Goal: Information Seeking & Learning: Learn about a topic

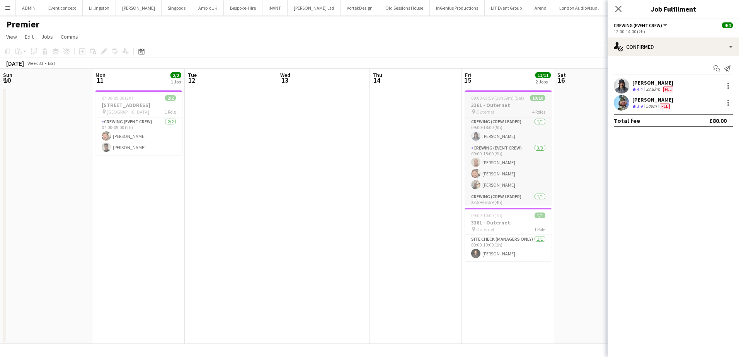
scroll to position [0, 258]
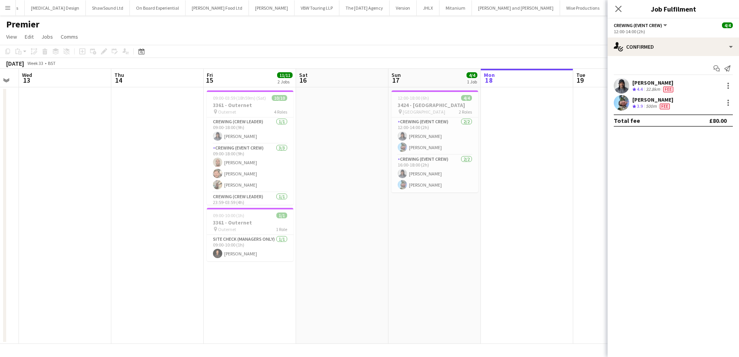
click at [338, 117] on app-date-cell at bounding box center [342, 215] width 92 height 257
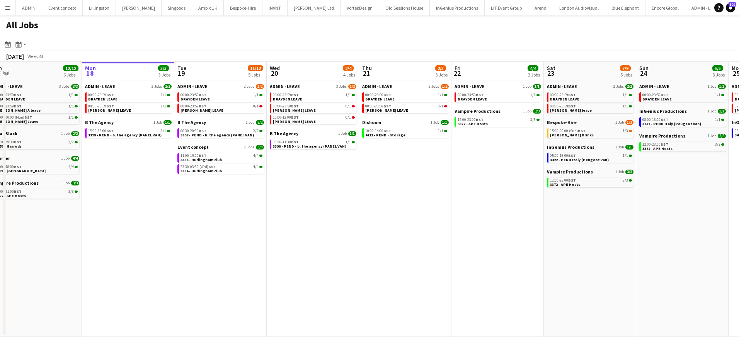
scroll to position [0, 196]
drag, startPoint x: 476, startPoint y: 218, endPoint x: 465, endPoint y: 215, distance: 11.4
click at [465, 216] on app-calendar-viewport "Fri 15 31/31 9 Jobs Sat 16 14/14 4 Jobs Sun 17 12/12 6 Jobs Mon 18 3/3 3 Jobs T…" at bounding box center [369, 199] width 739 height 275
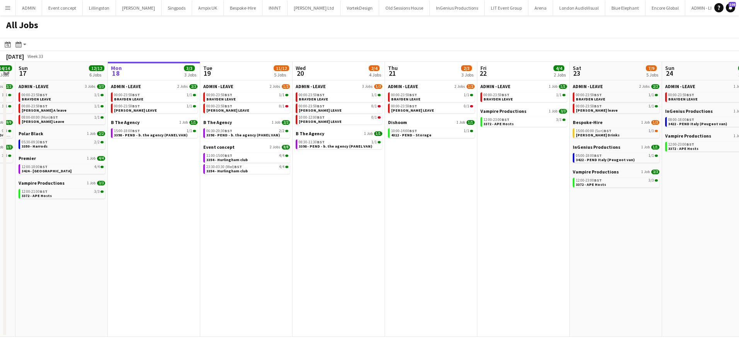
scroll to position [0, 232]
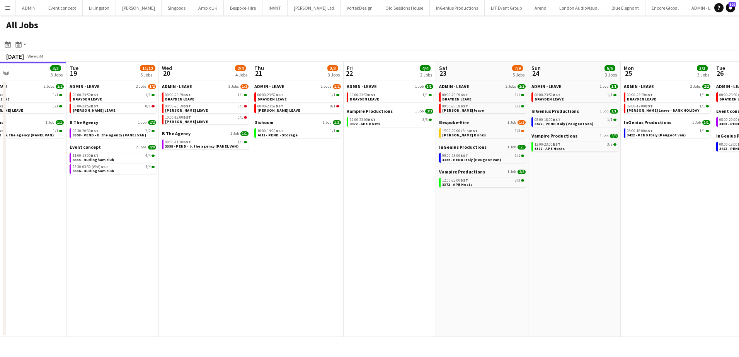
drag, startPoint x: 367, startPoint y: 204, endPoint x: 207, endPoint y: 206, distance: 160.0
click at [212, 204] on app-calendar-viewport "Fri 15 31/31 9 Jobs Sat 16 14/14 4 Jobs Sun 17 12/12 6 Jobs Mon 18 3/3 3 Jobs T…" at bounding box center [369, 199] width 739 height 275
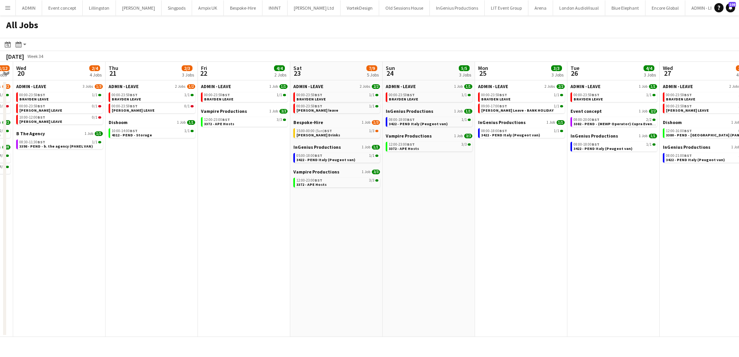
scroll to position [0, 255]
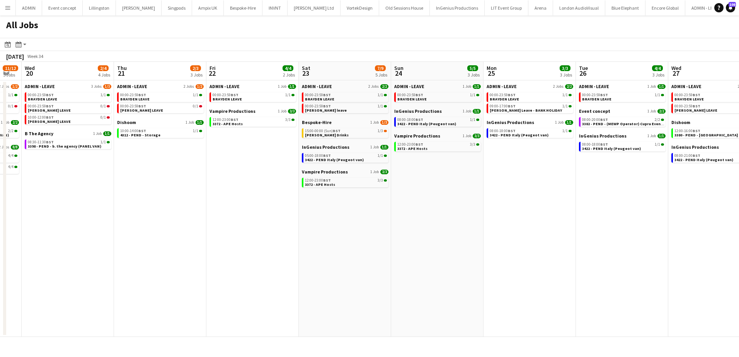
click at [265, 225] on app-all-jobs "All Jobs Date picker [DATE] [DATE] [DATE] M [DATE] T [DATE] W [DATE] T [DATE] F…" at bounding box center [369, 176] width 739 height 322
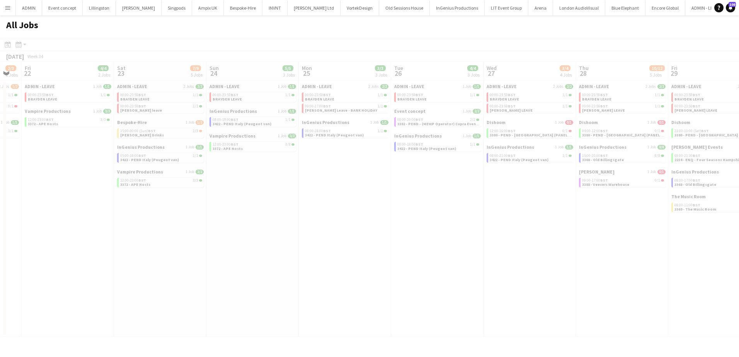
drag, startPoint x: 441, startPoint y: 235, endPoint x: 224, endPoint y: 233, distance: 217.2
click at [212, 233] on div at bounding box center [369, 199] width 739 height 322
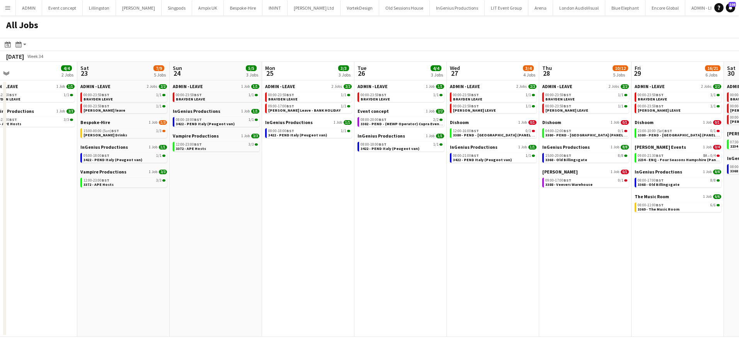
drag, startPoint x: 468, startPoint y: 254, endPoint x: 206, endPoint y: 246, distance: 263.0
click at [206, 246] on app-calendar-viewport "Tue 19 11/12 5 Jobs Wed 20 2/4 4 Jobs Thu 21 2/3 3 Jobs Fri 22 4/4 2 Jobs Sat 2…" at bounding box center [369, 199] width 739 height 275
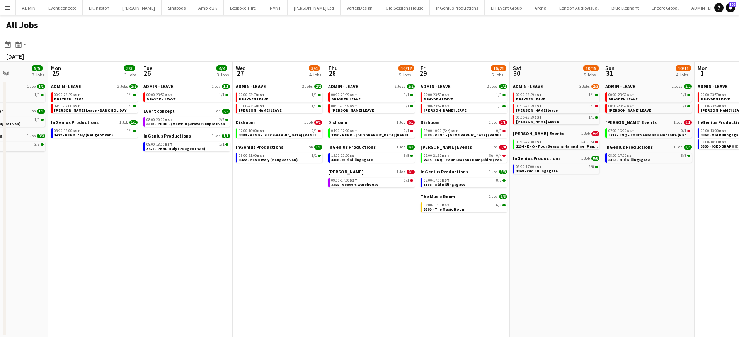
click at [174, 248] on app-all-jobs "All Jobs Date picker AUG 2025 AUG 2025 Monday M Tuesday T Wednesday W Thursday …" at bounding box center [369, 176] width 739 height 322
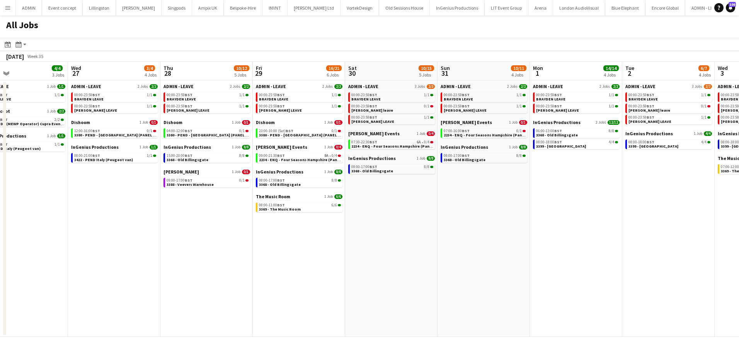
drag, startPoint x: 470, startPoint y: 252, endPoint x: 300, endPoint y: 248, distance: 170.1
click at [271, 248] on app-calendar-viewport "Sat 23 7/9 5 Jobs Sun 24 5/5 3 Jobs Mon 25 3/3 3 Jobs Tue 26 4/4 3 Jobs Wed 27 …" at bounding box center [369, 199] width 739 height 275
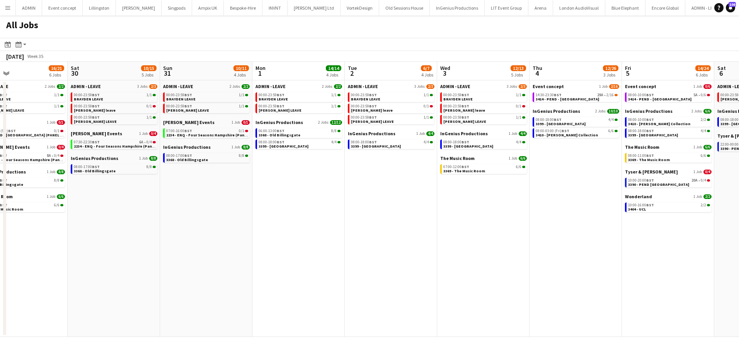
drag, startPoint x: 528, startPoint y: 253, endPoint x: 509, endPoint y: 253, distance: 19.3
click at [378, 252] on app-calendar-viewport "Tue 26 4/4 3 Jobs Wed 27 3/4 4 Jobs Thu 28 10/12 5 Jobs Fri 29 16/21 6 Jobs Sat…" at bounding box center [369, 199] width 739 height 275
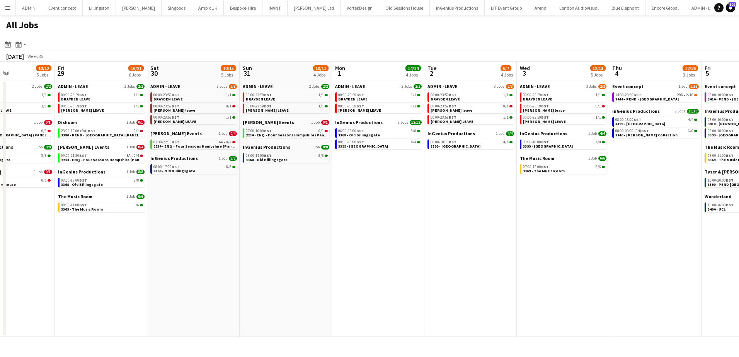
click at [381, 250] on app-all-jobs "All Jobs Date picker AUG 2025 AUG 2025 Monday M Tuesday T Wednesday W Thursday …" at bounding box center [369, 176] width 739 height 322
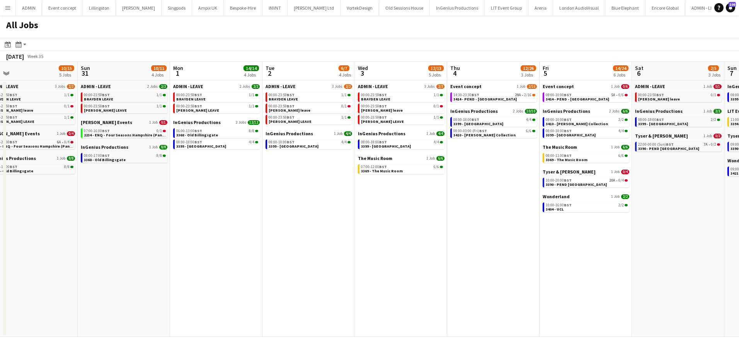
drag, startPoint x: 499, startPoint y: 256, endPoint x: 363, endPoint y: 253, distance: 136.1
click at [342, 253] on app-calendar-viewport "Wed 27 3/4 4 Jobs Thu 28 10/12 5 Jobs Fri 29 16/21 6 Jobs Sat 30 10/15 5 Jobs S…" at bounding box center [369, 199] width 739 height 275
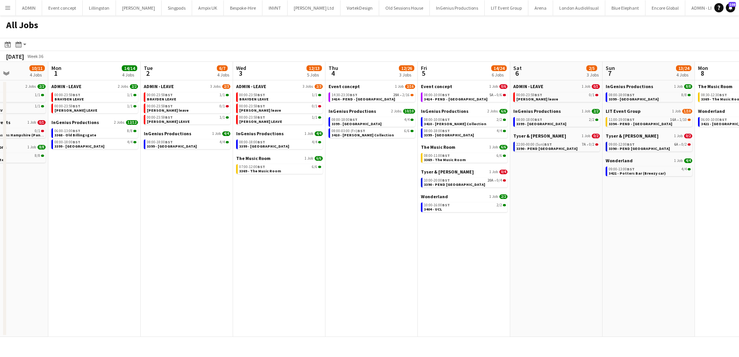
click at [262, 255] on app-all-jobs "All Jobs Date picker AUG 2025 AUG 2025 Monday M Tuesday T Wednesday W Thursday …" at bounding box center [369, 176] width 739 height 322
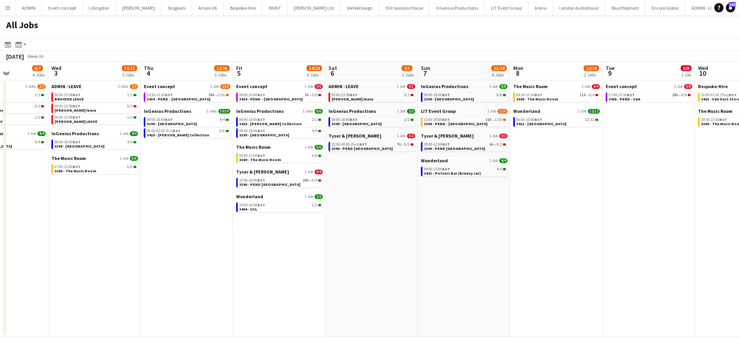
drag, startPoint x: 417, startPoint y: 261, endPoint x: 390, endPoint y: 255, distance: 27.3
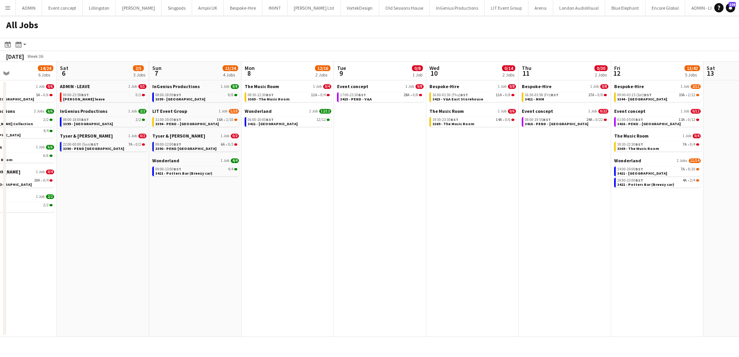
drag, startPoint x: 514, startPoint y: 263, endPoint x: 349, endPoint y: 257, distance: 165.5
click at [349, 257] on app-calendar-viewport "Tue 2 6/7 4 Jobs Wed 3 12/13 5 Jobs Thu 4 12/26 3 Jobs Fri 5 14/24 6 Jobs Sat 6…" at bounding box center [369, 199] width 739 height 275
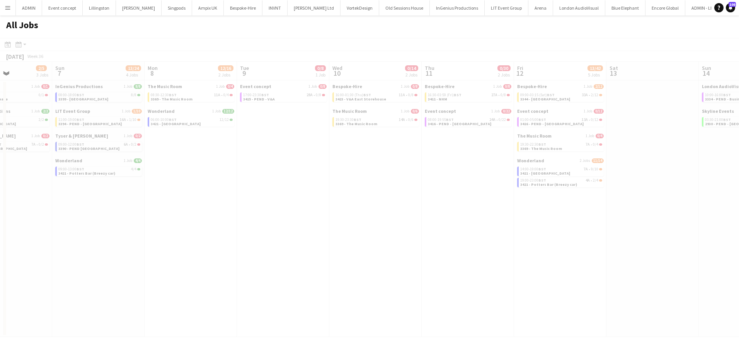
drag, startPoint x: 480, startPoint y: 260, endPoint x: 343, endPoint y: 255, distance: 136.9
click at [332, 255] on app-all-jobs "All Jobs Date picker AUG 2025 AUG 2025 Monday M Tuesday T Wednesday W Thursday …" at bounding box center [369, 176] width 739 height 322
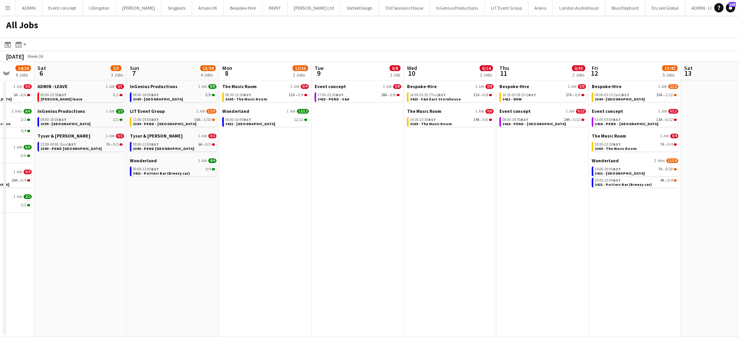
drag, startPoint x: 335, startPoint y: 257, endPoint x: 694, endPoint y: 259, distance: 359.5
click at [697, 259] on app-calendar-viewport "Thu 4 12/26 3 Jobs Fri 5 14/24 6 Jobs Sat 6 2/5 3 Jobs Sun 7 13/24 4 Jobs Mon 8…" at bounding box center [369, 199] width 739 height 275
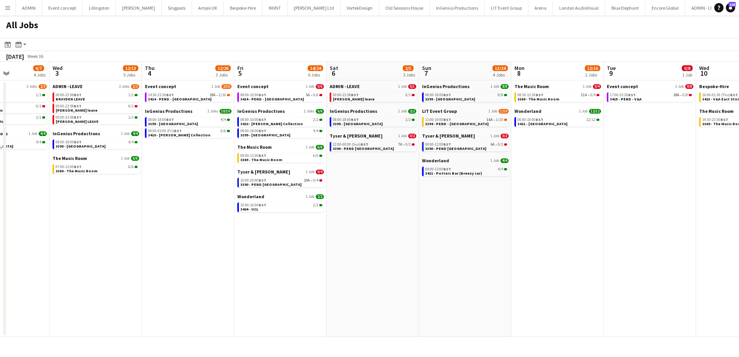
scroll to position [0, 228]
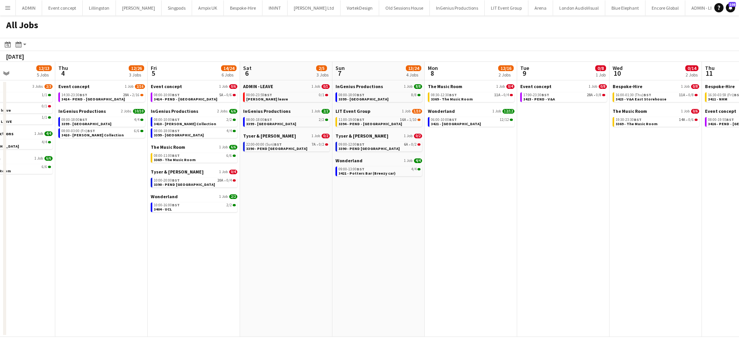
drag, startPoint x: 605, startPoint y: 216, endPoint x: 42, endPoint y: 218, distance: 563.2
click at [49, 218] on app-calendar-viewport "Sun 31 10/11 4 Jobs Mon 1 14/14 4 Jobs Tue 2 6/7 4 Jobs Wed 3 12/13 5 Jobs Thu …" at bounding box center [369, 199] width 739 height 275
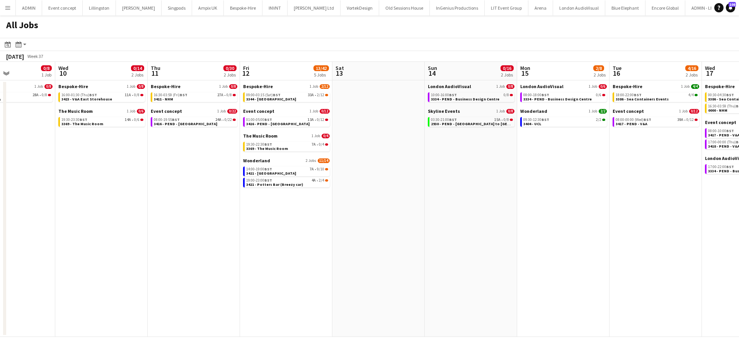
scroll to position [0, 229]
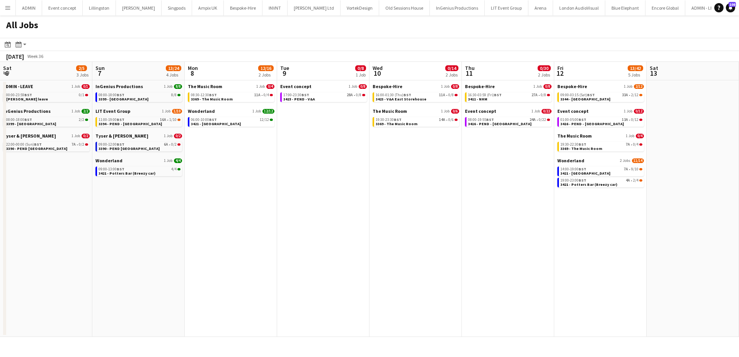
drag, startPoint x: 305, startPoint y: 247, endPoint x: 572, endPoint y: 244, distance: 267.1
click at [551, 245] on app-calendar-viewport "Thu 4 12/26 3 Jobs Fri 5 14/24 6 Jobs Sat 6 2/5 3 Jobs Sun 7 13/24 4 Jobs Mon 8…" at bounding box center [369, 199] width 739 height 275
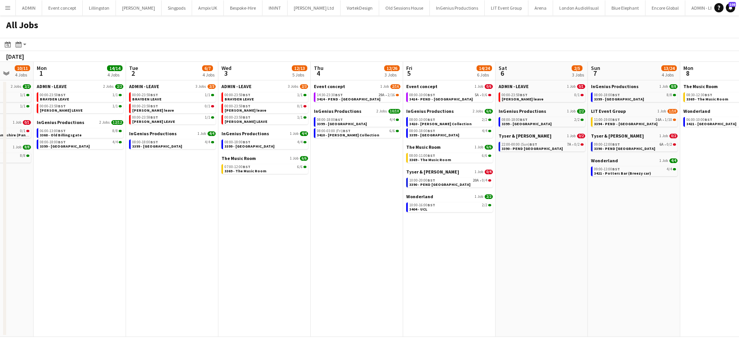
drag, startPoint x: 267, startPoint y: 252, endPoint x: 535, endPoint y: 225, distance: 268.8
click at [615, 225] on app-calendar-viewport "Sat 30 10/15 5 Jobs Sun 31 10/11 4 Jobs Mon 1 14/14 4 Jobs Tue 2 6/7 4 Jobs Wed…" at bounding box center [369, 199] width 739 height 275
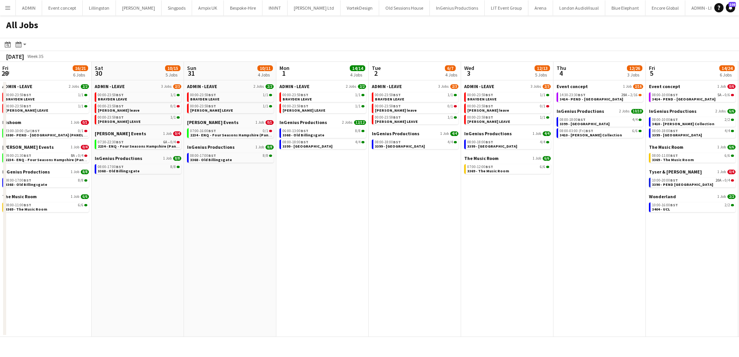
drag, startPoint x: 503, startPoint y: 249, endPoint x: 736, endPoint y: 223, distance: 233.7
click at [736, 223] on app-calendar-viewport "Wed 27 3/4 4 Jobs Thu 28 10/12 5 Jobs Fri 29 16/21 6 Jobs Sat 30 10/15 5 Jobs S…" at bounding box center [369, 199] width 739 height 275
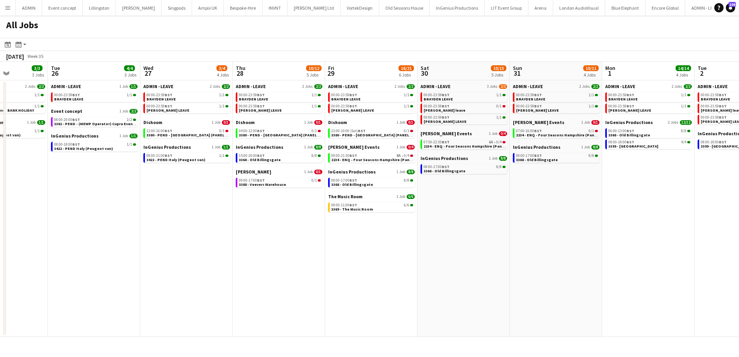
drag, startPoint x: 248, startPoint y: 283, endPoint x: 406, endPoint y: 246, distance: 162.7
click at [431, 264] on app-calendar-viewport "Sat 23 7/9 5 Jobs Sun 24 5/5 3 Jobs Mon 25 3/3 3 Jobs Tue 26 4/4 3 Jobs Wed 27 …" at bounding box center [369, 199] width 739 height 275
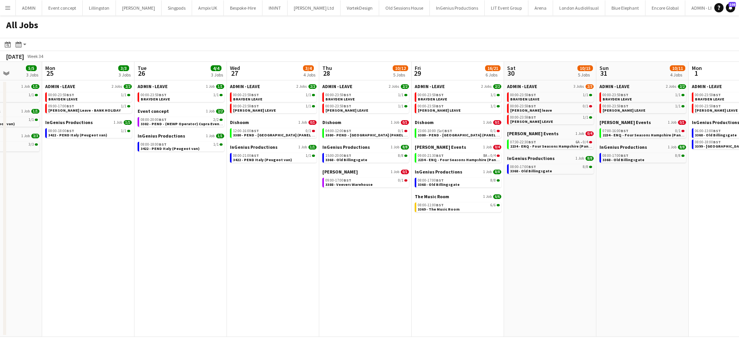
scroll to position [0, 232]
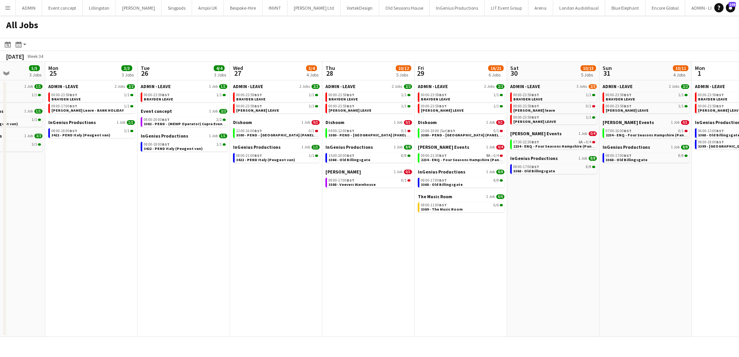
drag, startPoint x: 258, startPoint y: 249, endPoint x: 316, endPoint y: 221, distance: 64.3
click at [330, 245] on app-calendar-viewport "Fri 22 4/4 2 Jobs Sat 23 7/9 5 Jobs Sun 24 5/5 3 Jobs Mon 25 3/3 3 Jobs Tue 26 …" at bounding box center [369, 199] width 739 height 275
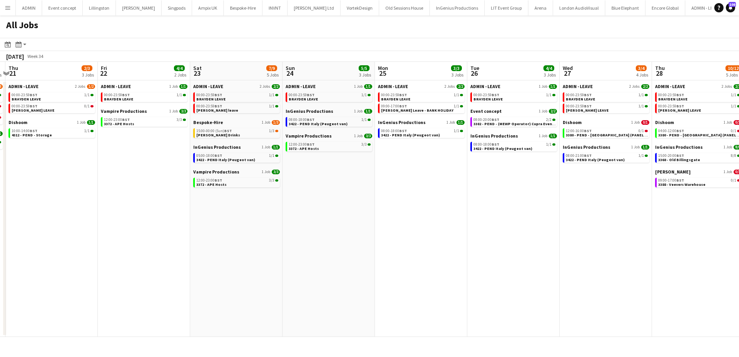
drag, startPoint x: 252, startPoint y: 201, endPoint x: 563, endPoint y: 167, distance: 312.3
click at [565, 166] on app-calendar-viewport "Tue 19 11/12 5 Jobs Wed 20 2/4 4 Jobs Thu 21 2/3 3 Jobs Fri 22 4/4 2 Jobs Sat 2…" at bounding box center [369, 199] width 739 height 275
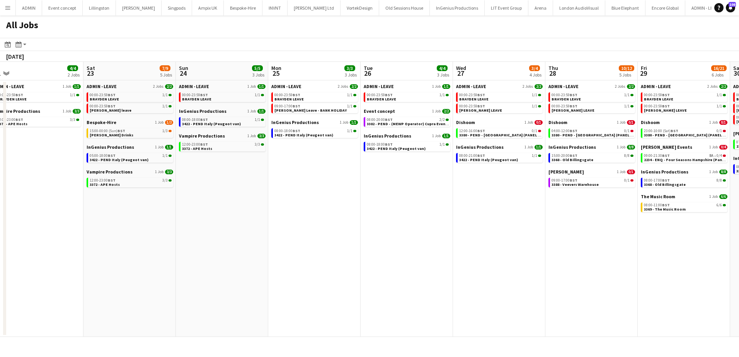
drag, startPoint x: 576, startPoint y: 287, endPoint x: 163, endPoint y: 277, distance: 413.7
click at [162, 277] on app-calendar-viewport "Tue 19 11/12 5 Jobs Wed 20 2/4 4 Jobs Thu 21 2/3 3 Jobs Fri 22 4/4 2 Jobs Sat 2…" at bounding box center [369, 199] width 739 height 275
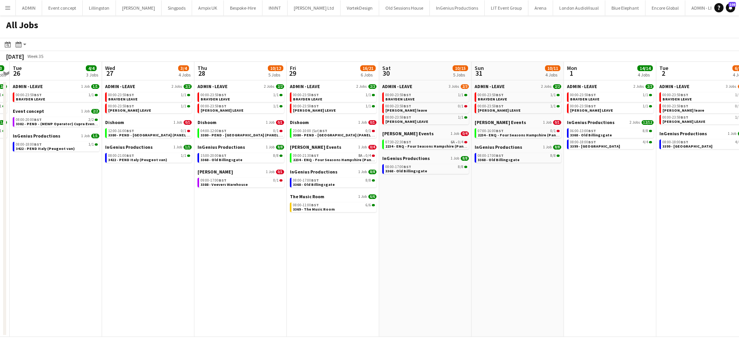
drag, startPoint x: 553, startPoint y: 299, endPoint x: 231, endPoint y: 285, distance: 322.3
click at [231, 285] on app-calendar-viewport "Sat 23 7/9 5 Jobs Sun 24 5/5 3 Jobs Mon 25 3/3 3 Jobs Tue 26 4/4 3 Jobs Wed 27 …" at bounding box center [369, 199] width 739 height 275
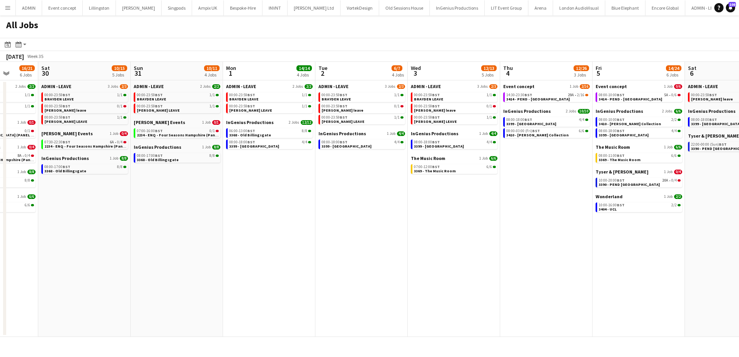
scroll to position [0, 288]
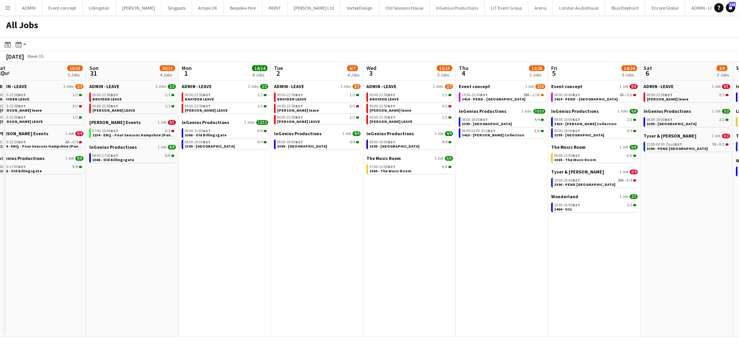
drag, startPoint x: 446, startPoint y: 286, endPoint x: 343, endPoint y: 286, distance: 103.2
click at [343, 286] on app-calendar-viewport "Wed 27 3/4 4 Jobs Thu 28 10/12 5 Jobs Fri 29 16/21 6 Jobs Sat 30 10/15 5 Jobs S…" at bounding box center [369, 199] width 739 height 275
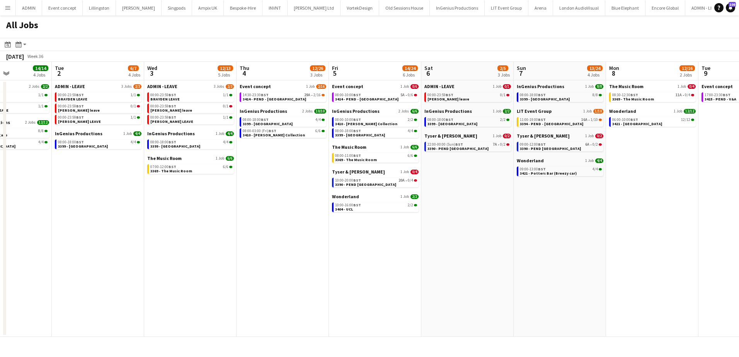
drag, startPoint x: 651, startPoint y: 286, endPoint x: 460, endPoint y: 279, distance: 191.5
click at [460, 279] on app-calendar-viewport "Sat 30 10/15 5 Jobs Sun 31 10/11 4 Jobs Mon 1 14/14 4 Jobs Tue 2 6/7 4 Jobs Wed…" at bounding box center [369, 199] width 739 height 275
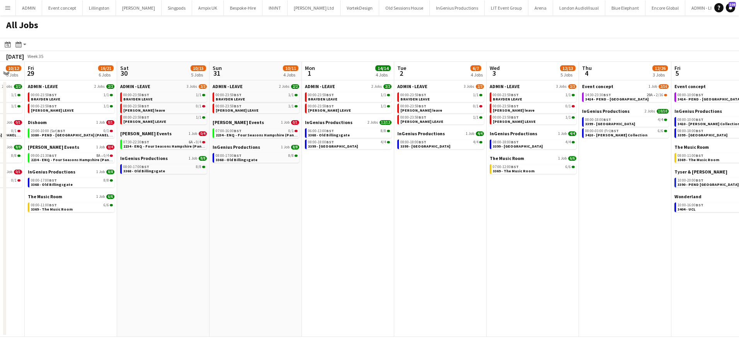
drag, startPoint x: 693, startPoint y: 279, endPoint x: 543, endPoint y: 282, distance: 149.6
click at [739, 279] on html "Menu Boards Boards Boards All jobs Status Workforce Workforce My Workforce Recr…" at bounding box center [369, 178] width 739 height 357
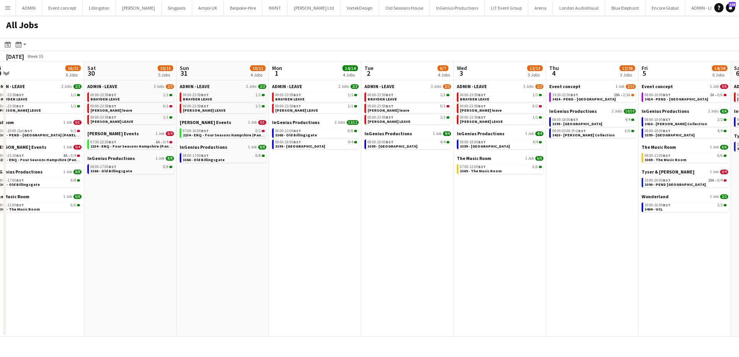
drag, startPoint x: 375, startPoint y: 286, endPoint x: 629, endPoint y: 288, distance: 254.0
click at [616, 288] on app-calendar-viewport "Wed 27 3/4 4 Jobs Thu 28 10/12 5 Jobs Fri 29 16/21 6 Jobs Sat 30 10/15 5 Jobs S…" at bounding box center [369, 199] width 739 height 275
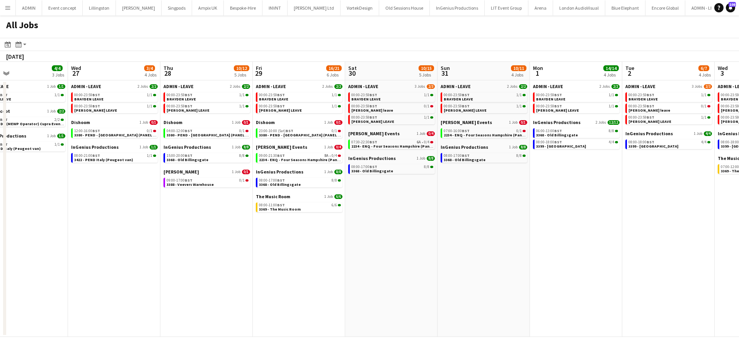
drag, startPoint x: 351, startPoint y: 288, endPoint x: 620, endPoint y: 291, distance: 269.0
click at [616, 291] on app-calendar-viewport "Sun 24 5/5 3 Jobs Mon 25 3/3 3 Jobs Tue 26 4/4 3 Jobs Wed 27 3/4 4 Jobs Thu 28 …" at bounding box center [369, 199] width 739 height 275
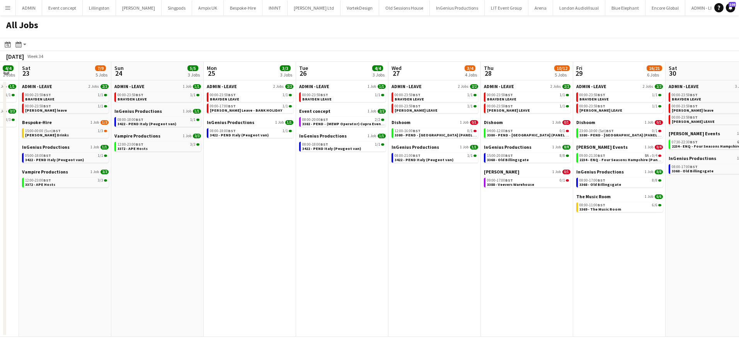
drag, startPoint x: 606, startPoint y: 288, endPoint x: 714, endPoint y: 288, distance: 108.6
click at [723, 288] on app-calendar-viewport "Thu 21 2/3 3 Jobs Fri 22 4/4 2 Jobs Sat 23 7/9 5 Jobs Sun 24 5/5 3 Jobs Mon 25 …" at bounding box center [369, 199] width 739 height 275
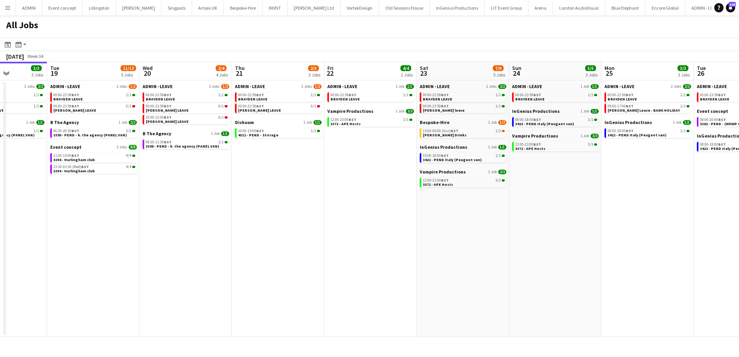
drag, startPoint x: 530, startPoint y: 286, endPoint x: 661, endPoint y: 283, distance: 130.7
click at [739, 288] on html "Menu Boards Boards Boards All jobs Status Workforce Workforce My Workforce Recr…" at bounding box center [369, 178] width 739 height 357
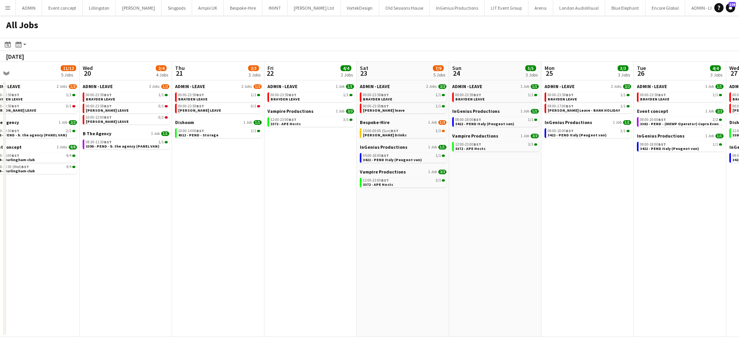
drag, startPoint x: 509, startPoint y: 275, endPoint x: 726, endPoint y: 275, distance: 216.1
click at [726, 275] on app-calendar-viewport "Sun 17 12/12 6 Jobs Mon 18 3/3 3 Jobs Tue 19 11/12 5 Jobs Wed 20 2/4 4 Jobs Thu…" at bounding box center [369, 199] width 739 height 275
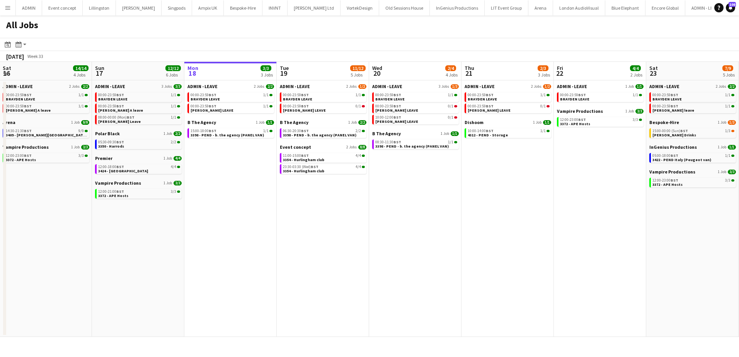
drag, startPoint x: 601, startPoint y: 274, endPoint x: 549, endPoint y: 274, distance: 52.2
click at [648, 274] on app-calendar-viewport "Thu 14 8/8 4 Jobs Fri 15 31/31 9 Jobs Sat 16 14/14 4 Jobs Sun 17 12/12 6 Jobs M…" at bounding box center [369, 199] width 739 height 275
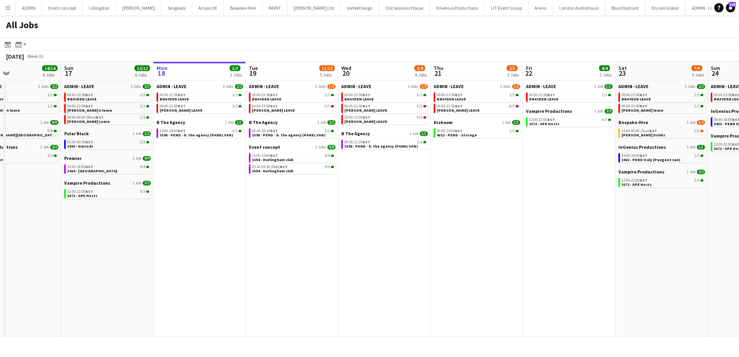
drag, startPoint x: 404, startPoint y: 273, endPoint x: 540, endPoint y: 275, distance: 136.5
click at [540, 275] on app-calendar-viewport "Thu 14 8/8 4 Jobs Fri 15 31/31 9 Jobs Sat 16 14/14 4 Jobs Sun 17 12/12 6 Jobs M…" at bounding box center [369, 199] width 739 height 275
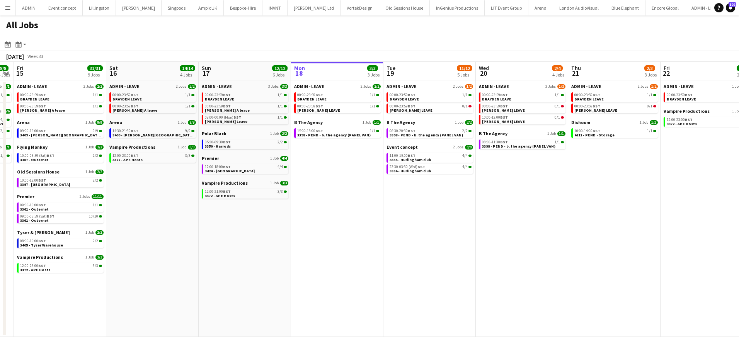
scroll to position [0, 271]
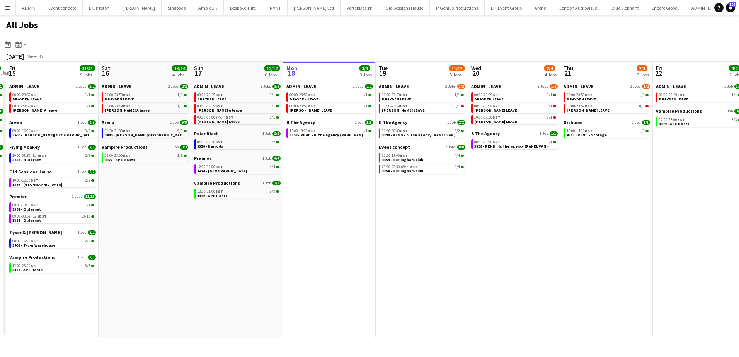
drag, startPoint x: 458, startPoint y: 276, endPoint x: 389, endPoint y: 276, distance: 69.6
click at [389, 276] on app-calendar-viewport "Tue 12 6/8 7 Jobs Wed 13 9/9 6 Jobs Thu 14 8/8 4 Jobs Fri 15 31/31 9 Jobs Sat 1…" at bounding box center [369, 199] width 739 height 275
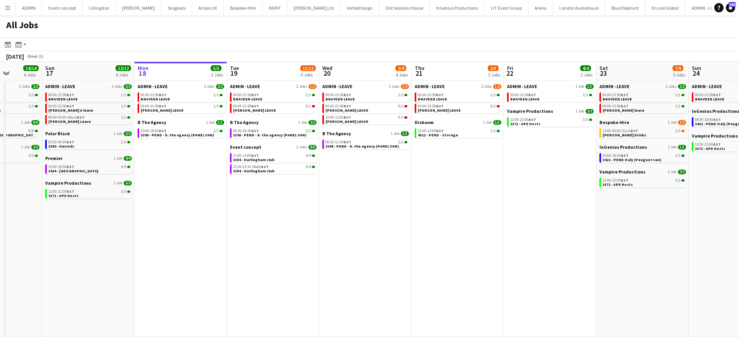
scroll to position [0, 294]
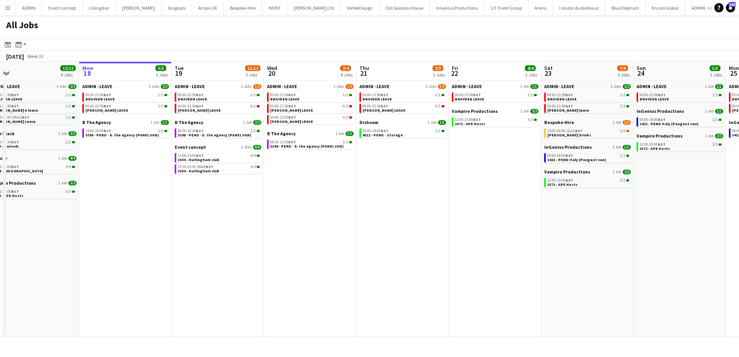
drag, startPoint x: 668, startPoint y: 253, endPoint x: 462, endPoint y: 251, distance: 206.0
click at [462, 252] on app-calendar-viewport "Thu 14 8/8 4 Jobs Fri 15 31/31 9 Jobs Sat 16 14/14 4 Jobs Sun 17 12/12 6 Jobs M…" at bounding box center [369, 199] width 739 height 275
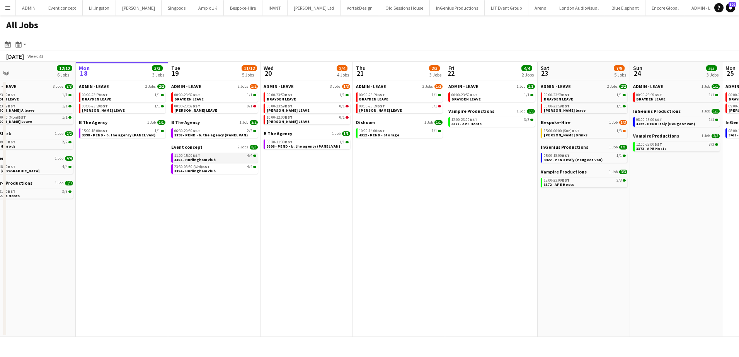
click at [191, 155] on span "11:00-15:00 BST" at bounding box center [187, 156] width 26 height 4
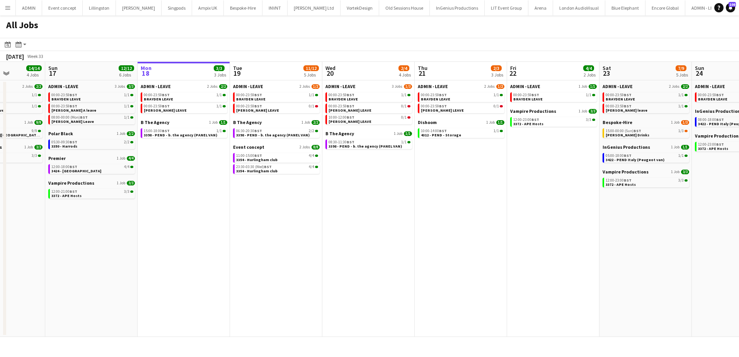
scroll to position [0, 231]
drag, startPoint x: 329, startPoint y: 205, endPoint x: 392, endPoint y: 205, distance: 62.6
click at [392, 205] on app-calendar-viewport "Thu 14 8/8 4 Jobs Fri 15 31/31 9 Jobs Sat 16 14/14 4 Jobs Sun 17 12/12 6 Jobs M…" at bounding box center [369, 199] width 739 height 275
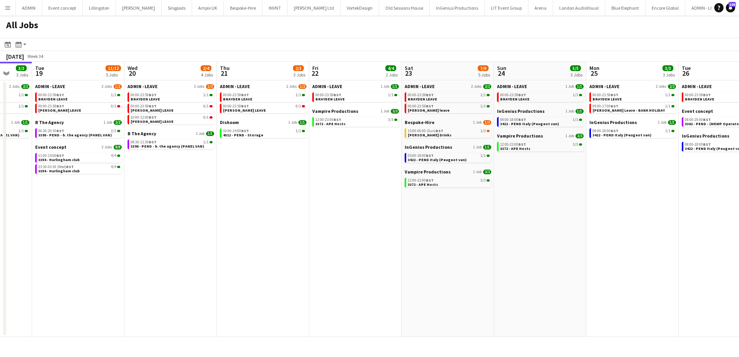
drag, startPoint x: 498, startPoint y: 207, endPoint x: 299, endPoint y: 209, distance: 199.5
click at [299, 209] on app-calendar-viewport "Sat 16 14/14 4 Jobs Sun 17 12/12 6 Jobs Mon 18 3/3 3 Jobs Tue 19 11/12 5 Jobs W…" at bounding box center [369, 199] width 739 height 275
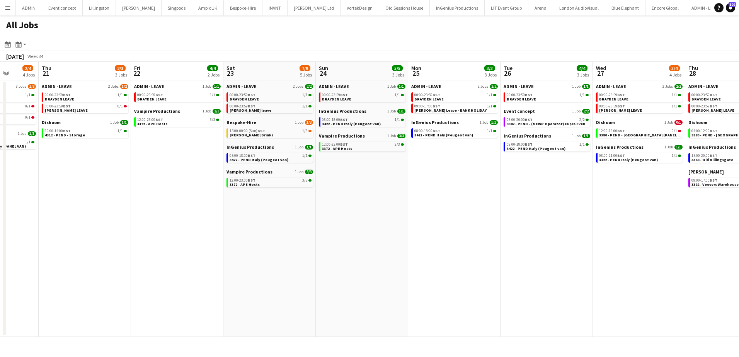
drag, startPoint x: 577, startPoint y: 217, endPoint x: 295, endPoint y: 204, distance: 282.5
click at [295, 204] on app-calendar-viewport "Mon 18 3/3 3 Jobs Tue 19 11/12 5 Jobs Wed 20 2/4 4 Jobs Thu 21 2/3 3 Jobs Fri 2…" at bounding box center [369, 199] width 739 height 275
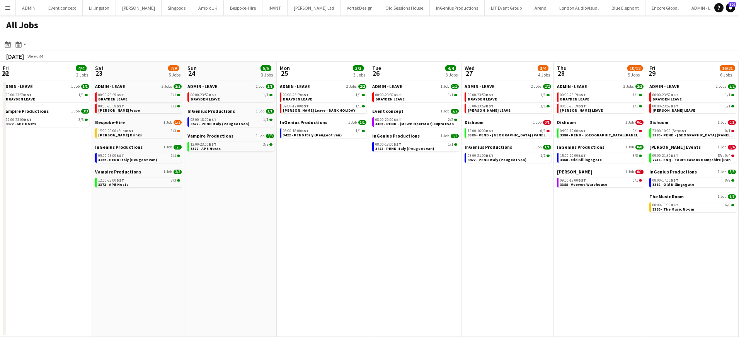
drag, startPoint x: 510, startPoint y: 215, endPoint x: 298, endPoint y: 212, distance: 211.8
click at [297, 212] on app-calendar-viewport "Tue 19 11/12 5 Jobs Wed 20 2/4 4 Jobs Thu 21 2/3 3 Jobs Fri 22 4/4 2 Jobs Sat 2…" at bounding box center [369, 199] width 739 height 275
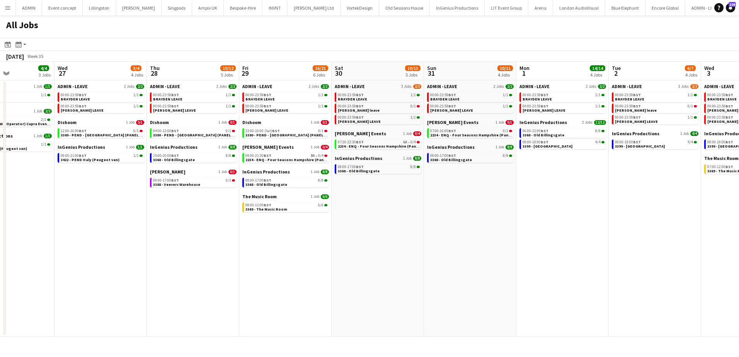
drag, startPoint x: 586, startPoint y: 236, endPoint x: 273, endPoint y: 210, distance: 313.4
click at [273, 210] on app-calendar-viewport "Sun 24 5/5 3 Jobs Mon 25 3/3 3 Jobs Tue 26 4/4 3 Jobs Wed 27 3/4 4 Jobs Thu 28 …" at bounding box center [369, 199] width 739 height 275
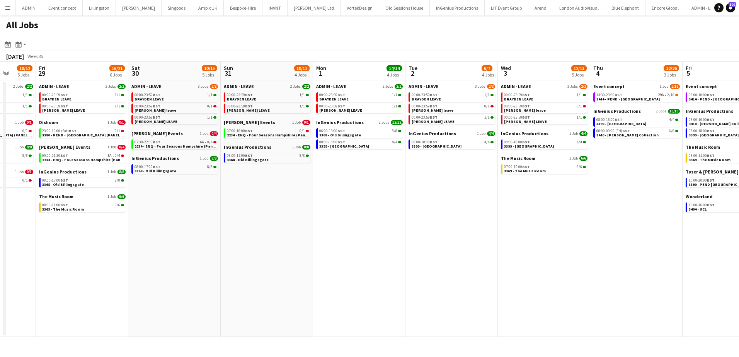
drag, startPoint x: 456, startPoint y: 232, endPoint x: 308, endPoint y: 220, distance: 149.3
click at [308, 220] on app-calendar-viewport "Tue 26 4/4 3 Jobs Wed 27 3/4 4 Jobs Thu 28 10/12 5 Jobs Fri 29 16/21 6 Jobs Sat…" at bounding box center [369, 199] width 739 height 275
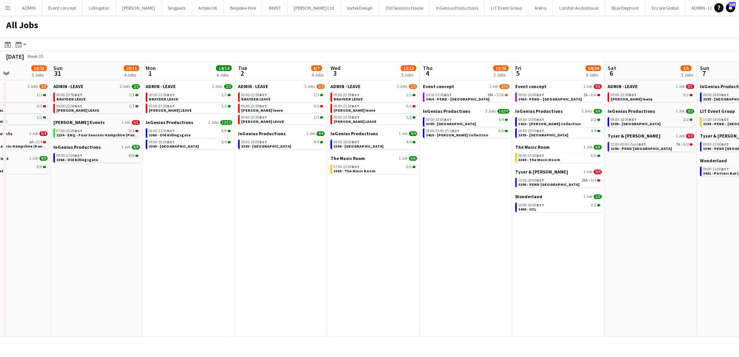
scroll to position [0, 235]
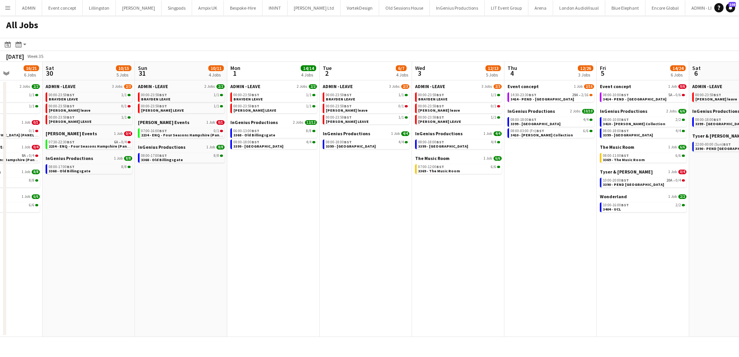
drag, startPoint x: 480, startPoint y: 219, endPoint x: 339, endPoint y: 218, distance: 141.5
click at [339, 218] on app-calendar-viewport "Wed 27 3/4 4 Jobs Thu 28 10/12 5 Jobs Fri 29 16/21 6 Jobs Sat 30 10/15 5 Jobs S…" at bounding box center [369, 199] width 739 height 275
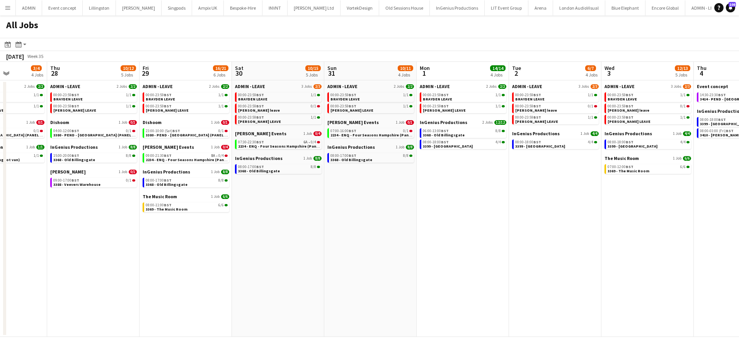
drag, startPoint x: 214, startPoint y: 205, endPoint x: 588, endPoint y: 219, distance: 374.8
click at [588, 219] on app-calendar-viewport "Mon 25 3/3 3 Jobs Tue 26 4/4 3 Jobs Wed 27 3/4 4 Jobs Thu 28 10/12 5 Jobs Fri 2…" at bounding box center [369, 199] width 739 height 275
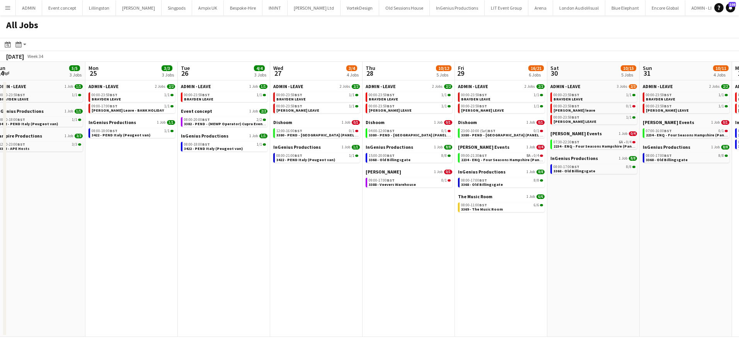
drag, startPoint x: 568, startPoint y: 226, endPoint x: 685, endPoint y: 224, distance: 117.1
click at [687, 224] on app-calendar-viewport "Fri 22 4/4 2 Jobs Sat 23 7/9 5 Jobs Sun 24 5/5 3 Jobs Mon 25 3/3 3 Jobs Tue 26 …" at bounding box center [369, 199] width 739 height 275
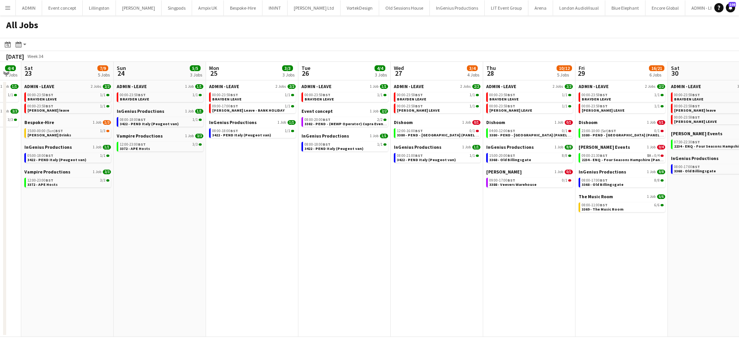
drag, startPoint x: 327, startPoint y: 225, endPoint x: 566, endPoint y: 227, distance: 238.9
click at [631, 227] on app-calendar-viewport "Thu 21 2/3 3 Jobs Fri 22 4/4 2 Jobs Sat 23 7/9 5 Jobs Sun 24 5/5 3 Jobs Mon 25 …" at bounding box center [369, 199] width 739 height 275
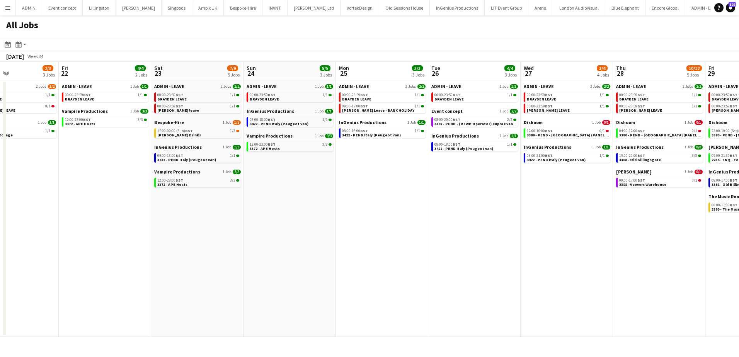
drag, startPoint x: 393, startPoint y: 233, endPoint x: 554, endPoint y: 234, distance: 160.4
click at [554, 234] on app-calendar-viewport "Tue 19 11/12 5 Jobs Wed 20 2/4 4 Jobs Thu 21 2/3 3 Jobs Fri 22 4/4 2 Jobs Sat 2…" at bounding box center [369, 199] width 739 height 275
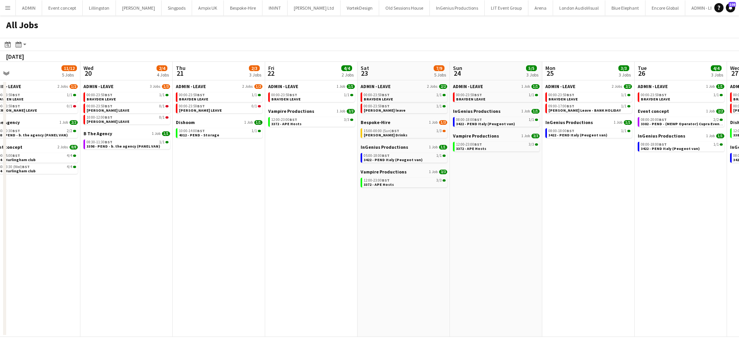
drag, startPoint x: 288, startPoint y: 229, endPoint x: 452, endPoint y: 229, distance: 164.3
click at [452, 229] on app-calendar-viewport "Sun 17 12/12 6 Jobs Mon 18 3/3 3 Jobs Tue 19 11/12 5 Jobs Wed 20 2/4 4 Jobs Thu…" at bounding box center [369, 199] width 739 height 275
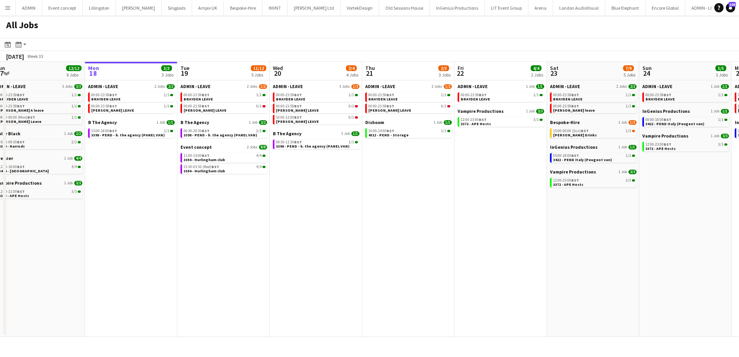
scroll to position [0, 209]
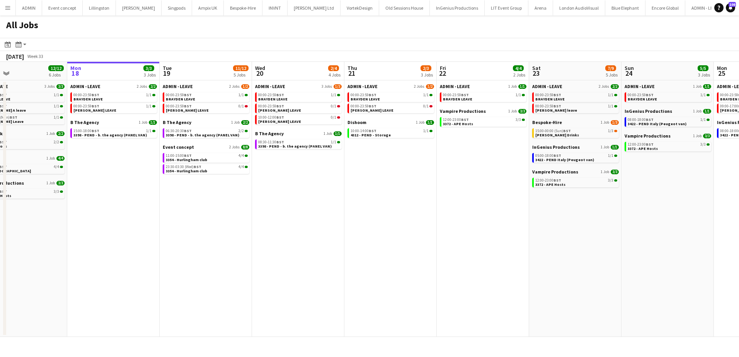
drag, startPoint x: 313, startPoint y: 230, endPoint x: 347, endPoint y: 231, distance: 34.0
click at [347, 231] on app-calendar-viewport "Fri 15 31/31 9 Jobs Sat 16 14/14 4 Jobs Sun 17 12/12 6 Jobs Mon 18 3/3 3 Jobs T…" at bounding box center [369, 199] width 739 height 275
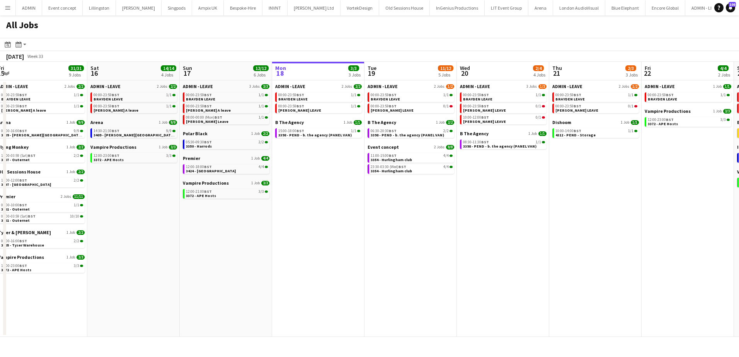
scroll to position [0, 188]
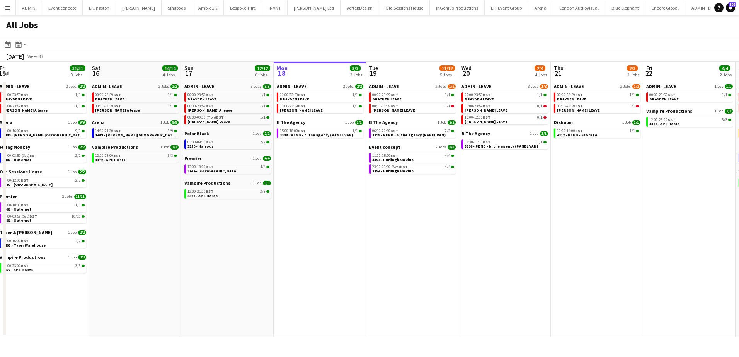
drag, startPoint x: 239, startPoint y: 202, endPoint x: 296, endPoint y: 202, distance: 57.2
click at [296, 202] on app-calendar-viewport "Wed 13 9/9 6 Jobs Thu 14 8/8 4 Jobs Fri 15 31/31 9 Jobs Sat 16 14/14 4 Jobs Sun…" at bounding box center [369, 199] width 739 height 275
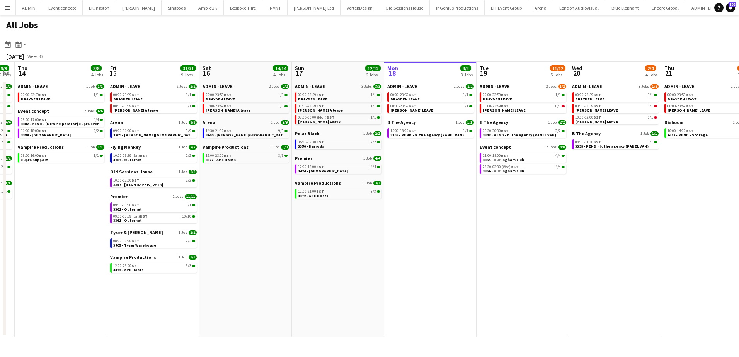
scroll to position [0, 167]
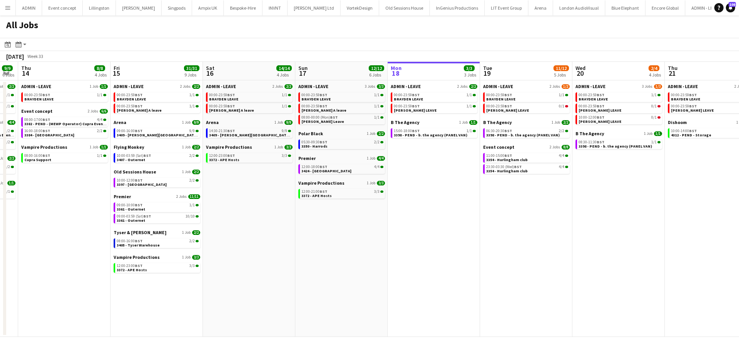
drag, startPoint x: 140, startPoint y: 201, endPoint x: 254, endPoint y: 198, distance: 114.0
click at [254, 198] on app-calendar-viewport "Tue 12 6/8 7 Jobs Wed 13 9/9 6 Jobs Thu 14 8/8 4 Jobs Fri 15 31/31 9 Jobs Sat 1…" at bounding box center [369, 199] width 739 height 275
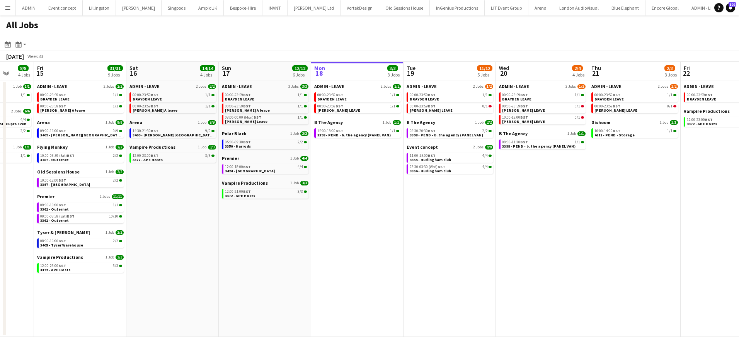
click at [125, 199] on app-all-jobs "All Jobs Date picker AUG 2025 AUG 2025 Monday M Tuesday T Wednesday W Thursday …" at bounding box center [369, 176] width 739 height 322
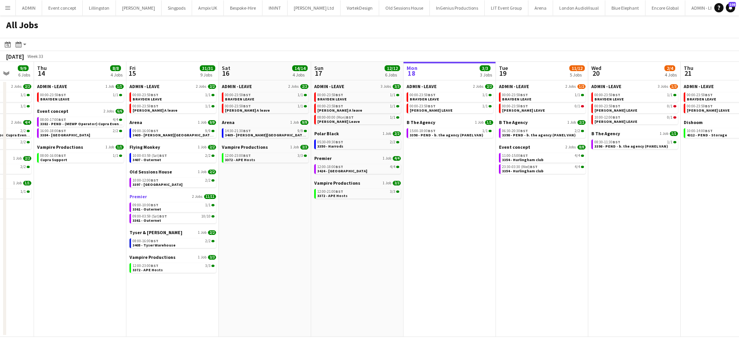
drag, startPoint x: 77, startPoint y: 197, endPoint x: 203, endPoint y: 199, distance: 125.6
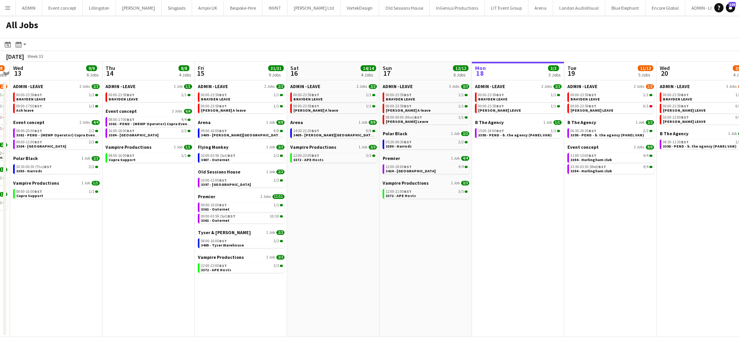
drag, startPoint x: 116, startPoint y: 199, endPoint x: 183, endPoint y: 200, distance: 67.7
click at [185, 200] on app-calendar-viewport "Mon 11 24/24 10 Jobs Tue 12 6/8 7 Jobs Wed 13 9/9 6 Jobs Thu 14 8/8 4 Jobs Fri …" at bounding box center [369, 199] width 739 height 275
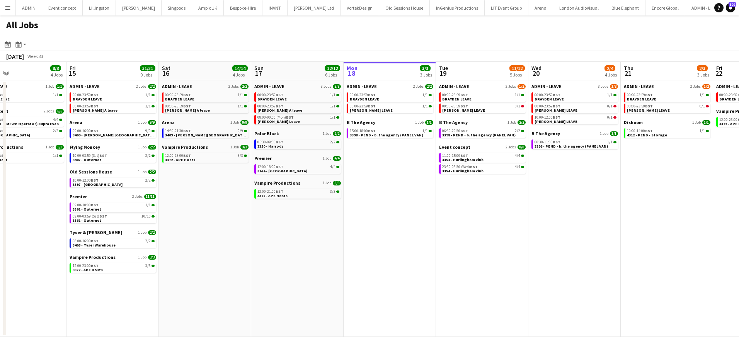
drag, startPoint x: 446, startPoint y: 273, endPoint x: 220, endPoint y: 264, distance: 225.5
click at [221, 264] on app-calendar-viewport "Mon 11 24/24 10 Jobs Tue 12 6/8 7 Jobs Wed 13 9/9 6 Jobs Thu 14 8/8 4 Jobs Fri …" at bounding box center [369, 199] width 739 height 275
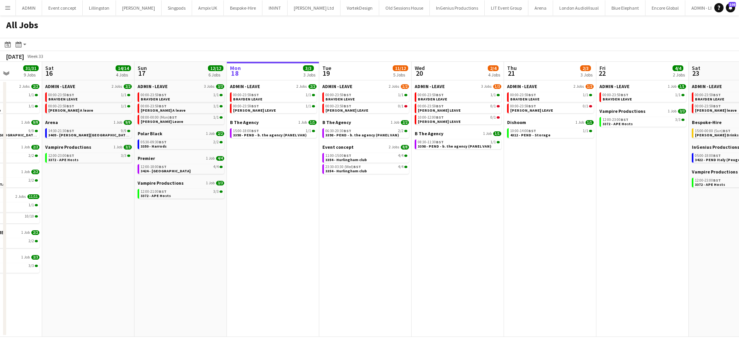
drag, startPoint x: 361, startPoint y: 213, endPoint x: 245, endPoint y: 209, distance: 116.0
click at [247, 210] on app-calendar-viewport "Wed 13 9/9 6 Jobs Thu 14 8/8 4 Jobs Fri 15 31/31 9 Jobs Sat 16 14/14 4 Jobs Sun…" at bounding box center [369, 199] width 739 height 275
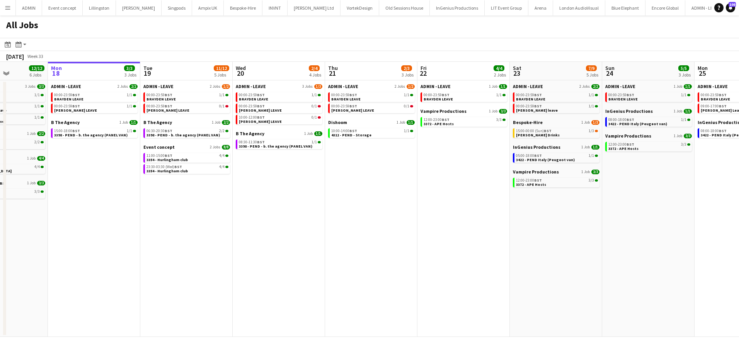
drag, startPoint x: 281, startPoint y: 195, endPoint x: 204, endPoint y: 197, distance: 77.3
click at [204, 197] on app-calendar-viewport "Fri 15 31/31 9 Jobs Sat 16 14/14 4 Jobs Sun 17 12/12 6 Jobs Mon 18 3/3 3 Jobs T…" at bounding box center [369, 199] width 739 height 275
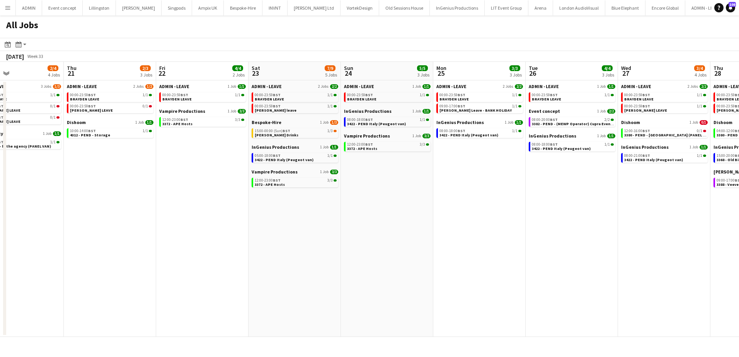
drag, startPoint x: 428, startPoint y: 211, endPoint x: 177, endPoint y: 211, distance: 251.2
click at [177, 211] on app-calendar-viewport "Sun 17 12/12 6 Jobs Mon 18 3/3 3 Jobs Tue 19 11/12 5 Jobs Wed 20 2/4 4 Jobs Thu…" at bounding box center [369, 199] width 739 height 275
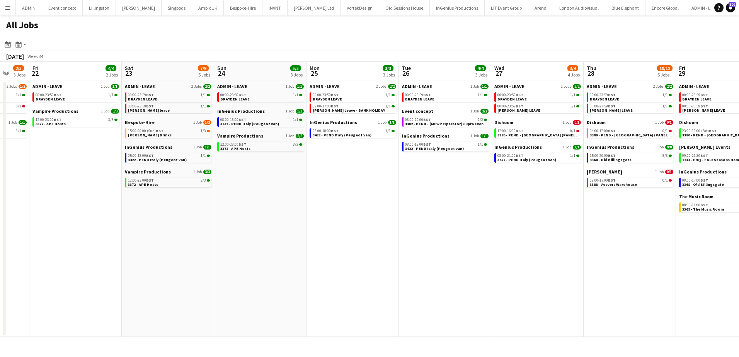
scroll to position [0, 228]
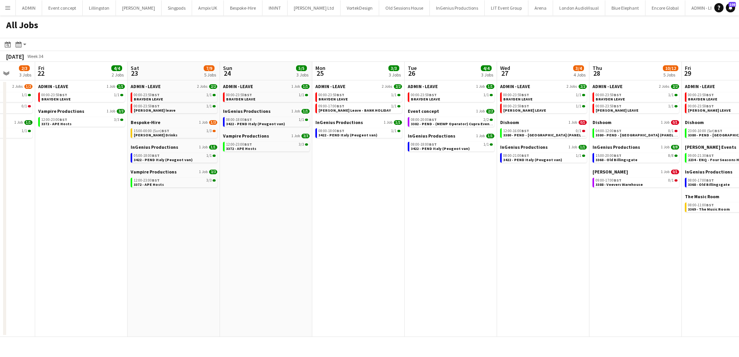
drag, startPoint x: 380, startPoint y: 229, endPoint x: 180, endPoint y: 227, distance: 200.2
click at [181, 227] on app-calendar-viewport "Tue 19 11/12 5 Jobs Wed 20 2/4 4 Jobs Thu 21 2/3 3 Jobs Fri 22 4/4 2 Jobs Sat 2…" at bounding box center [369, 199] width 739 height 275
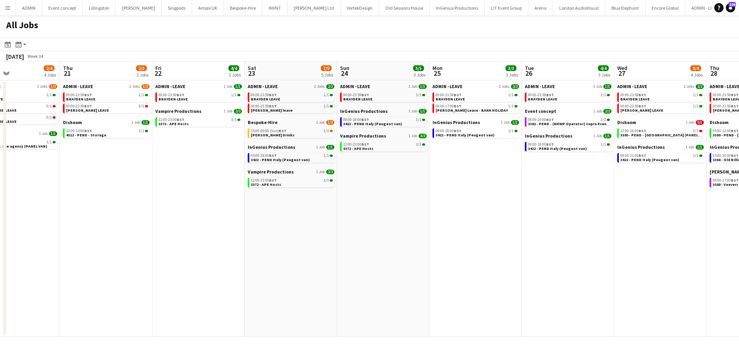
drag, startPoint x: 63, startPoint y: 218, endPoint x: 331, endPoint y: 212, distance: 267.9
click at [322, 213] on app-calendar-viewport "Mon 18 3/3 3 Jobs Tue 19 11/12 5 Jobs Wed 20 2/4 4 Jobs Thu 21 2/3 3 Jobs Fri 2…" at bounding box center [369, 199] width 739 height 275
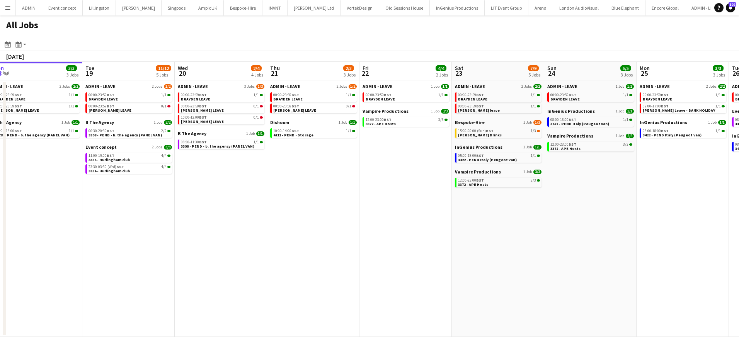
drag, startPoint x: 350, startPoint y: 225, endPoint x: 456, endPoint y: 227, distance: 106.3
click at [445, 225] on app-calendar-viewport "Sat 16 14/14 4 Jobs Sun 17 12/12 6 Jobs Mon 18 3/3 3 Jobs Tue 19 11/12 5 Jobs W…" at bounding box center [369, 199] width 739 height 275
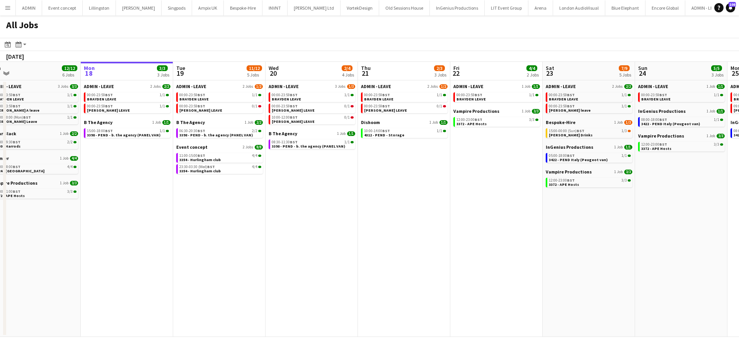
scroll to position [0, 287]
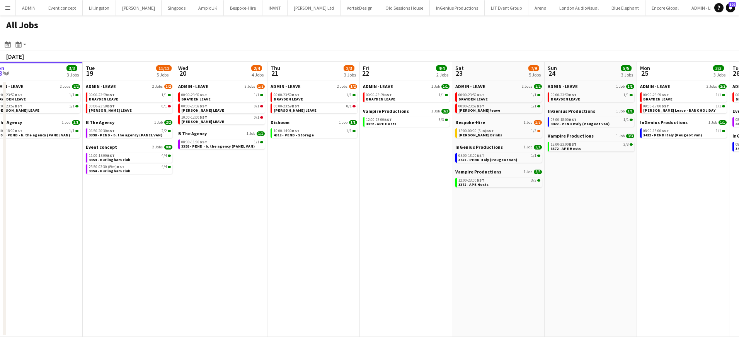
drag, startPoint x: 421, startPoint y: 229, endPoint x: 261, endPoint y: 227, distance: 159.7
click at [349, 229] on app-calendar-viewport "Fri 15 31/31 9 Jobs Sat 16 14/14 4 Jobs Sun 17 12/12 6 Jobs Mon 18 3/3 3 Jobs T…" at bounding box center [369, 199] width 739 height 275
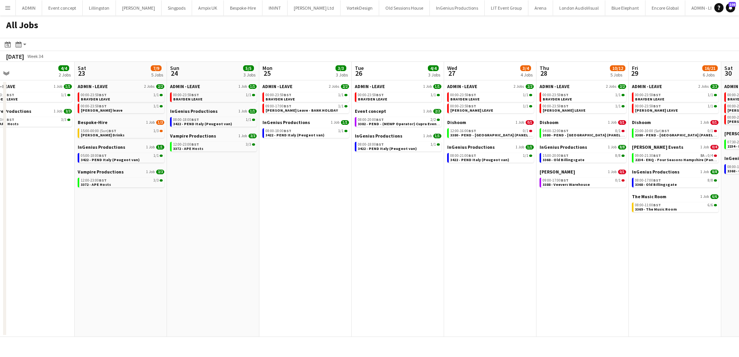
drag, startPoint x: 554, startPoint y: 239, endPoint x: 193, endPoint y: 235, distance: 360.7
click at [199, 235] on app-calendar-viewport "Tue 19 11/12 5 Jobs Wed 20 2/4 4 Jobs Thu 21 2/3 3 Jobs Fri 22 4/4 2 Jobs Sat 2…" at bounding box center [369, 199] width 739 height 275
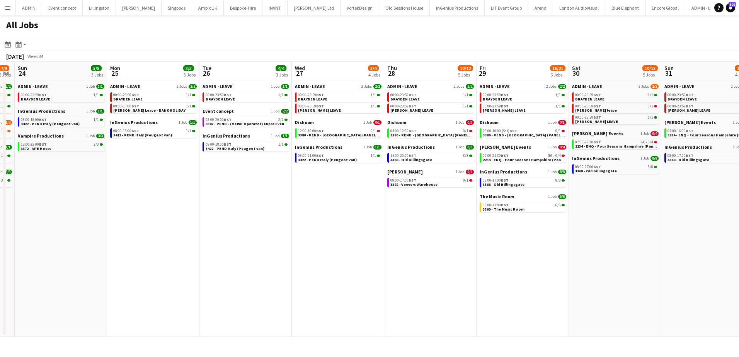
drag, startPoint x: 354, startPoint y: 206, endPoint x: 237, endPoint y: 196, distance: 117.1
click at [237, 196] on app-calendar-viewport "Thu 21 2/3 3 Jobs Fri 22 4/4 2 Jobs Sat 23 7/9 5 Jobs Sun 24 5/5 3 Jobs Mon 25 …" at bounding box center [369, 199] width 739 height 275
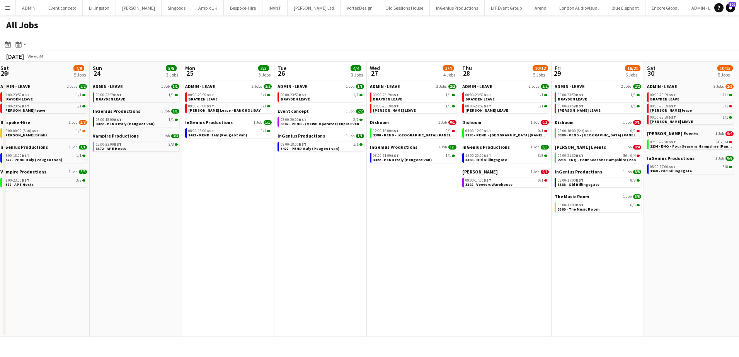
drag, startPoint x: 319, startPoint y: 213, endPoint x: 477, endPoint y: 213, distance: 158.5
click at [477, 213] on app-calendar-viewport "Thu 21 2/3 3 Jobs Fri 22 4/4 2 Jobs Sat 23 7/9 5 Jobs Sun 24 5/5 3 Jobs Mon 25 …" at bounding box center [369, 199] width 739 height 275
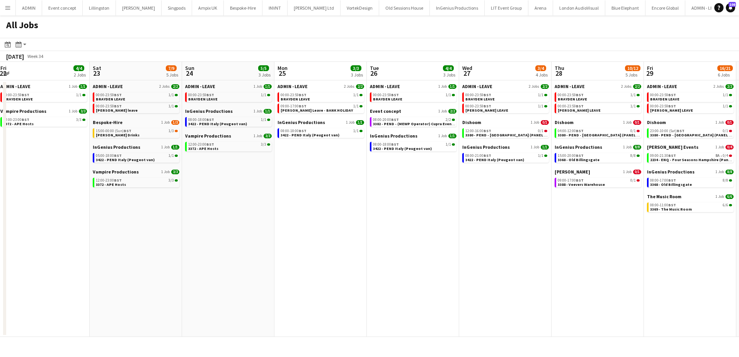
scroll to position [0, 186]
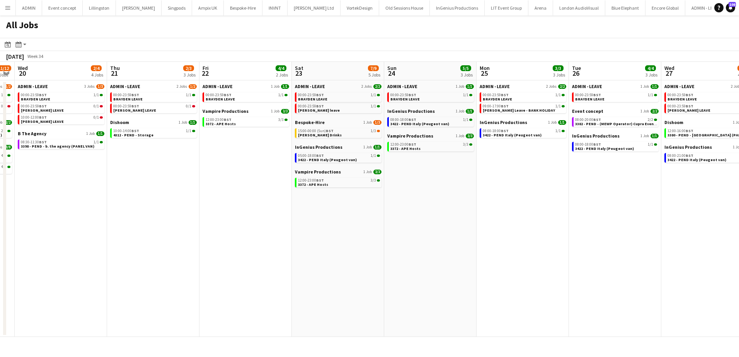
drag, startPoint x: 356, startPoint y: 209, endPoint x: 555, endPoint y: 208, distance: 199.5
click at [562, 206] on app-calendar-viewport "Mon 18 3/3 3 Jobs Tue 19 11/12 5 Jobs Wed 20 2/4 4 Jobs Thu 21 2/3 3 Jobs Fri 2…" at bounding box center [369, 199] width 739 height 275
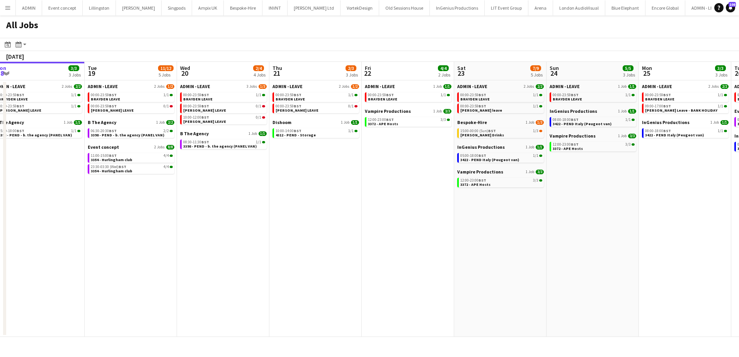
drag, startPoint x: 341, startPoint y: 230, endPoint x: 466, endPoint y: 230, distance: 125.2
click at [466, 230] on app-calendar-viewport "Sat 16 14/14 4 Jobs Sun 17 12/12 6 Jobs Mon 18 3/3 3 Jobs Tue 19 11/12 5 Jobs W…" at bounding box center [369, 199] width 739 height 275
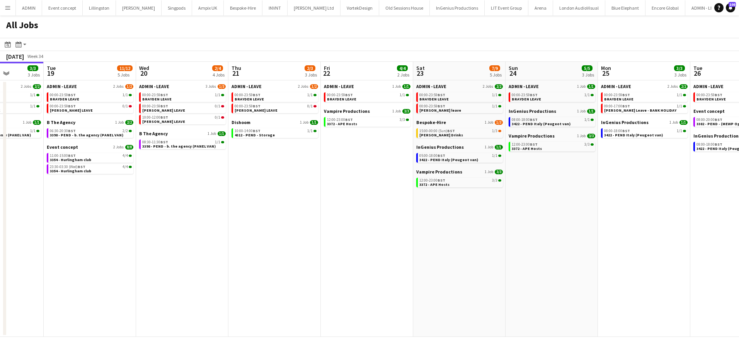
drag, startPoint x: 373, startPoint y: 231, endPoint x: 318, endPoint y: 230, distance: 54.9
click at [318, 230] on app-calendar-viewport "Sat 16 14/14 4 Jobs Sun 17 12/12 6 Jobs Mon 18 3/3 3 Jobs Tue 19 11/12 5 Jobs W…" at bounding box center [369, 199] width 739 height 275
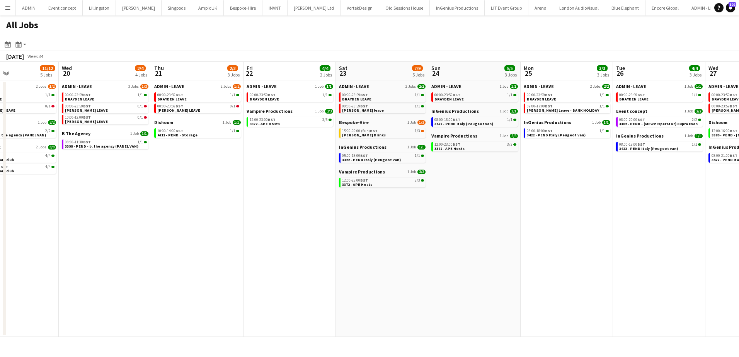
drag, startPoint x: 557, startPoint y: 237, endPoint x: 218, endPoint y: 223, distance: 338.5
click at [219, 223] on app-calendar-viewport "Sat 16 14/14 4 Jobs Sun 17 12/12 6 Jobs Mon 18 3/3 3 Jobs Tue 19 11/12 5 Jobs W…" at bounding box center [369, 199] width 739 height 275
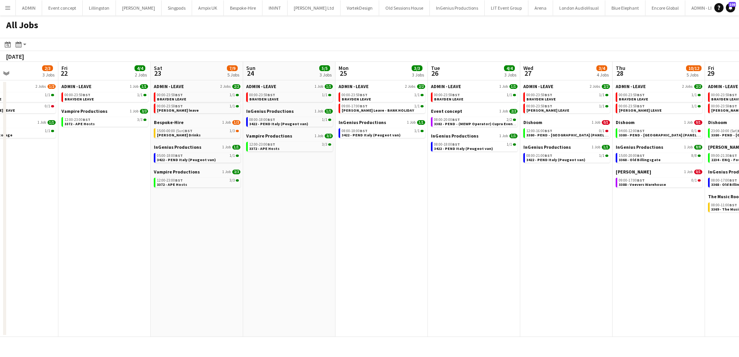
drag, startPoint x: 430, startPoint y: 232, endPoint x: 135, endPoint y: 226, distance: 295.0
click at [135, 226] on app-calendar-viewport "Tue 19 11/12 5 Jobs Wed 20 2/4 4 Jobs Thu 21 2/3 3 Jobs Fri 22 4/4 2 Jobs Sat 2…" at bounding box center [369, 199] width 739 height 275
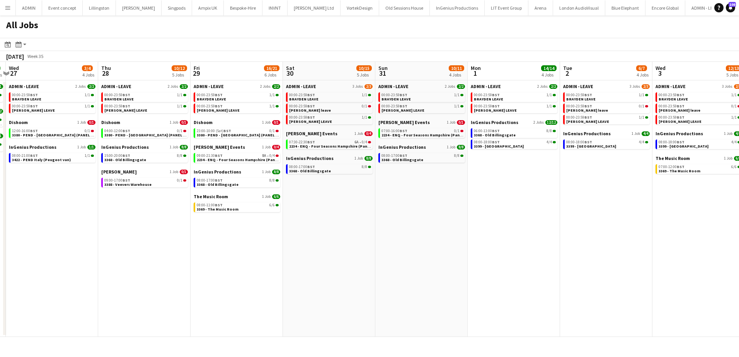
drag, startPoint x: 447, startPoint y: 257, endPoint x: 319, endPoint y: 245, distance: 128.4
click at [298, 246] on app-calendar-viewport "Sun 24 5/5 3 Jobs Mon 25 3/3 3 Jobs Tue 26 4/4 3 Jobs Wed 27 3/4 4 Jobs Thu 28 …" at bounding box center [369, 199] width 739 height 275
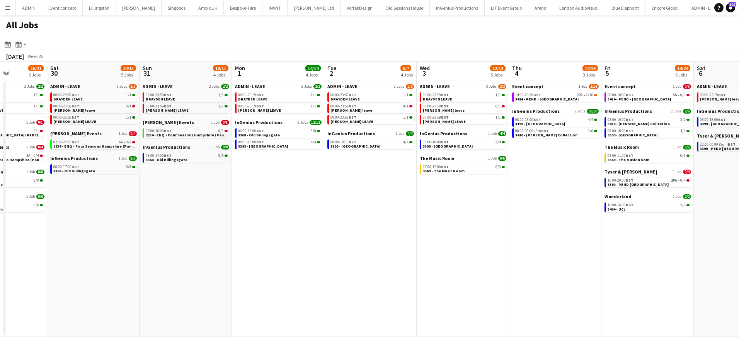
drag, startPoint x: 572, startPoint y: 204, endPoint x: 336, endPoint y: 169, distance: 238.8
click at [339, 173] on app-calendar-viewport "Wed 27 3/4 4 Jobs Thu 28 10/12 5 Jobs Fri 29 16/21 6 Jobs Sat 30 10/15 5 Jobs S…" at bounding box center [369, 199] width 739 height 275
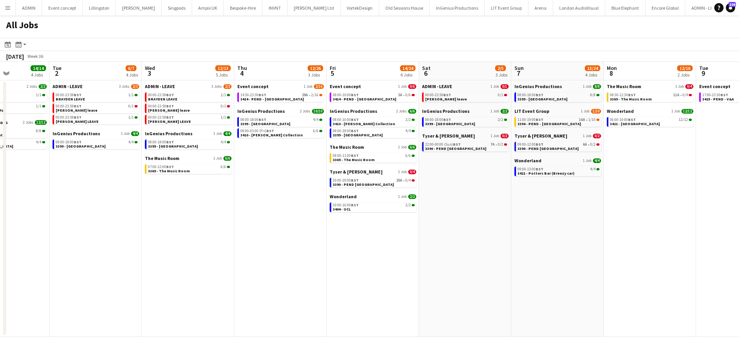
drag, startPoint x: 497, startPoint y: 204, endPoint x: 247, endPoint y: 174, distance: 251.9
click at [204, 174] on app-calendar-viewport "Sat 30 10/15 5 Jobs Sun 31 10/11 4 Jobs Mon 1 14/14 4 Jobs Tue 2 6/7 4 Jobs Wed…" at bounding box center [369, 199] width 739 height 275
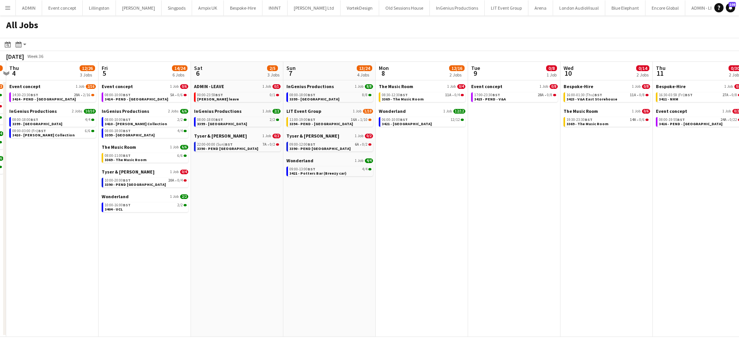
drag, startPoint x: 601, startPoint y: 227, endPoint x: 253, endPoint y: 199, distance: 349.8
click at [246, 199] on app-calendar-viewport "Mon 1 14/14 4 Jobs Tue 2 6/7 4 Jobs Wed 3 12/13 5 Jobs Thu 4 12/26 3 Jobs Fri 5…" at bounding box center [369, 199] width 739 height 275
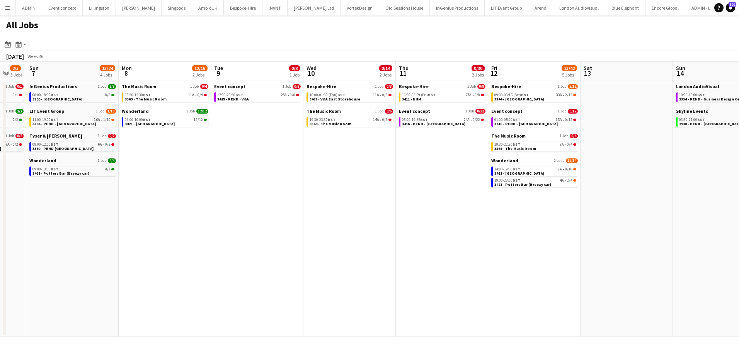
drag, startPoint x: 341, startPoint y: 209, endPoint x: 255, endPoint y: 198, distance: 87.3
click at [255, 198] on app-calendar-viewport "Thu 4 12/26 3 Jobs Fri 5 14/24 6 Jobs Sat 6 2/5 3 Jobs Sun 7 13/24 4 Jobs Mon 8…" at bounding box center [369, 199] width 739 height 275
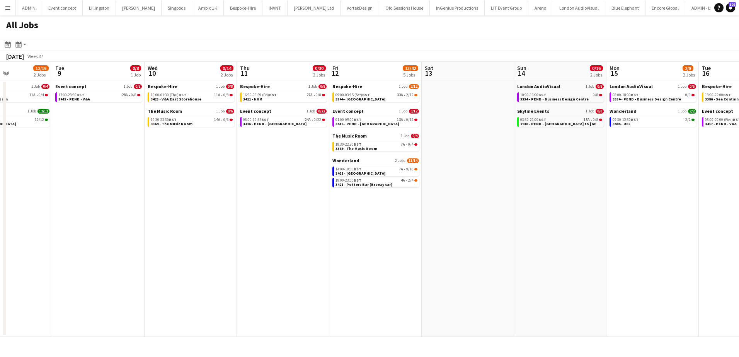
scroll to position [0, 255]
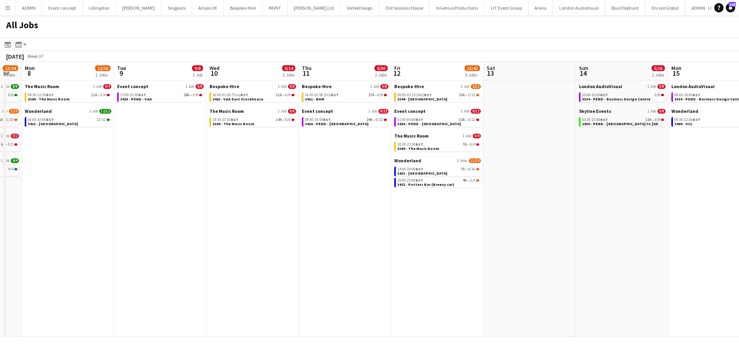
drag, startPoint x: 468, startPoint y: 203, endPoint x: 282, endPoint y: 185, distance: 187.6
click at [282, 185] on app-calendar-viewport "Fri 5 14/24 6 Jobs Sat 6 2/5 3 Jobs Sun 7 13/24 4 Jobs Mon 8 12/16 2 Jobs Tue 9…" at bounding box center [369, 199] width 739 height 275
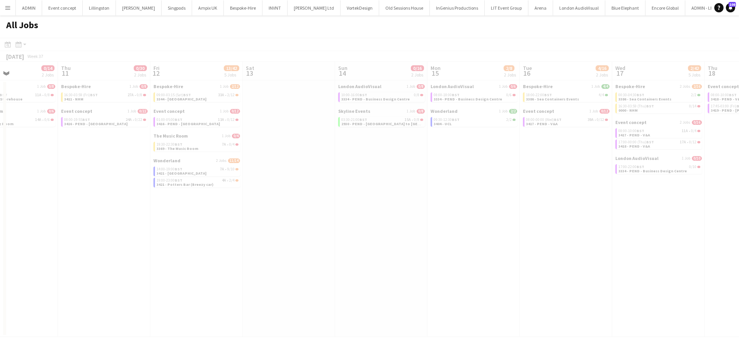
drag, startPoint x: 356, startPoint y: 182, endPoint x: 221, endPoint y: 192, distance: 134.6
click at [168, 177] on app-all-jobs "All Jobs Date picker AUG 2025 AUG 2025 Monday M Tuesday T Wednesday W Thursday …" at bounding box center [369, 176] width 739 height 322
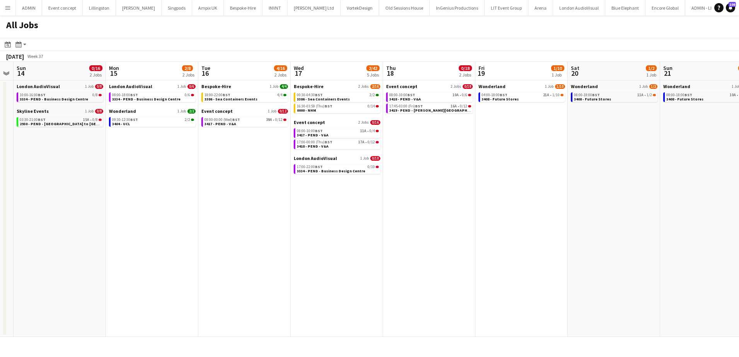
drag, startPoint x: 499, startPoint y: 241, endPoint x: 189, endPoint y: 215, distance: 311.1
click at [171, 210] on app-calendar-viewport "Thu 11 0/30 2 Jobs Fri 12 13/42 5 Jobs Sat 13 Sun 14 0/16 2 Jobs Mon 15 2/8 2 J…" at bounding box center [369, 199] width 739 height 275
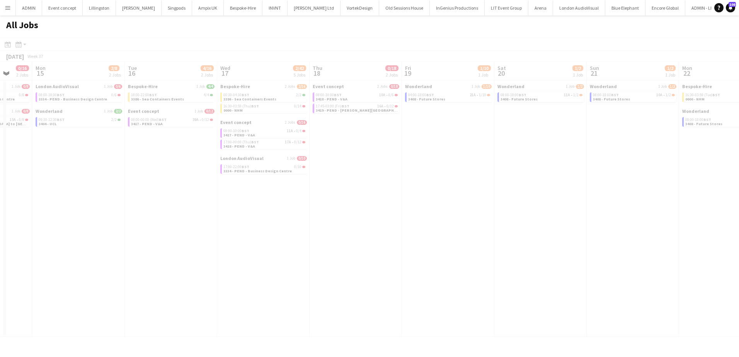
drag, startPoint x: 477, startPoint y: 251, endPoint x: 409, endPoint y: 242, distance: 67.8
click at [387, 239] on app-all-jobs "All Jobs Date picker AUG 2025 AUG 2025 Monday M Tuesday T Wednesday W Thursday …" at bounding box center [369, 176] width 739 height 322
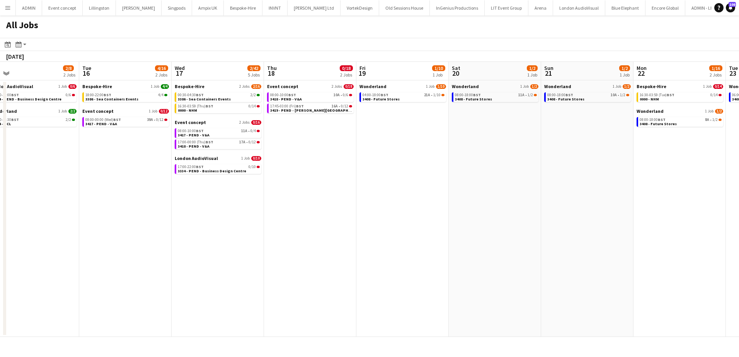
drag, startPoint x: 470, startPoint y: 244, endPoint x: 282, endPoint y: 229, distance: 188.8
click at [277, 229] on app-calendar-viewport "Fri 12 13/42 5 Jobs Sat 13 Sun 14 0/16 2 Jobs Mon 15 2/8 2 Jobs Tue 16 4/16 2 J…" at bounding box center [369, 199] width 739 height 275
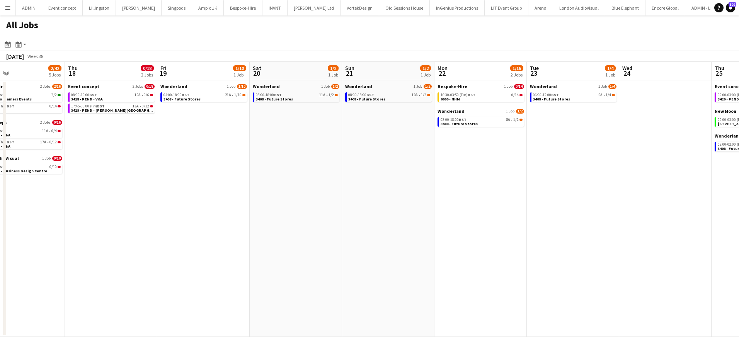
drag, startPoint x: 578, startPoint y: 258, endPoint x: 460, endPoint y: 248, distance: 118.3
click at [432, 247] on app-calendar-viewport "Sun 14 0/16 2 Jobs Mon 15 2/8 2 Jobs Tue 16 4/16 2 Jobs Wed 17 2/42 5 Jobs Thu …" at bounding box center [369, 199] width 739 height 275
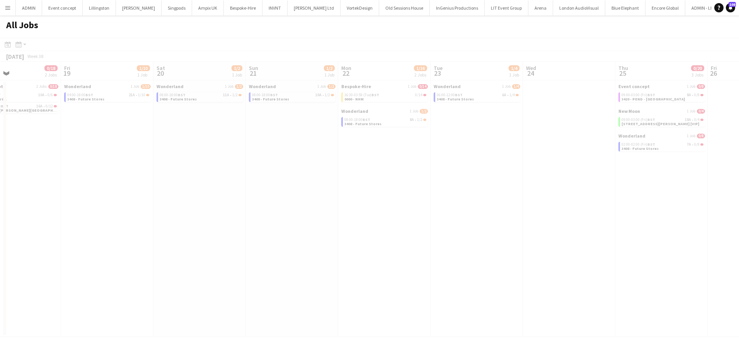
drag, startPoint x: 596, startPoint y: 261, endPoint x: 438, endPoint y: 247, distance: 159.1
click at [438, 247] on app-calendar-viewport "Tue 16 4/16 2 Jobs Wed 17 2/42 5 Jobs Thu 18 0/18 2 Jobs Fri 19 1/10 1 Job Sat …" at bounding box center [369, 199] width 739 height 275
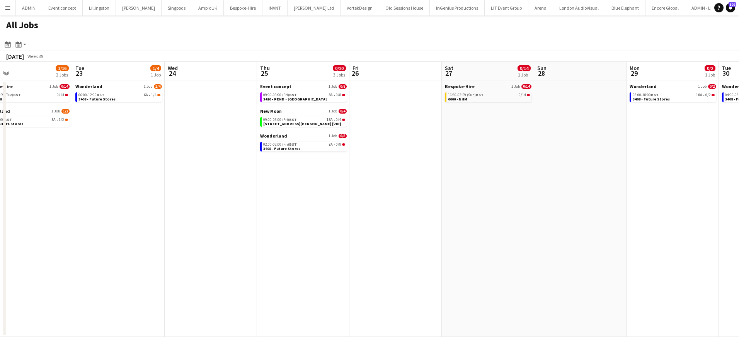
drag, startPoint x: 433, startPoint y: 237, endPoint x: 287, endPoint y: 233, distance: 146.2
click at [287, 233] on app-calendar-viewport "Fri 19 1/10 1 Job Sat 20 1/2 1 Job Sun 21 1/2 1 Job Mon 22 1/16 2 Jobs Tue 23 1…" at bounding box center [369, 199] width 739 height 275
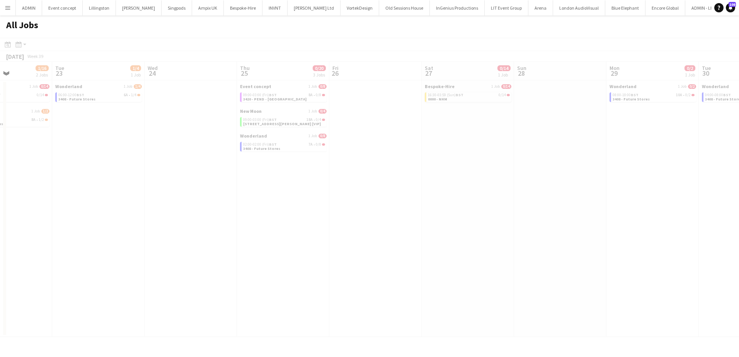
drag, startPoint x: 487, startPoint y: 223, endPoint x: 301, endPoint y: 214, distance: 186.9
click at [301, 214] on app-all-jobs "All Jobs Date picker AUG 2025 AUG 2025 Monday M Tuesday T Wednesday W Thursday …" at bounding box center [369, 176] width 739 height 322
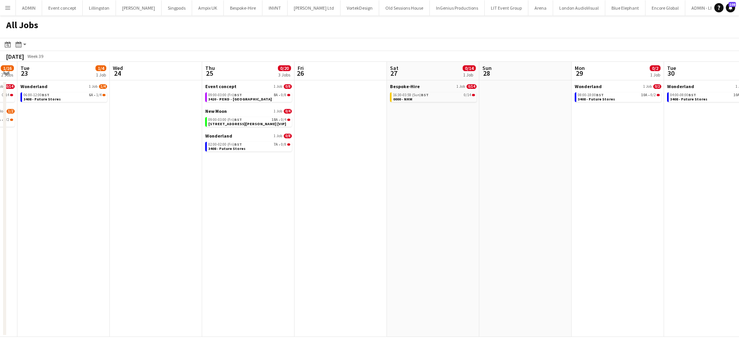
drag, startPoint x: 444, startPoint y: 220, endPoint x: 224, endPoint y: 205, distance: 220.4
click at [224, 205] on app-calendar-viewport "Sat 20 1/2 1 Job Sun 21 1/2 1 Job Mon 22 1/16 2 Jobs Tue 23 1/4 1 Job Wed 24 Th…" at bounding box center [369, 199] width 739 height 275
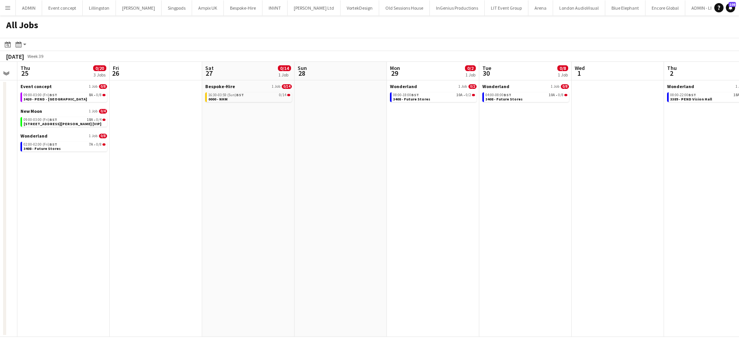
scroll to position [0, 260]
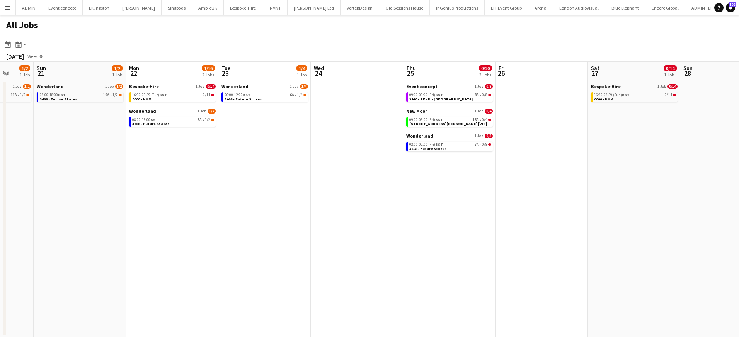
drag, startPoint x: 246, startPoint y: 196, endPoint x: 596, endPoint y: 199, distance: 349.8
click at [596, 199] on app-calendar-viewport "Thu 18 0/18 2 Jobs Fri 19 1/10 1 Job Sat 20 1/2 1 Job Sun 21 1/2 1 Job Mon 22 1…" at bounding box center [369, 199] width 739 height 275
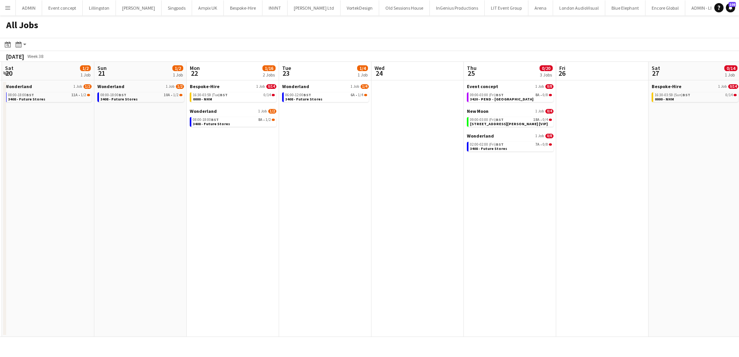
drag, startPoint x: 301, startPoint y: 227, endPoint x: 164, endPoint y: 225, distance: 137.2
click at [164, 225] on app-calendar-viewport "Wed 17 2/42 5 Jobs Thu 18 0/18 2 Jobs Fri 19 1/10 1 Job Sat 20 1/2 1 Job Sun 21…" at bounding box center [369, 199] width 739 height 275
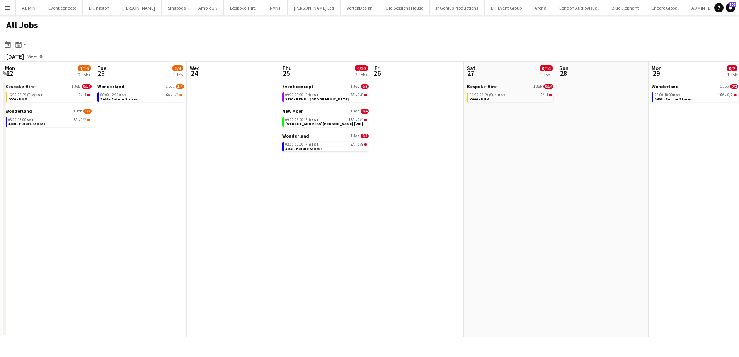
scroll to position [0, 276]
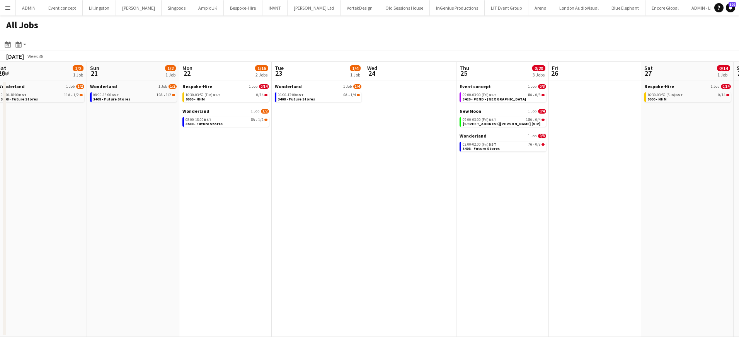
drag, startPoint x: 399, startPoint y: 217, endPoint x: 585, endPoint y: 216, distance: 186.7
click at [585, 216] on app-calendar-viewport "Thu 18 0/18 2 Jobs Fri 19 1/10 1 Job Sat 20 1/2 1 Job Sun 21 1/2 1 Job Mon 22 1…" at bounding box center [369, 199] width 739 height 275
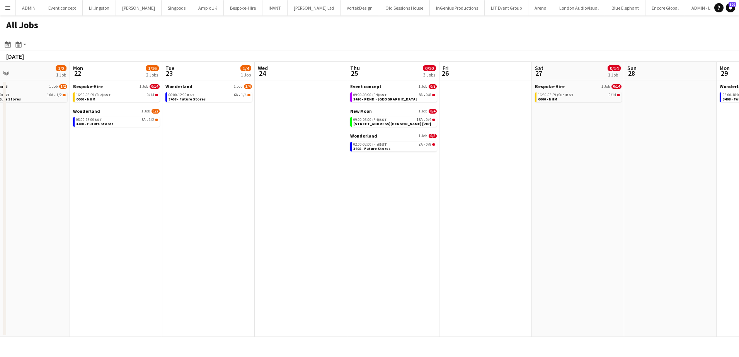
drag, startPoint x: 524, startPoint y: 218, endPoint x: 249, endPoint y: 218, distance: 275.6
click at [209, 217] on app-calendar-viewport "Thu 18 0/18 2 Jobs Fri 19 1/10 1 Job Sat 20 1/2 1 Job Sun 21 1/2 1 Job Mon 22 1…" at bounding box center [369, 199] width 739 height 275
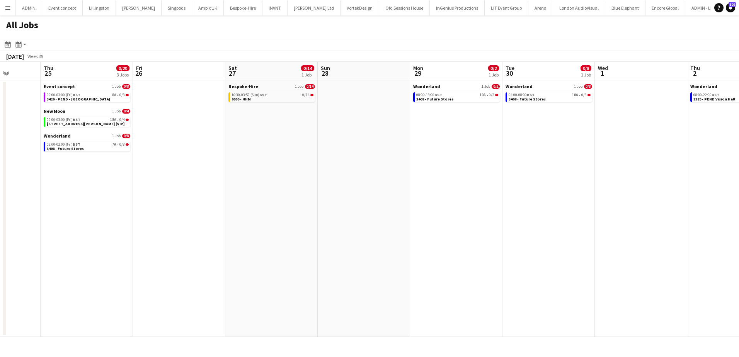
click at [165, 216] on app-all-jobs "All Jobs Date picker AUG 2025 AUG 2025 Monday M Tuesday T Wednesday W Thursday …" at bounding box center [369, 176] width 739 height 322
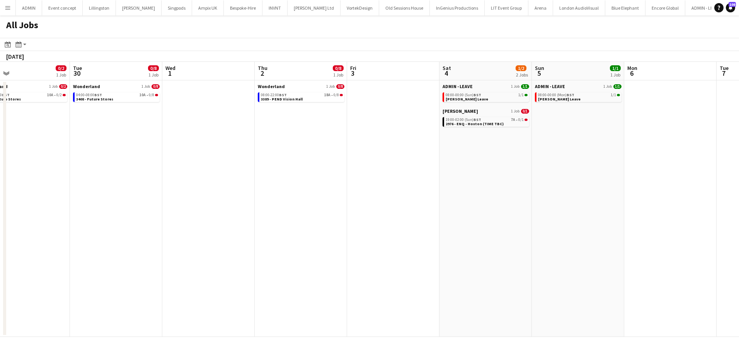
drag, startPoint x: 479, startPoint y: 225, endPoint x: 207, endPoint y: 221, distance: 272.1
click at [207, 221] on app-calendar-viewport "Fri 26 Sat 27 0/14 1 Job Sun 28 Mon 29 0/2 1 Job Tue 30 0/8 1 Job Wed 1 Thu 2 0…" at bounding box center [369, 199] width 739 height 275
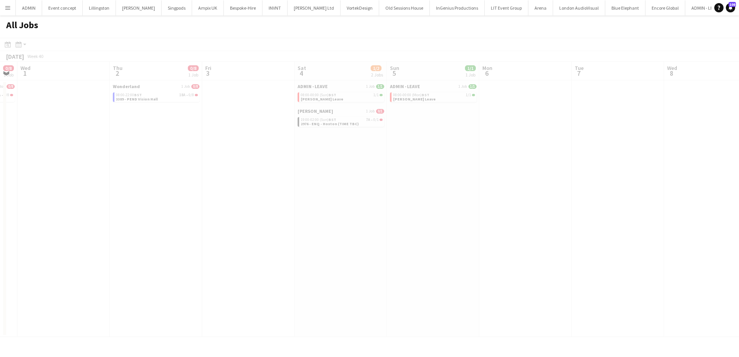
drag, startPoint x: 630, startPoint y: 232, endPoint x: 389, endPoint y: 224, distance: 241.0
click at [257, 224] on app-all-jobs "All Jobs Date picker AUG 2025 AUG 2025 Monday M Tuesday T Wednesday W Thursday …" at bounding box center [369, 176] width 739 height 322
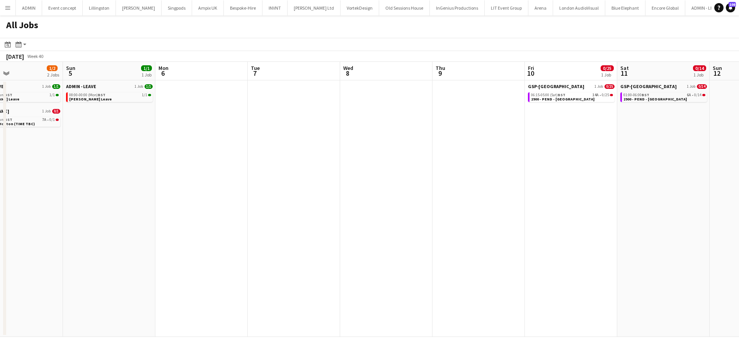
click at [160, 213] on app-all-jobs "All Jobs Date picker AUG 2025 AUG 2025 Monday M Tuesday T Wednesday W Thursday …" at bounding box center [369, 176] width 739 height 322
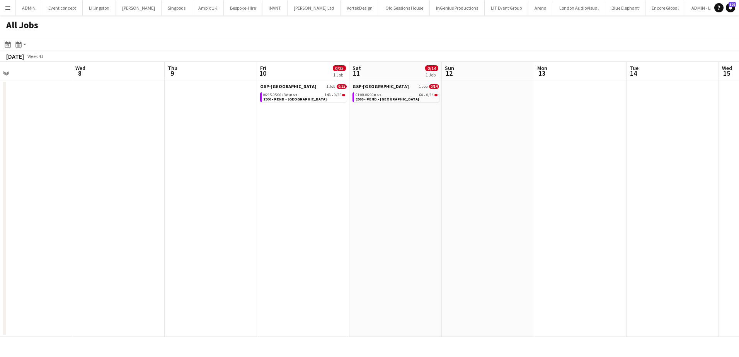
drag, startPoint x: 334, startPoint y: 213, endPoint x: 157, endPoint y: 211, distance: 177.0
click at [157, 211] on app-calendar-viewport "Sat 4 1/2 2 Jobs Sun 5 1/1 1 Job Mon 6 Tue 7 Wed 8 Thu 9 Fri 10 0/25 1 Job Sat …" at bounding box center [369, 199] width 739 height 275
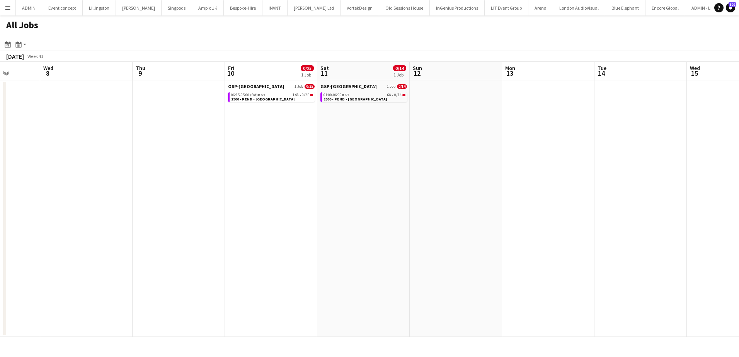
click at [157, 207] on app-all-jobs "All Jobs Date picker AUG 2025 AUG 2025 Monday M Tuesday T Wednesday W Thursday …" at bounding box center [369, 176] width 739 height 322
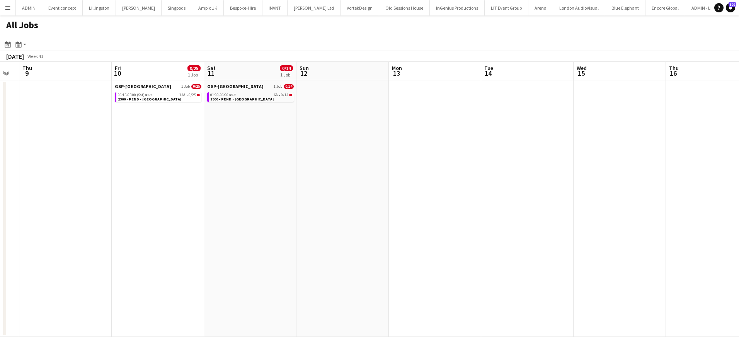
drag, startPoint x: 370, startPoint y: 207, endPoint x: 187, endPoint y: 206, distance: 182.8
click at [140, 205] on app-calendar-viewport "Mon 6 Tue 7 Wed 8 Thu 9 Fri 10 0/25 1 Job Sat 11 0/14 1 Job Sun 12 Mon 13 Tue 1…" at bounding box center [369, 199] width 739 height 275
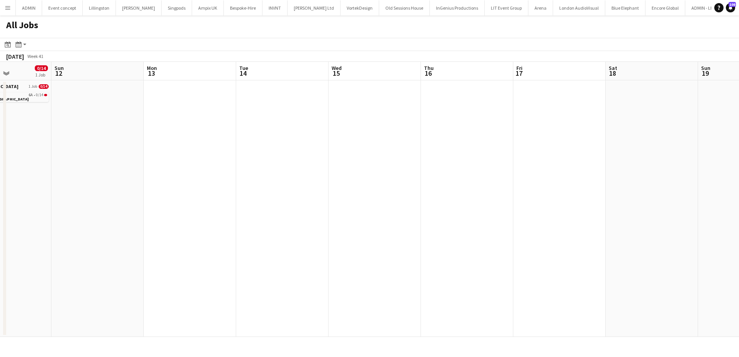
click at [191, 206] on app-all-jobs "All Jobs Date picker AUG 2025 AUG 2025 Monday M Tuesday T Wednesday W Thursday …" at bounding box center [369, 176] width 739 height 322
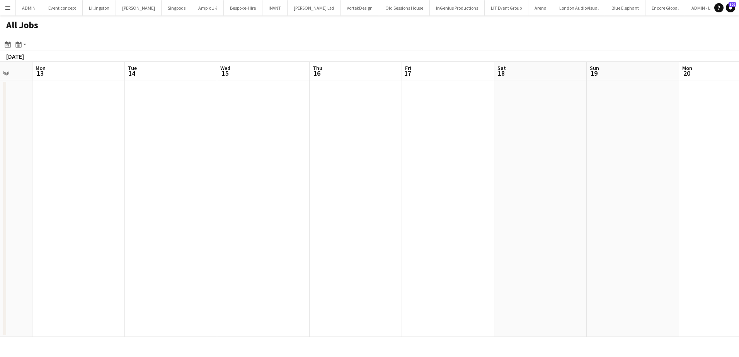
drag, startPoint x: 427, startPoint y: 206, endPoint x: 208, endPoint y: 206, distance: 218.8
click at [208, 206] on app-calendar-viewport "Fri 10 0/25 1 Job Sat 11 0/14 1 Job Sun 12 Mon 13 Tue 14 Wed 15 Thu 16 Fri 17 S…" at bounding box center [369, 199] width 739 height 275
drag, startPoint x: 301, startPoint y: 205, endPoint x: 534, endPoint y: 204, distance: 232.7
click at [530, 204] on app-calendar-viewport "Sun 12 Mon 13 Tue 14 Wed 15 Thu 16 Fri 17 Sat 18 Sun 19 Mon 20 Tue 21 Wed 22 Th…" at bounding box center [369, 199] width 739 height 275
drag, startPoint x: 291, startPoint y: 203, endPoint x: 500, endPoint y: 199, distance: 209.5
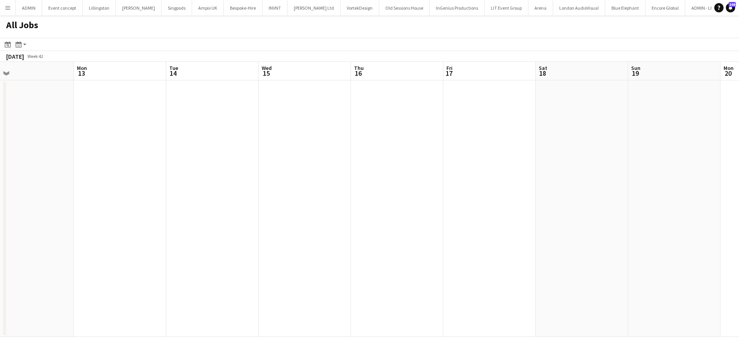
click at [514, 199] on app-calendar-viewport "Fri 10 0/25 1 Job Sat 11 0/14 1 Job Sun 12 Mon 13 Tue 14 Wed 15 Thu 16 Fri 17 S…" at bounding box center [369, 199] width 739 height 275
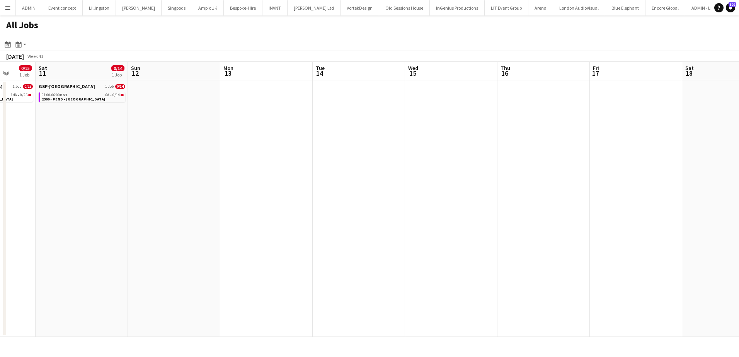
click at [382, 203] on app-calendar-viewport "Wed 8 Thu 9 Fri 10 0/25 1 Job Sat 11 0/14 1 Job Sun 12 Mon 13 Tue 14 Wed 15 Thu…" at bounding box center [369, 199] width 739 height 275
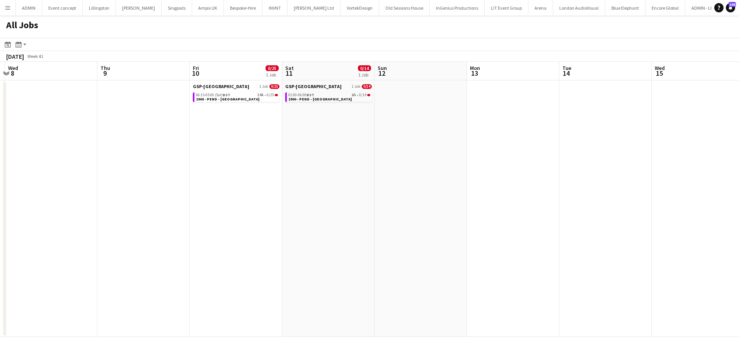
drag, startPoint x: 349, startPoint y: 204, endPoint x: 540, endPoint y: 205, distance: 191.7
click at [540, 205] on app-calendar-viewport "Mon 6 Tue 7 Wed 8 Thu 9 Fri 10 0/25 1 Job Sat 11 0/14 1 Job Sun 12 Mon 13 Tue 1…" at bounding box center [369, 199] width 739 height 275
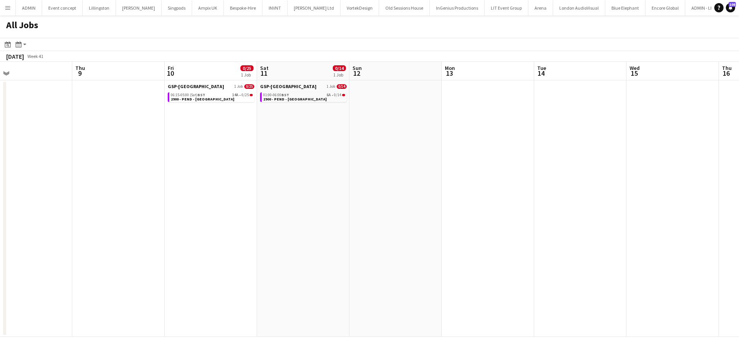
drag, startPoint x: 430, startPoint y: 204, endPoint x: 486, endPoint y: 204, distance: 56.0
click at [486, 204] on app-calendar-viewport "Mon 6 Tue 7 Wed 8 Thu 9 Fri 10 0/25 1 Job Sat 11 0/14 1 Job Sun 12 Mon 13 Tue 1…" at bounding box center [369, 199] width 739 height 275
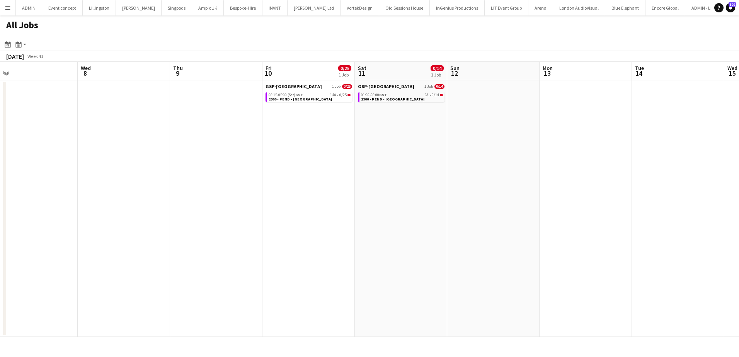
drag, startPoint x: 361, startPoint y: 204, endPoint x: 442, endPoint y: 204, distance: 80.4
click at [442, 204] on app-calendar-viewport "Sun 5 1/1 1 Job Mon 6 Tue 7 Wed 8 Thu 9 Fri 10 0/25 1 Job Sat 11 0/14 1 Job Sun…" at bounding box center [369, 199] width 739 height 275
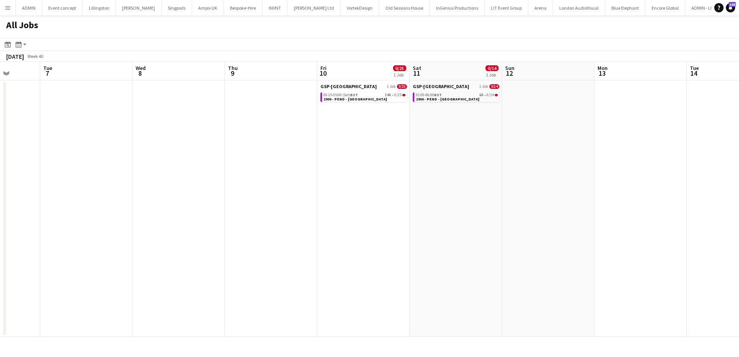
scroll to position [0, 237]
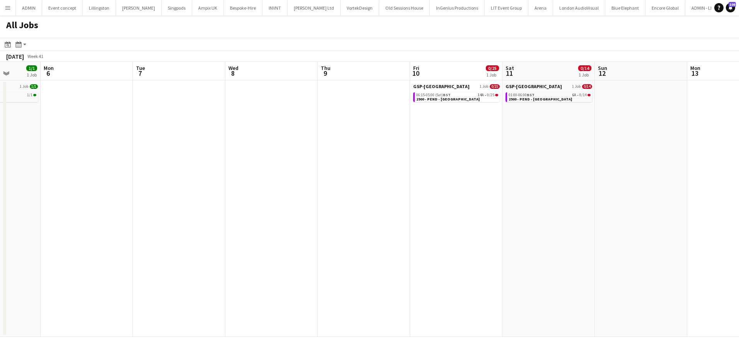
drag, startPoint x: 207, startPoint y: 191, endPoint x: 254, endPoint y: 191, distance: 46.8
click at [254, 191] on app-calendar-viewport "Fri 3 Sat 4 1/2 2 Jobs Sun 5 1/1 1 Job Mon 6 Tue 7 Wed 8 Thu 9 Fri 10 0/25 1 Jo…" at bounding box center [369, 199] width 739 height 275
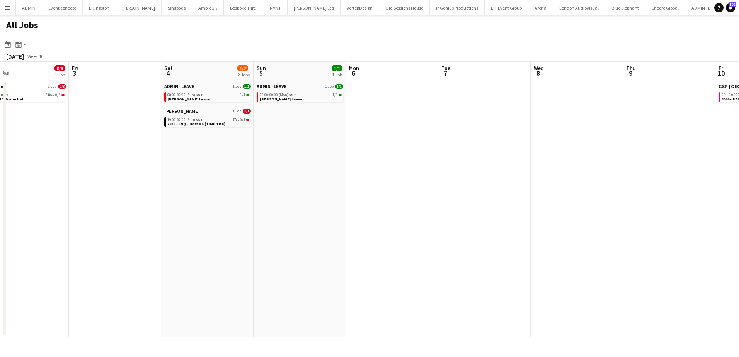
scroll to position [0, 207]
drag, startPoint x: 172, startPoint y: 129, endPoint x: 551, endPoint y: 129, distance: 379.6
click at [563, 129] on app-calendar-viewport "Tue 30 0/8 1 Job Wed 1 Thu 2 0/8 1 Job Fri 3 Sat 4 1/2 2 Jobs Sun 5 1/1 1 Job M…" at bounding box center [369, 199] width 739 height 275
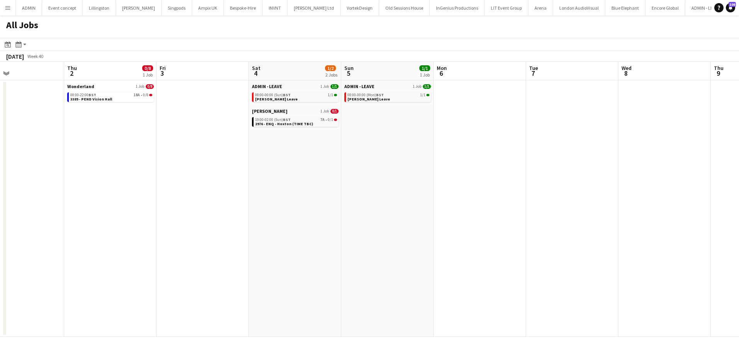
drag, startPoint x: 273, startPoint y: 198, endPoint x: 445, endPoint y: 198, distance: 171.2
click at [444, 198] on app-calendar-viewport "Mon 29 0/2 1 Job Tue 30 0/8 1 Job Wed 1 Thu 2 0/8 1 Job Fri 3 Sat 4 1/2 2 Jobs …" at bounding box center [369, 199] width 739 height 275
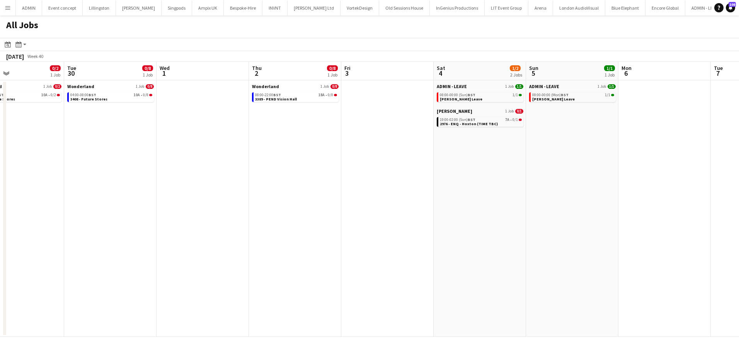
scroll to position [0, 205]
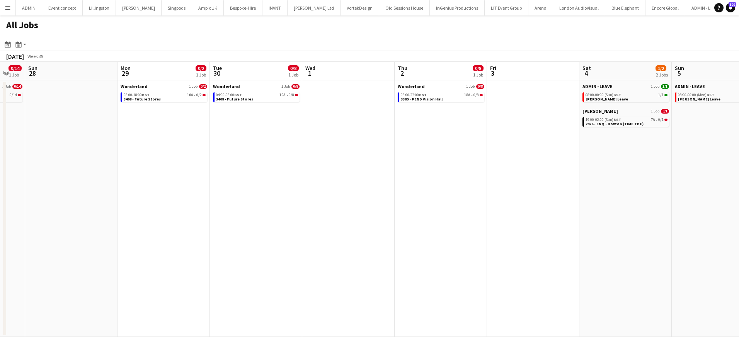
drag, startPoint x: 282, startPoint y: 218, endPoint x: 409, endPoint y: 221, distance: 127.6
click at [430, 222] on app-calendar-viewport "Fri 26 Sat 27 0/14 1 Job Sun 28 Mon 29 0/2 1 Job Tue 30 0/8 1 Job Wed 1 Thu 2 0…" at bounding box center [369, 199] width 739 height 275
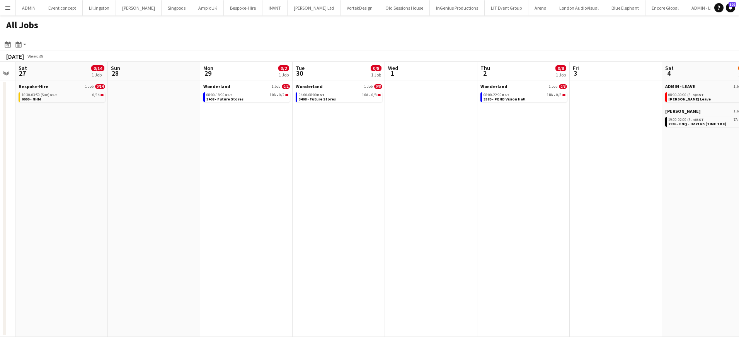
drag, startPoint x: 283, startPoint y: 221, endPoint x: 387, endPoint y: 221, distance: 103.6
click at [398, 221] on app-calendar-viewport "Thu 25 0/20 3 Jobs Fri 26 Sat 27 0/14 1 Job Sun 28 Mon 29 0/2 1 Job Tue 30 0/8 …" at bounding box center [369, 199] width 739 height 275
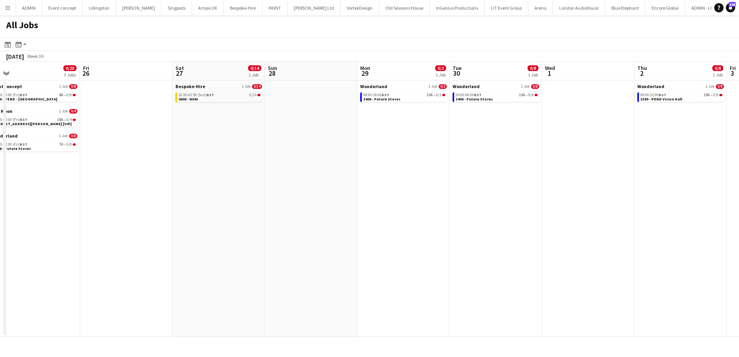
drag, startPoint x: 316, startPoint y: 223, endPoint x: 397, endPoint y: 223, distance: 81.2
click at [422, 223] on app-calendar-viewport "Tue 23 1/4 1 Job Wed 24 Thu 25 0/20 3 Jobs Fri 26 Sat 27 0/14 1 Job Sun 28 Mon …" at bounding box center [369, 199] width 739 height 275
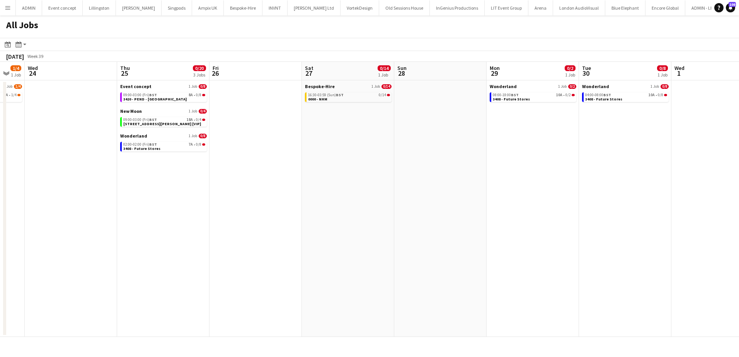
drag, startPoint x: 312, startPoint y: 223, endPoint x: 481, endPoint y: 223, distance: 168.9
click at [477, 223] on app-calendar-viewport "Mon 22 1/16 2 Jobs Tue 23 1/4 1 Job Wed 24 Thu 25 0/20 3 Jobs Fri 26 Sat 27 0/1…" at bounding box center [369, 199] width 739 height 275
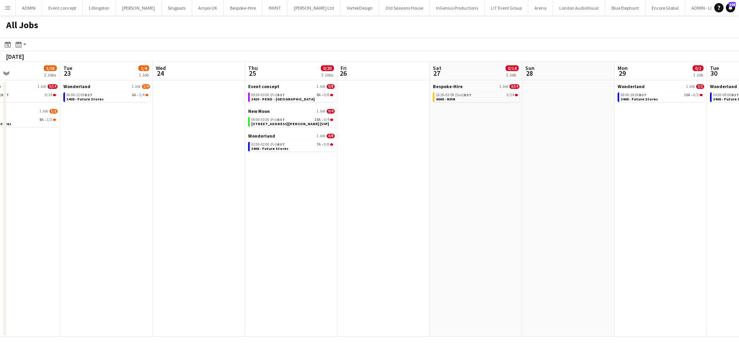
drag, startPoint x: 309, startPoint y: 223, endPoint x: 582, endPoint y: 223, distance: 273.3
click at [579, 223] on app-calendar-viewport "Sat 20 1/2 1 Job Sun 21 1/2 1 Job Mon 22 1/16 2 Jobs Tue 23 1/4 1 Job Wed 24 Th…" at bounding box center [369, 199] width 739 height 275
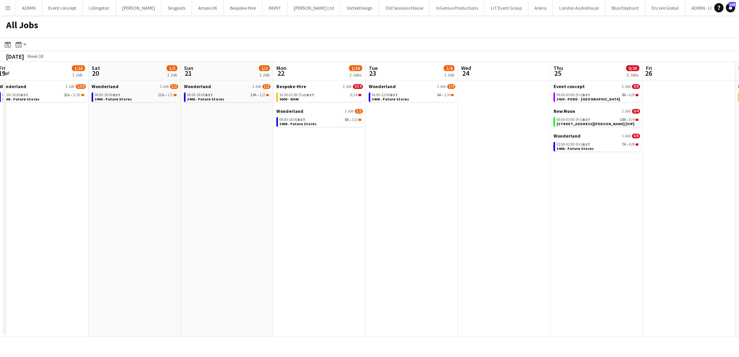
drag, startPoint x: 303, startPoint y: 223, endPoint x: 405, endPoint y: 223, distance: 102.0
click at [410, 223] on app-calendar-viewport "Wed 17 2/42 5 Jobs Thu 18 0/18 2 Jobs Fri 19 1/10 1 Job Sat 20 1/2 1 Job Sun 21…" at bounding box center [369, 199] width 739 height 275
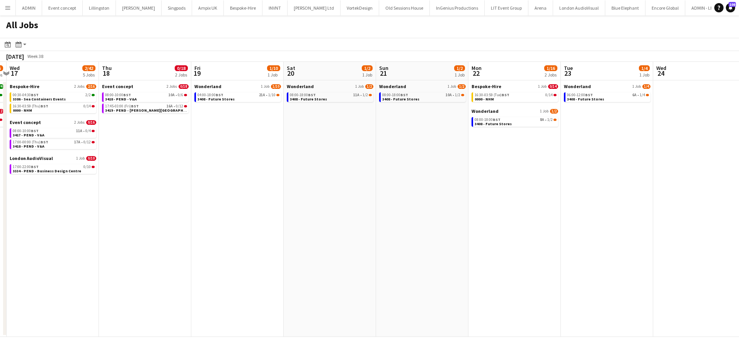
drag, startPoint x: 279, startPoint y: 223, endPoint x: 408, endPoint y: 223, distance: 129.1
click at [408, 223] on app-calendar-viewport "Mon 15 2/8 2 Jobs Tue 16 4/16 2 Jobs Wed 17 2/42 5 Jobs Thu 18 0/18 2 Jobs Fri …" at bounding box center [369, 199] width 739 height 275
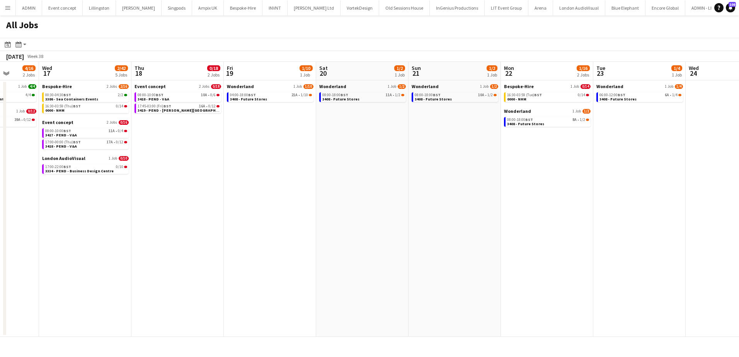
scroll to position [0, 230]
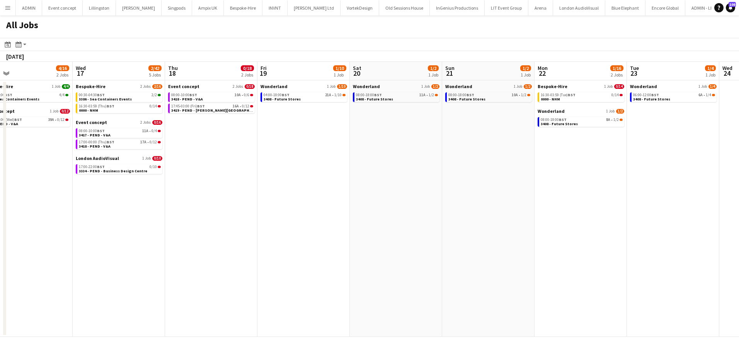
drag, startPoint x: 340, startPoint y: 220, endPoint x: 486, endPoint y: 218, distance: 146.1
click at [485, 218] on app-calendar-viewport "Sun 14 0/16 2 Jobs Mon 15 2/8 2 Jobs Tue 16 4/16 2 Jobs Wed 17 2/42 5 Jobs Thu …" at bounding box center [369, 199] width 739 height 275
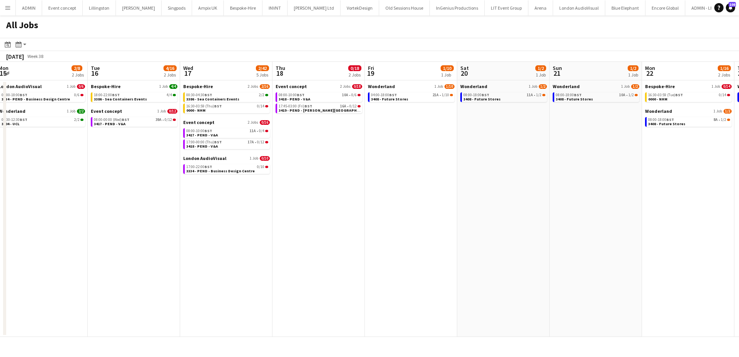
drag, startPoint x: 562, startPoint y: 146, endPoint x: 325, endPoint y: 149, distance: 237.4
click at [325, 149] on app-calendar-viewport "Fri 12 13/42 5 Jobs Sat 13 Sun 14 0/16 2 Jobs Mon 15 2/8 2 Jobs Tue 16 4/16 2 J…" at bounding box center [369, 199] width 739 height 275
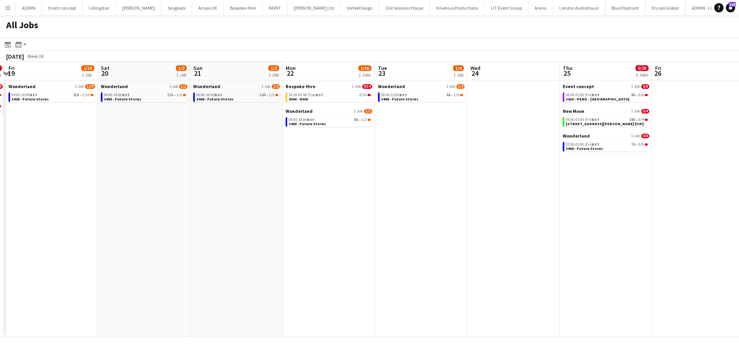
scroll to position [0, 287]
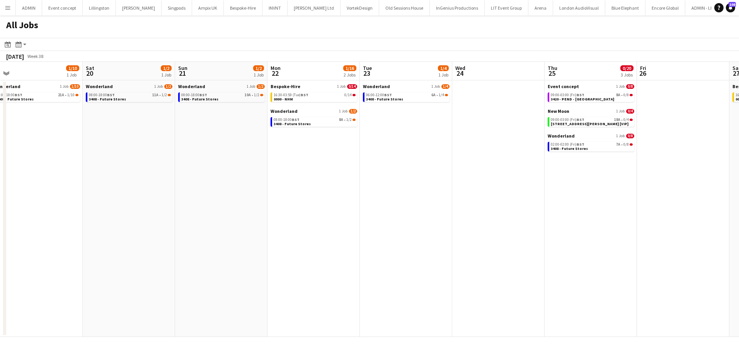
drag, startPoint x: 496, startPoint y: 182, endPoint x: 332, endPoint y: 175, distance: 164.1
click at [326, 177] on app-calendar-viewport "Tue 16 4/16 2 Jobs Wed 17 2/42 5 Jobs Thu 18 0/18 2 Jobs Fri 19 1/10 1 Job Sat …" at bounding box center [369, 199] width 739 height 275
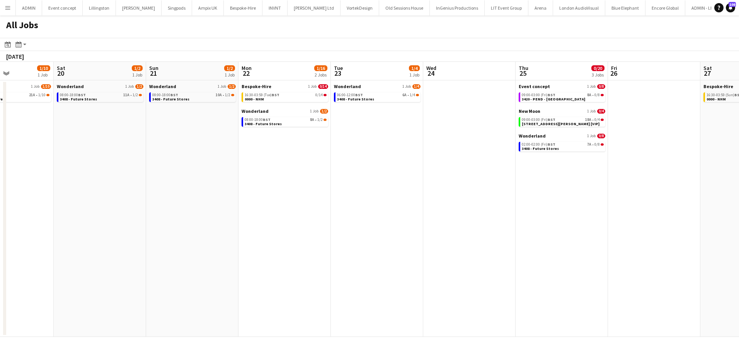
drag, startPoint x: 530, startPoint y: 152, endPoint x: 133, endPoint y: 160, distance: 396.3
click at [131, 160] on app-calendar-viewport "Wed 17 2/42 5 Jobs Thu 18 0/18 2 Jobs Fri 19 1/10 1 Job Sat 20 1/2 1 Job Sun 21…" at bounding box center [369, 199] width 739 height 275
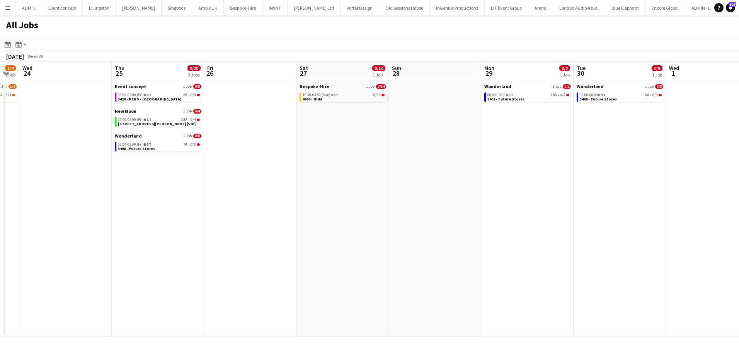
drag, startPoint x: 483, startPoint y: 171, endPoint x: 135, endPoint y: 170, distance: 348.3
click at [135, 170] on app-calendar-viewport "Sun 21 1/2 1 Job Mon 22 1/16 2 Jobs Tue 23 1/4 1 Job Wed 24 Thu 25 0/20 3 Jobs …" at bounding box center [369, 199] width 739 height 275
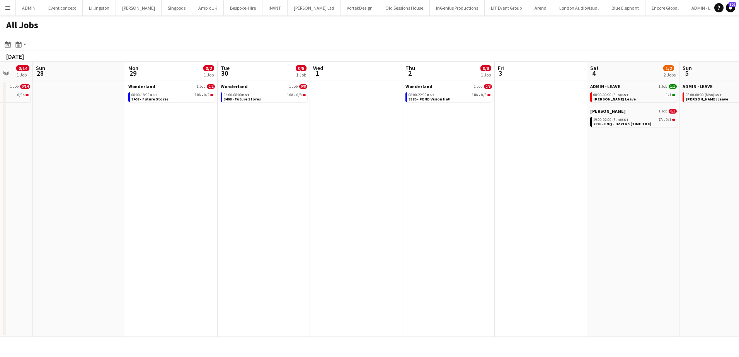
drag, startPoint x: 575, startPoint y: 172, endPoint x: 258, endPoint y: 174, distance: 317.0
click at [283, 172] on app-calendar-viewport "Thu 25 0/20 3 Jobs Fri 26 Sat 27 0/14 1 Job Sun 28 Mon 29 0/2 1 Job Tue 30 0/8 …" at bounding box center [369, 199] width 739 height 275
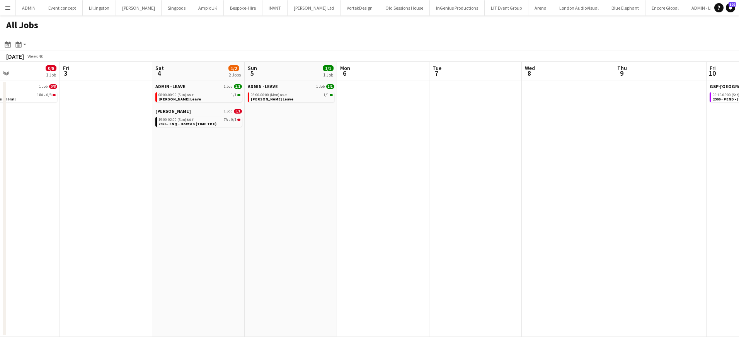
drag, startPoint x: 617, startPoint y: 167, endPoint x: 290, endPoint y: 167, distance: 326.2
click at [290, 167] on app-calendar-viewport "Mon 29 0/2 1 Job Tue 30 0/8 1 Job Wed 1 Thu 2 0/8 1 Job Fri 3 Sat 4 1/2 2 Jobs …" at bounding box center [369, 199] width 739 height 275
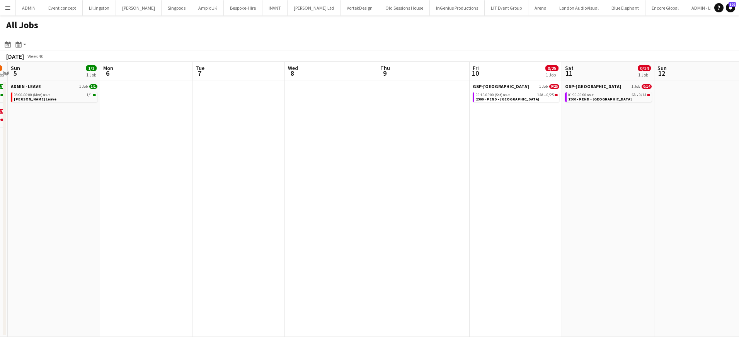
scroll to position [0, 206]
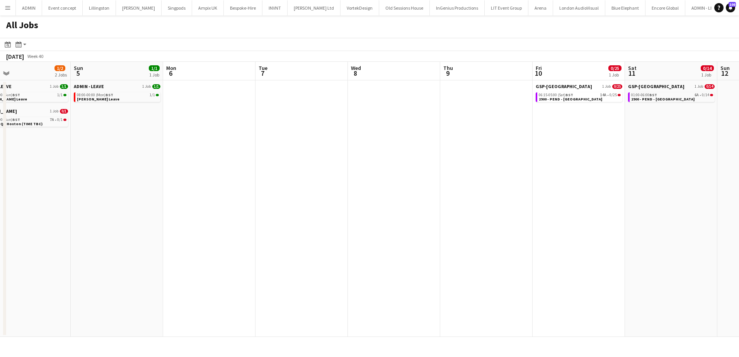
drag, startPoint x: 427, startPoint y: 162, endPoint x: 756, endPoint y: 133, distance: 329.5
click at [739, 133] on html "Menu Boards Boards Boards All jobs Status Workforce Workforce My Workforce Recr…" at bounding box center [369, 178] width 739 height 357
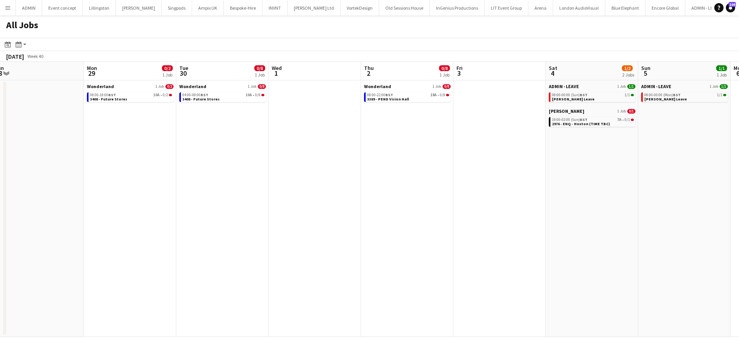
drag, startPoint x: 153, startPoint y: 205, endPoint x: 443, endPoint y: 180, distance: 291.4
click at [443, 180] on app-calendar-viewport "Fri 26 Sat 27 0/14 1 Job Sun 28 Mon 29 0/2 1 Job Tue 30 0/8 1 Job Wed 1 Thu 2 0…" at bounding box center [369, 199] width 739 height 275
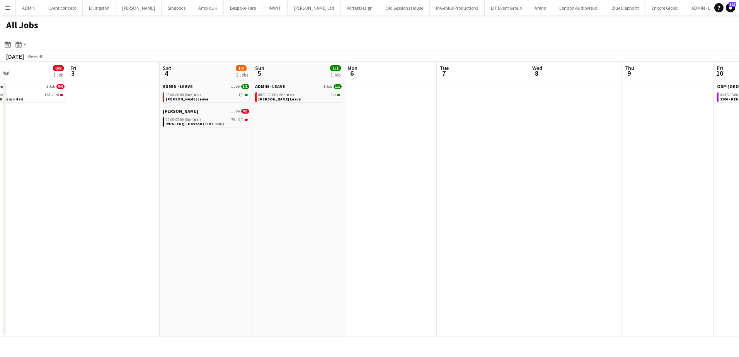
drag, startPoint x: 510, startPoint y: 184, endPoint x: 165, endPoint y: 192, distance: 345.3
click at [165, 192] on app-calendar-viewport "Mon 29 0/2 1 Job Tue 30 0/8 1 Job Wed 1 Thu 2 0/8 1 Job Fri 3 Sat 4 1/2 2 Jobs …" at bounding box center [369, 199] width 739 height 275
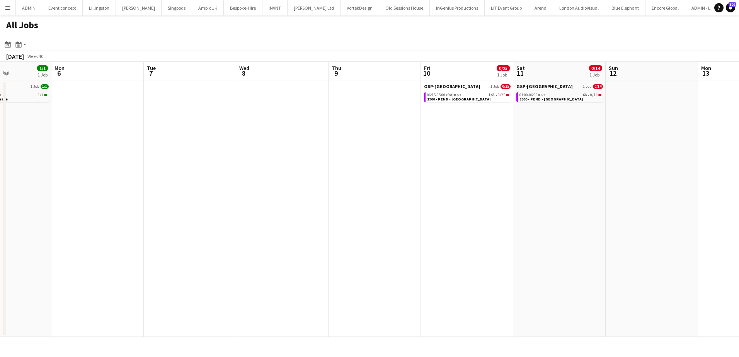
drag, startPoint x: 351, startPoint y: 207, endPoint x: -92, endPoint y: 216, distance: 443.0
click at [0, 216] on html "Menu Boards Boards Boards All jobs Status Workforce Workforce My Workforce Recr…" at bounding box center [369, 178] width 739 height 357
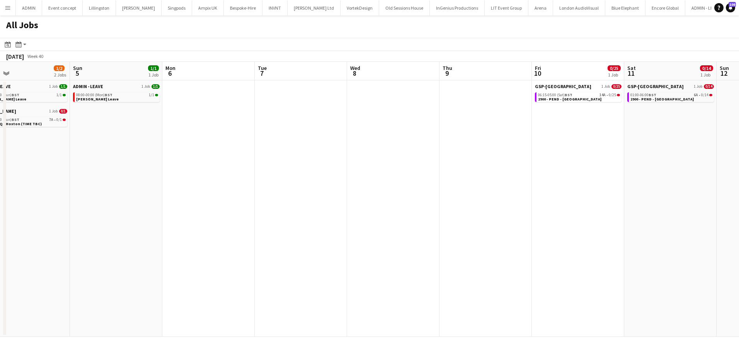
drag, startPoint x: 117, startPoint y: 215, endPoint x: 623, endPoint y: 182, distance: 507.4
click at [565, 192] on app-calendar-viewport "Fri 3 Sat 4 1/2 2 Jobs Sun 5 1/1 1 Job Mon 6 Tue 7 Wed 8 Thu 9 Fri 10 0/25 1 Jo…" at bounding box center [369, 199] width 739 height 275
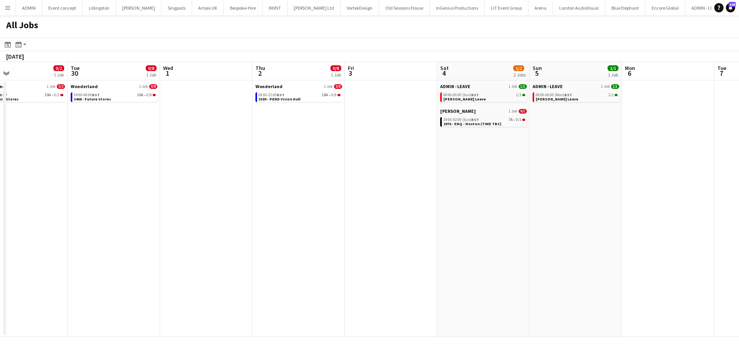
drag, startPoint x: 136, startPoint y: 197, endPoint x: 432, endPoint y: 177, distance: 296.7
click at [535, 179] on app-calendar-viewport "Sat 27 0/14 1 Job Sun 28 Mon 29 0/2 1 Job Tue 30 0/8 1 Job Wed 1 Thu 2 0/8 1 Jo…" at bounding box center [369, 199] width 739 height 275
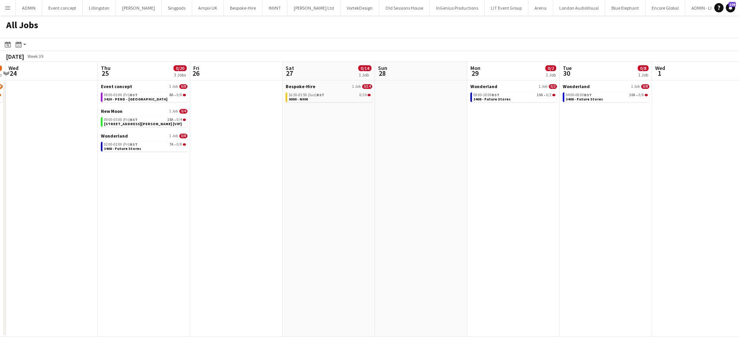
drag, startPoint x: 263, startPoint y: 181, endPoint x: 534, endPoint y: 182, distance: 271.0
click at [515, 182] on app-calendar-viewport "Mon 22 1/16 2 Jobs Tue 23 1/4 1 Job Wed 24 Thu 25 0/20 3 Jobs Fri 26 Sat 27 0/1…" at bounding box center [369, 199] width 739 height 275
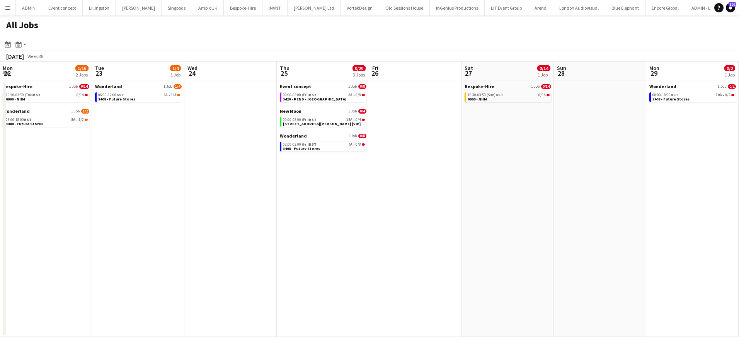
drag, startPoint x: 275, startPoint y: 213, endPoint x: 615, endPoint y: 209, distance: 340.2
click at [626, 213] on app-calendar-viewport "Sat 20 1/2 1 Job Sun 21 1/2 1 Job Mon 22 1/16 2 Jobs Tue 23 1/4 1 Job Wed 24 Th…" at bounding box center [369, 199] width 739 height 275
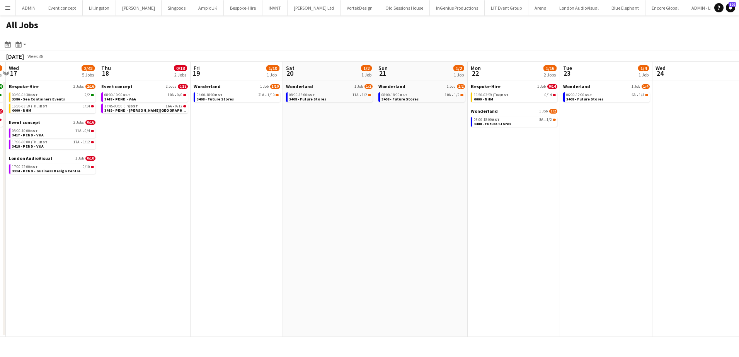
drag, startPoint x: 404, startPoint y: 198, endPoint x: 577, endPoint y: 198, distance: 173.9
click at [577, 198] on app-calendar-viewport "Mon 15 2/8 2 Jobs Tue 16 4/16 2 Jobs Wed 17 2/42 5 Jobs Thu 18 0/18 2 Jobs Fri …" at bounding box center [369, 199] width 739 height 275
drag, startPoint x: 358, startPoint y: 196, endPoint x: 448, endPoint y: 201, distance: 90.2
click at [446, 201] on app-calendar-viewport "Mon 15 2/8 2 Jobs Tue 16 4/16 2 Jobs Wed 17 2/42 5 Jobs Thu 18 0/18 2 Jobs Fri …" at bounding box center [369, 199] width 739 height 275
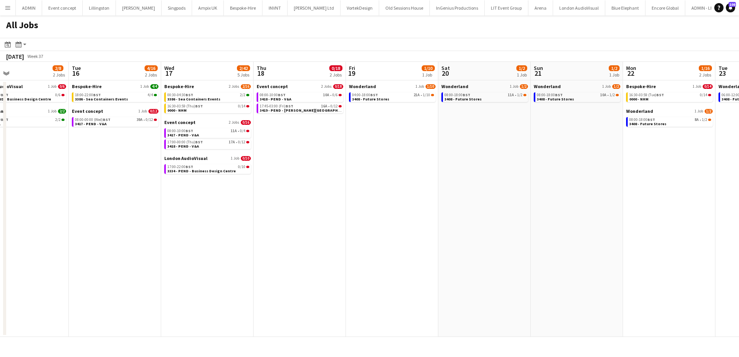
scroll to position [0, 232]
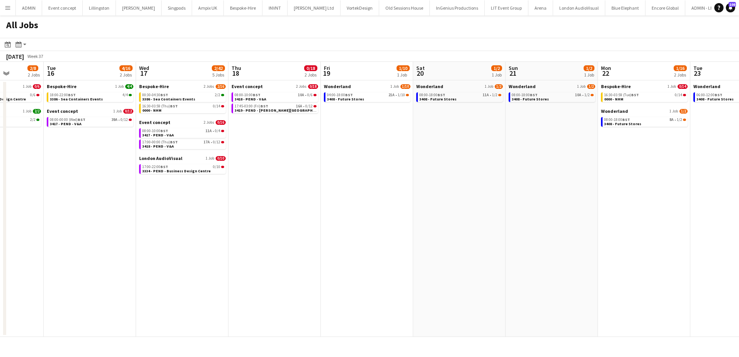
drag, startPoint x: 325, startPoint y: 200, endPoint x: 453, endPoint y: 202, distance: 128.3
click at [452, 203] on app-calendar-viewport "Sat 13 Sun 14 0/16 2 Jobs Mon 15 2/8 2 Jobs Tue 16 4/16 2 Jobs Wed 17 2/42 5 Jo…" at bounding box center [369, 199] width 739 height 275
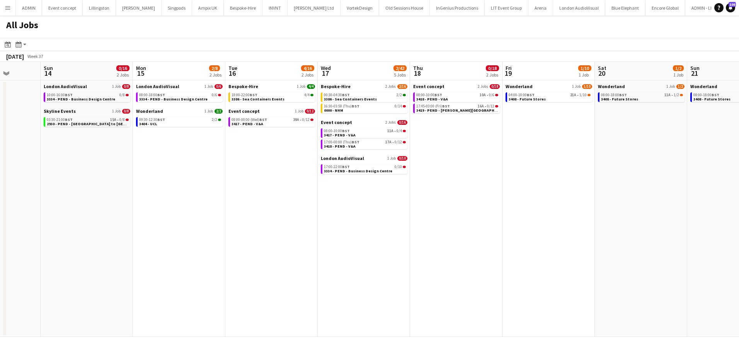
drag, startPoint x: 209, startPoint y: 192, endPoint x: 397, endPoint y: 194, distance: 187.9
click at [397, 194] on app-calendar-viewport "Thu 11 0/30 2 Jobs Fri 12 13/42 5 Jobs Sat 13 Sun 14 0/16 2 Jobs Mon 15 2/8 2 J…" at bounding box center [369, 199] width 739 height 275
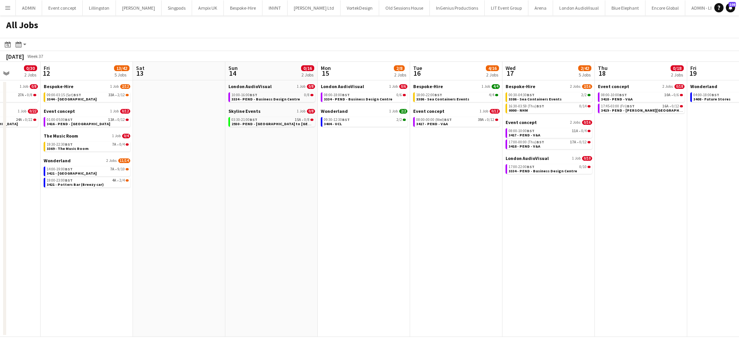
scroll to position [0, 236]
click at [535, 109] on link "16:30-03:59 (Thu) BST 0/14 0000 - NHM" at bounding box center [550, 108] width 82 height 9
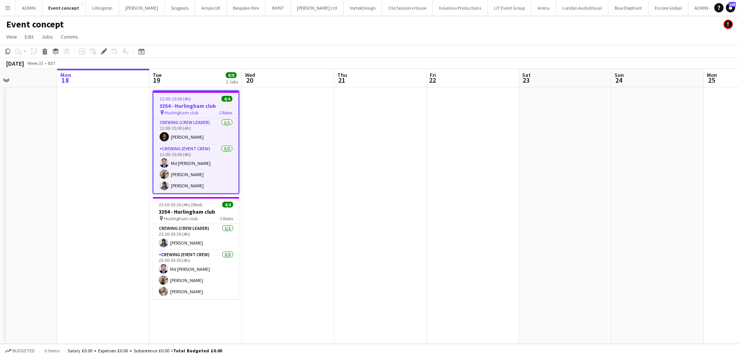
drag, startPoint x: 472, startPoint y: 157, endPoint x: 329, endPoint y: 155, distance: 143.0
click at [330, 157] on app-calendar-viewport "Fri 15 Sat 16 Sun 17 Mon 18 Tue 19 8/8 2 Jobs Wed 20 Thu 21 Fri 22 Sat 23 Sun 2…" at bounding box center [369, 206] width 739 height 275
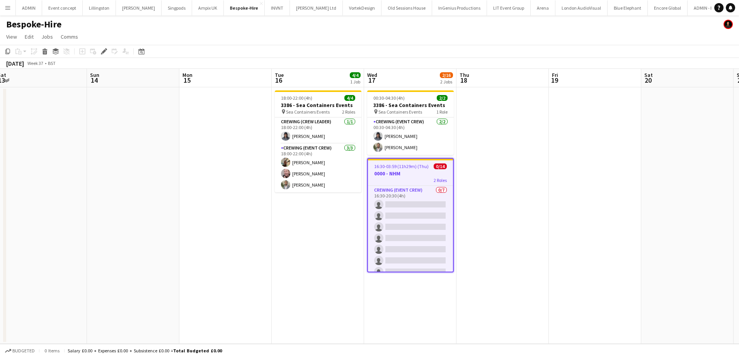
drag, startPoint x: 188, startPoint y: 160, endPoint x: 646, endPoint y: 140, distance: 458.9
click at [652, 140] on app-calendar-viewport "Thu 11 0/8 1 Job Fri 12 2/12 1 Job Sat 13 Sun 14 Mon 15 Tue 16 4/4 1 Job Wed 17…" at bounding box center [369, 206] width 739 height 275
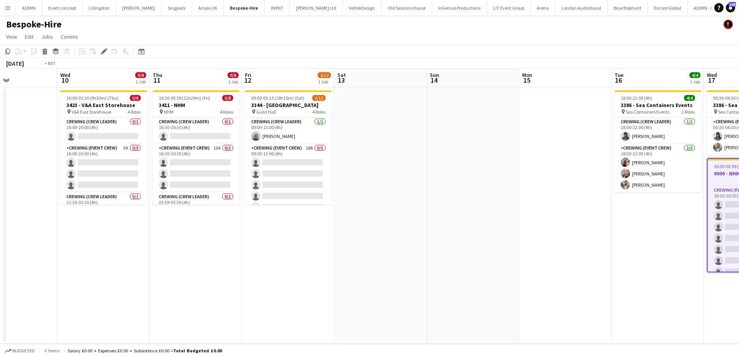
drag, startPoint x: 383, startPoint y: 152, endPoint x: 668, endPoint y: 146, distance: 285.3
click at [668, 146] on app-calendar-viewport "Sun 7 Mon 8 Tue 9 Wed 10 0/8 1 Job Thu 11 0/8 1 Job Fri 12 2/12 1 Job Sat 13 Su…" at bounding box center [369, 206] width 739 height 275
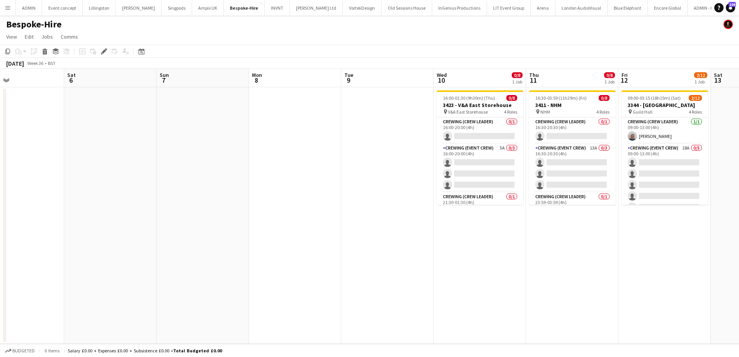
drag, startPoint x: 301, startPoint y: 153, endPoint x: 634, endPoint y: 153, distance: 332.8
click at [631, 153] on app-calendar-viewport "Wed 3 Thu 4 Fri 5 Sat 6 Sun 7 Mon 8 Tue 9 Wed 10 0/8 1 Job Thu 11 0/8 1 Job Fri…" at bounding box center [369, 206] width 739 height 275
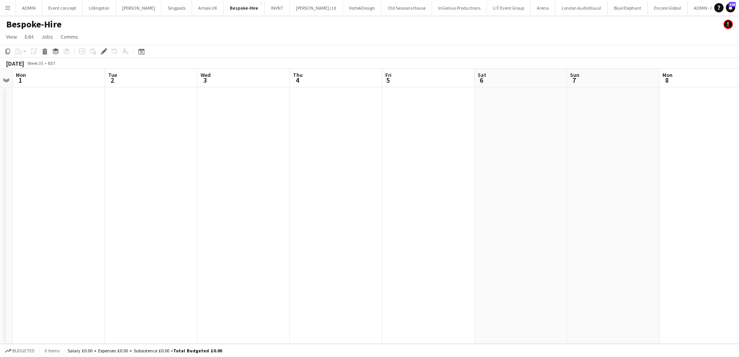
drag, startPoint x: 527, startPoint y: 167, endPoint x: 706, endPoint y: 167, distance: 179.0
click at [701, 167] on app-calendar-viewport "Sat 30 Sun 31 Mon 1 Tue 2 Wed 3 Thu 4 Fri 5 Sat 6 Sun 7 Mon 8 Tue 9 Wed 10 0/8 …" at bounding box center [369, 206] width 739 height 275
drag, startPoint x: 437, startPoint y: 186, endPoint x: 196, endPoint y: 186, distance: 240.8
click at [195, 186] on app-calendar-viewport "Fri 29 Sat 30 Sun 31 Mon 1 Tue 2 Wed 3 Thu 4 Fri 5 Sat 6 Sun 7 Mon 8 Tue 9 Wed …" at bounding box center [369, 206] width 739 height 275
drag, startPoint x: 303, startPoint y: 194, endPoint x: 141, endPoint y: 194, distance: 161.6
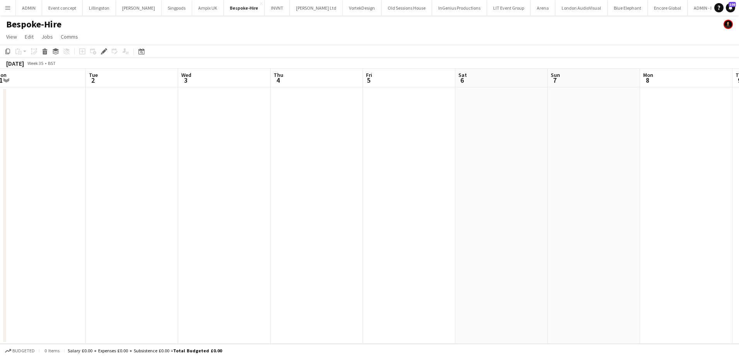
click at [140, 194] on app-calendar-viewport "Fri 29 Sat 30 Sun 31 Mon 1 Tue 2 Wed 3 Thu 4 Fri 5 Sat 6 Sun 7 Mon 8 Tue 9 Wed …" at bounding box center [369, 206] width 739 height 275
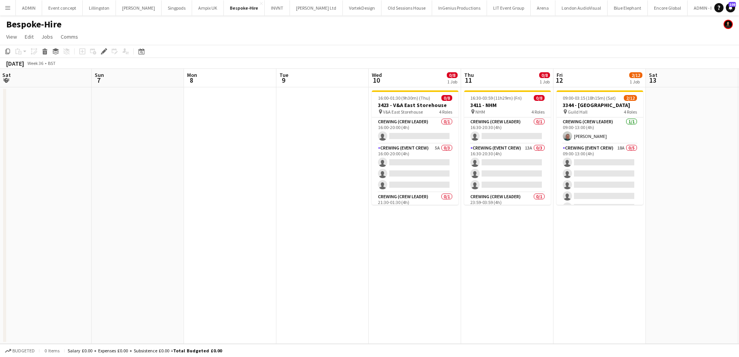
drag, startPoint x: 388, startPoint y: 194, endPoint x: 322, endPoint y: 194, distance: 66.5
click at [260, 194] on app-calendar-viewport "Wed 3 Thu 4 Fri 5 Sat 6 Sun 7 Mon 8 Tue 9 Wed 10 0/8 1 Job Thu 11 0/8 1 Job Fri…" at bounding box center [369, 206] width 739 height 275
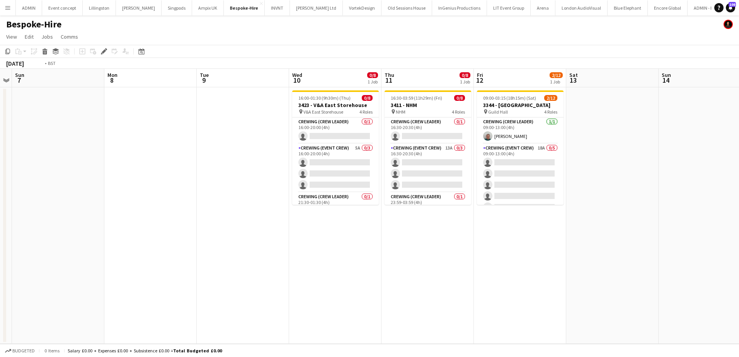
drag, startPoint x: 584, startPoint y: 217, endPoint x: 343, endPoint y: 215, distance: 241.2
click at [309, 215] on app-calendar-viewport "Wed 3 Thu 4 Fri 5 Sat 6 Sun 7 Mon 8 Tue 9 Wed 10 0/8 1 Job Thu 11 0/8 1 Job Fri…" at bounding box center [369, 206] width 739 height 275
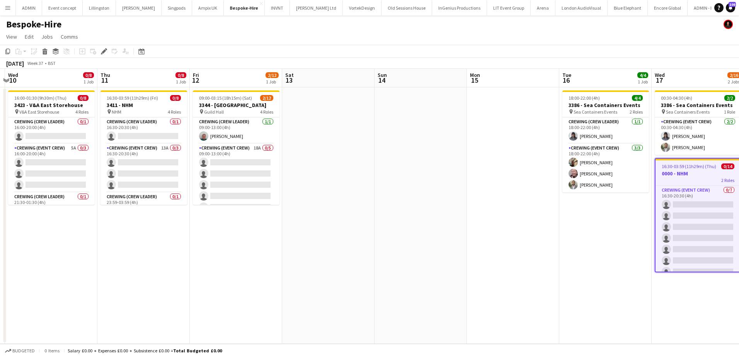
drag, startPoint x: 635, startPoint y: 217, endPoint x: 336, endPoint y: 210, distance: 299.3
click at [336, 210] on app-calendar-viewport "Sun 7 Mon 8 Tue 9 Wed 10 0/8 1 Job Thu 11 0/8 1 Job Fri 12 2/12 1 Job Sat 13 Su…" at bounding box center [369, 206] width 739 height 275
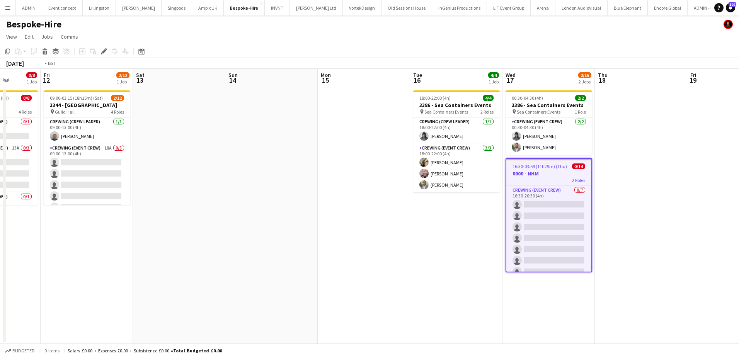
drag, startPoint x: 646, startPoint y: 218, endPoint x: 342, endPoint y: 210, distance: 304.7
click at [342, 210] on app-calendar-viewport "Tue 9 Wed 10 0/8 1 Job Thu 11 0/8 1 Job Fri 12 2/12 1 Job Sat 13 Sun 14 Mon 15 …" at bounding box center [369, 206] width 739 height 275
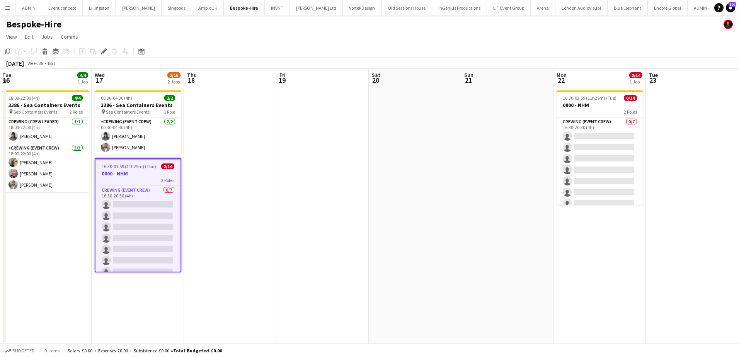
drag, startPoint x: 535, startPoint y: 213, endPoint x: 373, endPoint y: 212, distance: 162.7
click at [371, 212] on app-calendar-viewport "Sat 13 Sun 14 Mon 15 Tue 16 4/4 1 Job Wed 17 2/16 2 Jobs Thu 18 Fri 19 Sat 20 S…" at bounding box center [369, 206] width 739 height 275
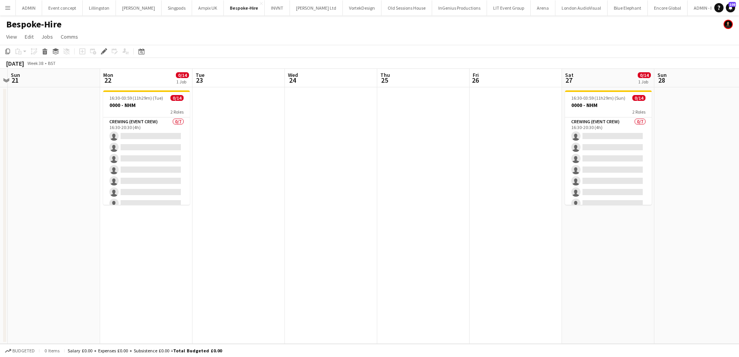
drag, startPoint x: 514, startPoint y: 220, endPoint x: 373, endPoint y: 219, distance: 140.3
click at [364, 220] on app-calendar-viewport "Thu 18 Fri 19 Sat 20 Sun 21 Mon 22 0/14 1 Job Tue 23 Wed 24 Thu 25 Fri 26 Sat 2…" at bounding box center [369, 206] width 739 height 275
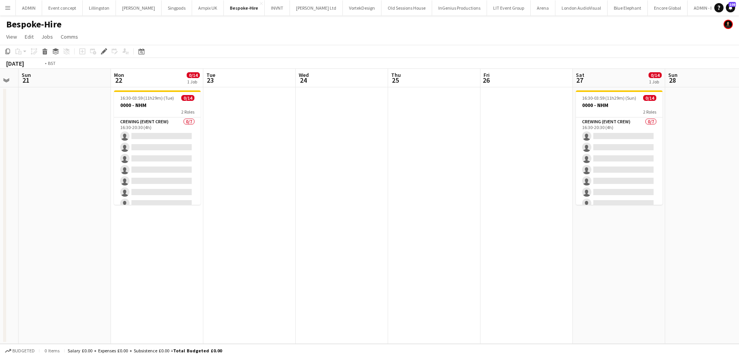
drag, startPoint x: 318, startPoint y: 222, endPoint x: 310, endPoint y: 222, distance: 8.1
click at [307, 222] on app-calendar-viewport "Thu 18 Fri 19 Sat 20 Sun 21 Mon 22 0/14 1 Job Tue 23 Wed 24 Thu 25 Fri 26 Sat 2…" at bounding box center [369, 206] width 739 height 275
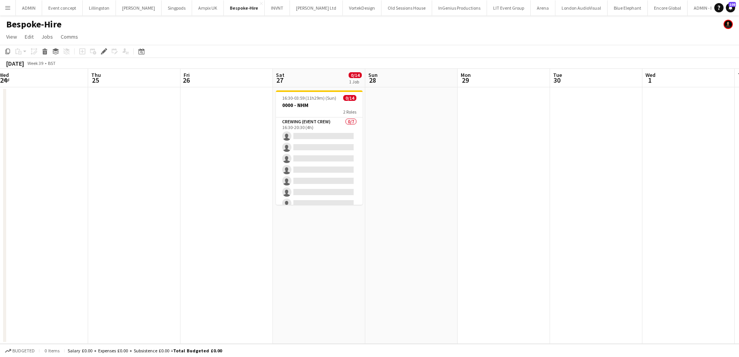
drag, startPoint x: 507, startPoint y: 223, endPoint x: 220, endPoint y: 223, distance: 286.8
click at [220, 223] on app-calendar-viewport "Sun 21 Mon 22 0/14 1 Job Tue 23 Wed 24 Thu 25 Fri 26 Sat 27 0/14 1 Job Sun 28 M…" at bounding box center [369, 206] width 739 height 275
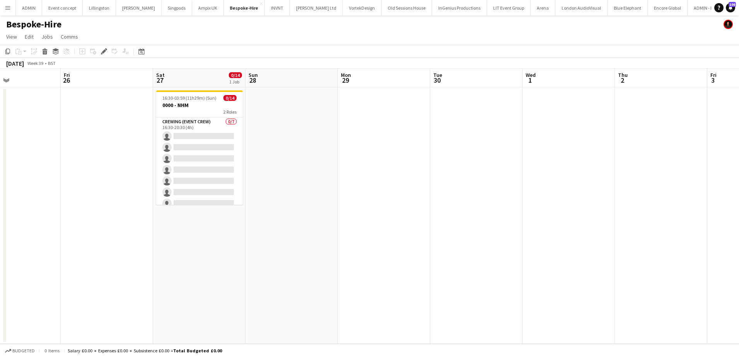
drag, startPoint x: 369, startPoint y: 225, endPoint x: 427, endPoint y: 216, distance: 58.7
click at [628, 223] on app-calendar-viewport "Tue 23 Wed 24 Thu 25 Fri 26 Sat 27 0/14 1 Job Sun 28 Mon 29 Tue 30 Wed 1 Thu 2 …" at bounding box center [369, 206] width 739 height 275
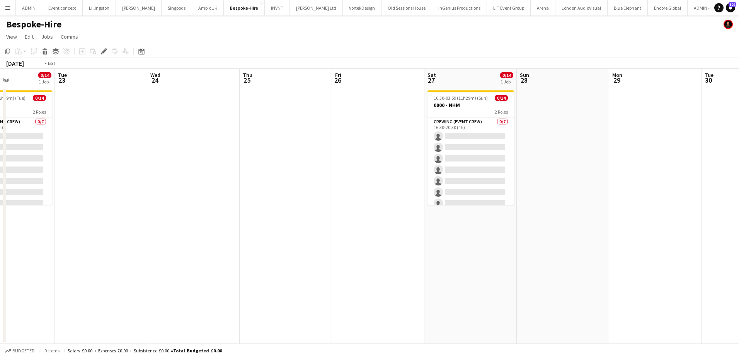
drag, startPoint x: 242, startPoint y: 202, endPoint x: 417, endPoint y: 201, distance: 174.3
click at [410, 202] on app-calendar-viewport "Sat 20 Sun 21 Mon 22 0/14 1 Job Tue 23 Wed 24 Thu 25 Fri 26 Sat 27 0/14 1 Job S…" at bounding box center [369, 206] width 739 height 275
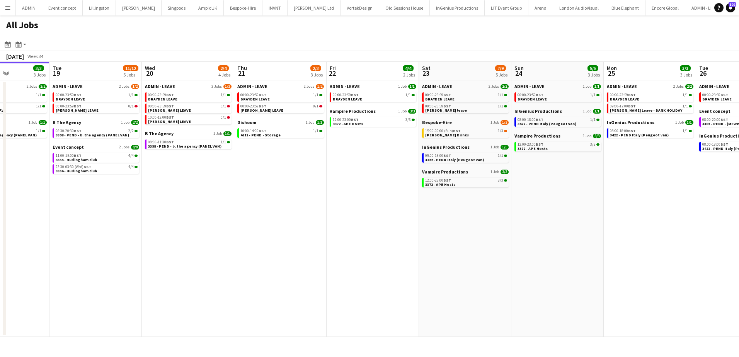
scroll to position [0, 228]
drag, startPoint x: 452, startPoint y: 185, endPoint x: 317, endPoint y: 179, distance: 135.4
click at [317, 179] on app-calendar-viewport "Sat 16 14/14 4 Jobs Sun 17 12/12 6 Jobs Mon 18 3/3 3 Jobs Tue 19 11/12 5 Jobs W…" at bounding box center [369, 199] width 739 height 275
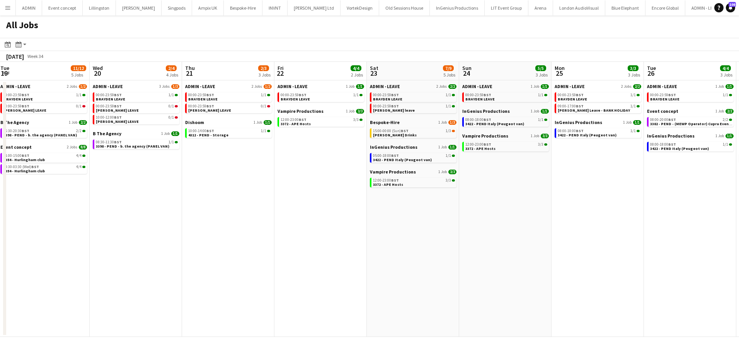
scroll to position [0, 300]
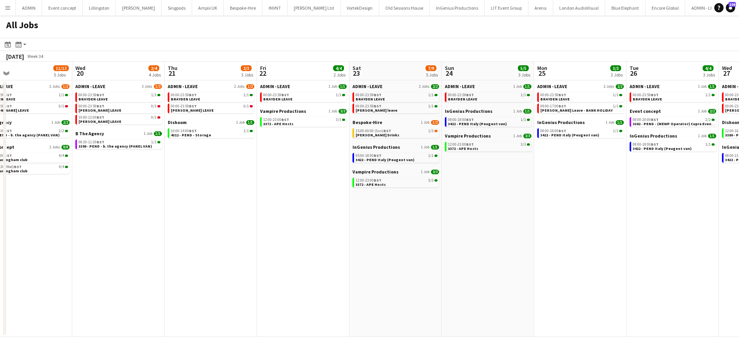
drag, startPoint x: 483, startPoint y: 218, endPoint x: 407, endPoint y: 215, distance: 75.5
click at [411, 216] on app-calendar-viewport "Sat 16 14/14 4 Jobs Sun 17 12/12 6 Jobs Mon 18 3/3 3 Jobs Tue 19 11/12 5 Jobs W…" at bounding box center [369, 199] width 739 height 275
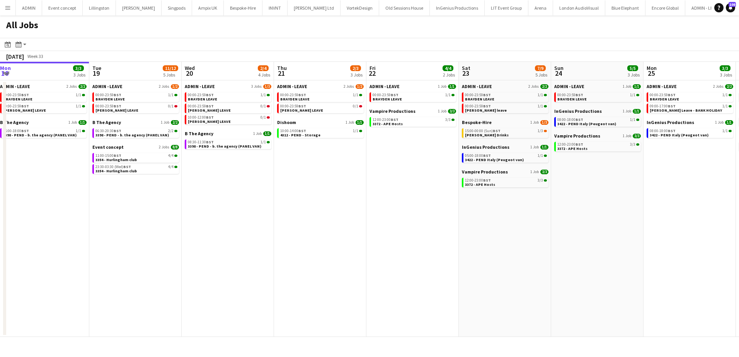
drag, startPoint x: 291, startPoint y: 191, endPoint x: 605, endPoint y: 185, distance: 313.5
click at [605, 186] on app-calendar-viewport "Sat 16 14/14 4 Jobs Sun 17 12/12 6 Jobs Mon 18 3/3 3 Jobs Tue 19 11/12 5 Jobs W…" at bounding box center [369, 199] width 739 height 275
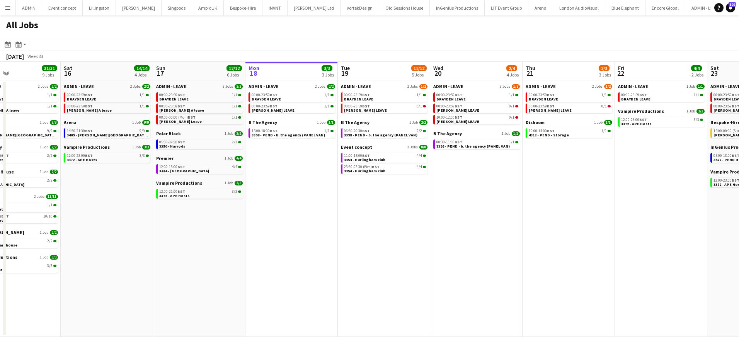
drag, startPoint x: 179, startPoint y: 232, endPoint x: 228, endPoint y: 228, distance: 48.8
click at [227, 232] on app-calendar-viewport "Wed 13 9/9 6 Jobs Thu 14 8/8 4 Jobs Fri 15 31/31 9 Jobs Sat 16 14/14 4 Jobs Sun…" at bounding box center [369, 199] width 739 height 275
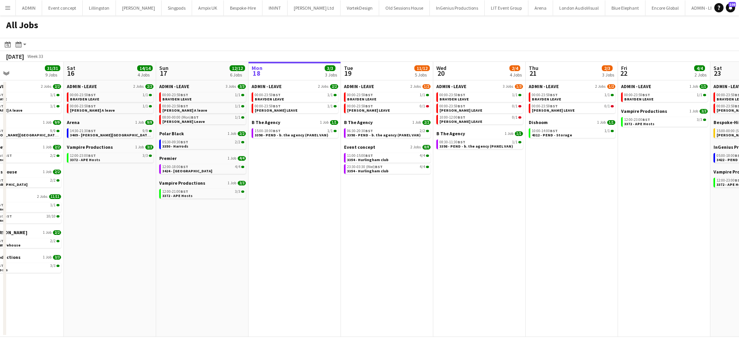
drag, startPoint x: 174, startPoint y: 216, endPoint x: 180, endPoint y: 215, distance: 6.3
click at [178, 216] on app-calendar-viewport "Wed 13 9/9 6 Jobs Thu 14 8/8 4 Jobs Fri 15 31/31 9 Jobs Sat 16 14/14 4 Jobs Sun…" at bounding box center [369, 199] width 739 height 275
click at [201, 196] on link "12:00-21:00 BST 3/3 3372 - APE Hosts" at bounding box center [205, 193] width 82 height 9
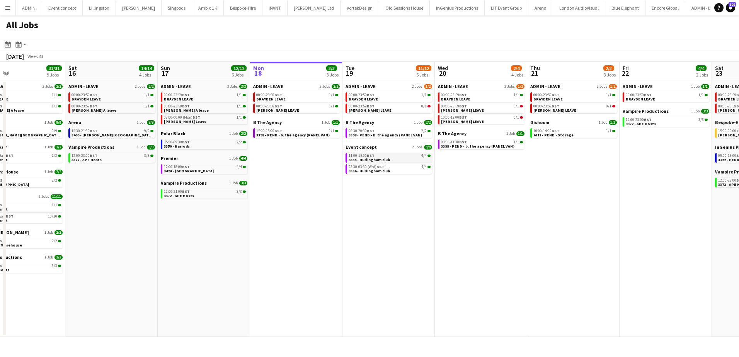
click at [412, 155] on div "11:00-15:00 BST 4/4" at bounding box center [390, 156] width 82 height 4
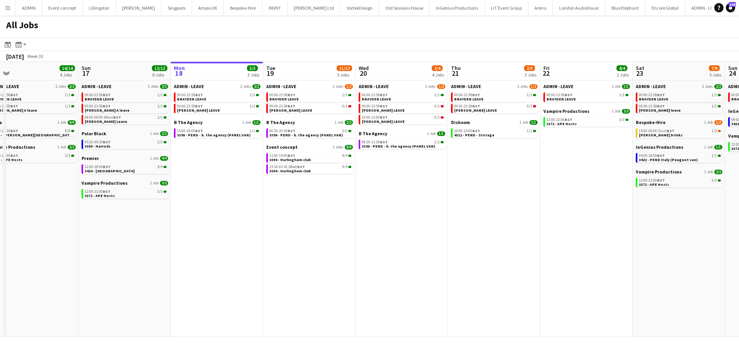
drag, startPoint x: 579, startPoint y: 178, endPoint x: 406, endPoint y: 179, distance: 172.8
click at [406, 179] on app-calendar-viewport "Wed 13 9/9 6 Jobs Thu 14 8/8 4 Jobs Fri 15 31/31 9 Jobs Sat 16 14/14 4 Jobs Sun…" at bounding box center [369, 199] width 739 height 275
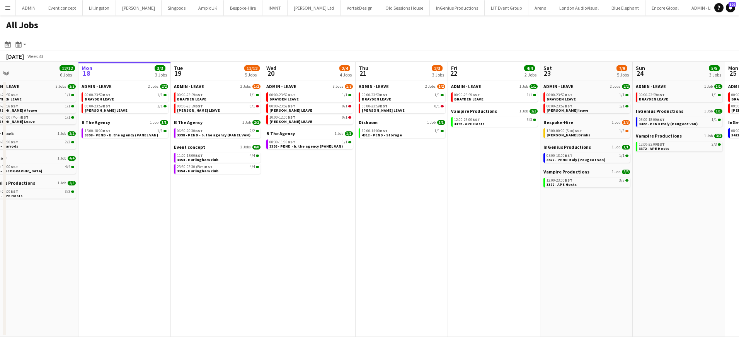
scroll to position [0, 292]
click at [564, 131] on span "15:00-00:00 (Sun) BST" at bounding box center [563, 131] width 36 height 4
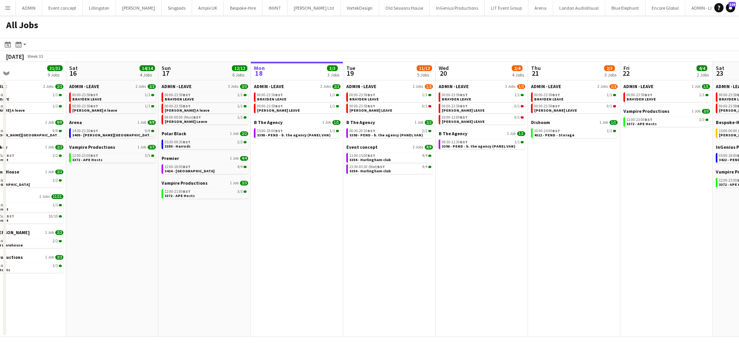
scroll to position [0, 247]
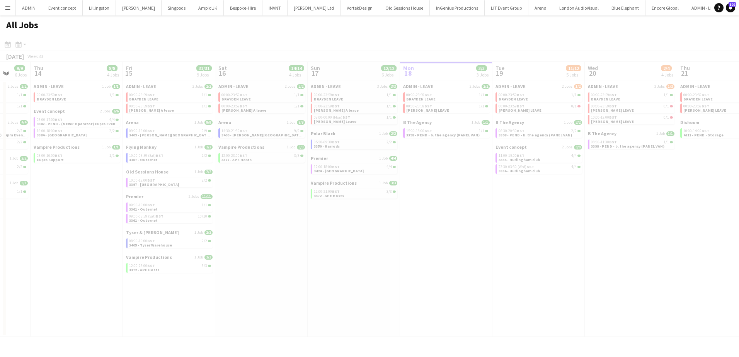
drag, startPoint x: 190, startPoint y: 201, endPoint x: 458, endPoint y: 201, distance: 267.9
click at [485, 201] on app-all-jobs "All Jobs Date picker AUG 2025 AUG 2025 Monday M Tuesday T Wednesday W Thursday …" at bounding box center [369, 176] width 739 height 322
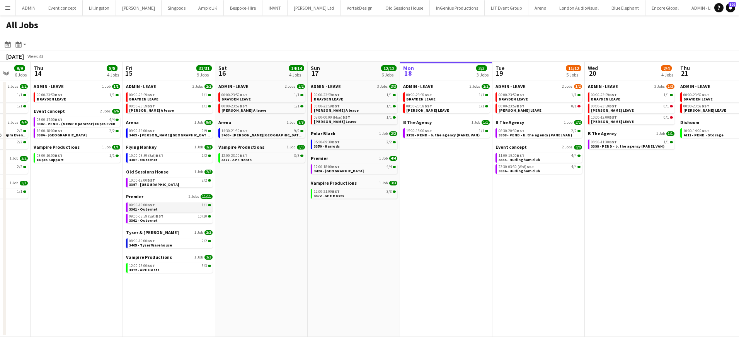
click at [169, 209] on link "09:00-10:00 BST 1/1 3361 - Outernet" at bounding box center [170, 207] width 82 height 9
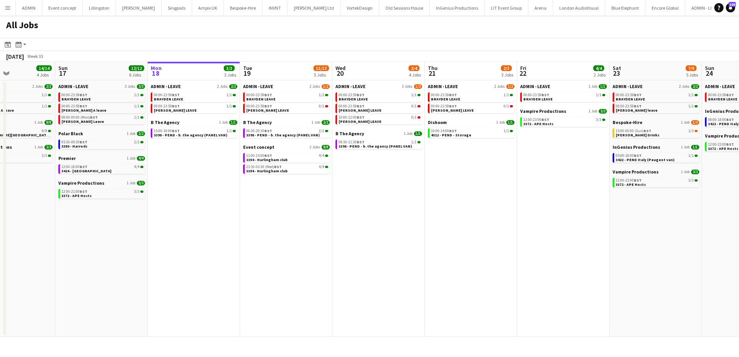
scroll to position [0, 244]
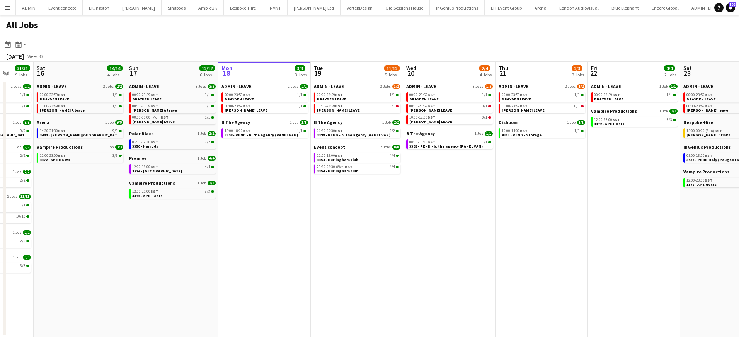
drag, startPoint x: 506, startPoint y: 250, endPoint x: 353, endPoint y: 238, distance: 154.3
click at [324, 245] on app-calendar-viewport "Wed 13 9/9 6 Jobs Thu 14 8/8 4 Jobs Fri 15 31/31 9 Jobs Sat 16 14/14 4 Jobs Sun…" at bounding box center [369, 199] width 739 height 275
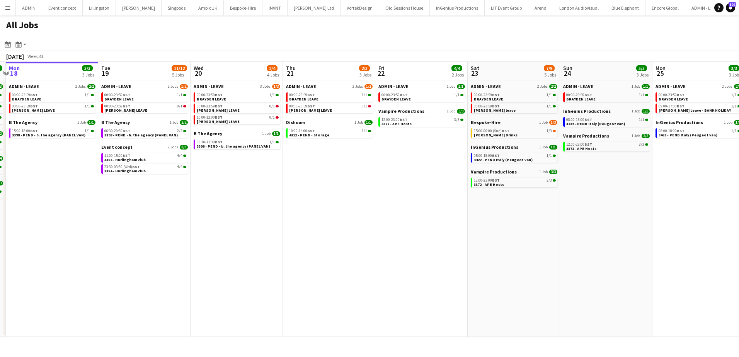
drag, startPoint x: 523, startPoint y: 255, endPoint x: 297, endPoint y: 247, distance: 225.5
click at [306, 249] on app-calendar-viewport "Fri 15 31/31 9 Jobs Sat 16 14/14 4 Jobs Sun 17 12/12 6 Jobs Mon 18 3/3 3 Jobs T…" at bounding box center [369, 199] width 739 height 275
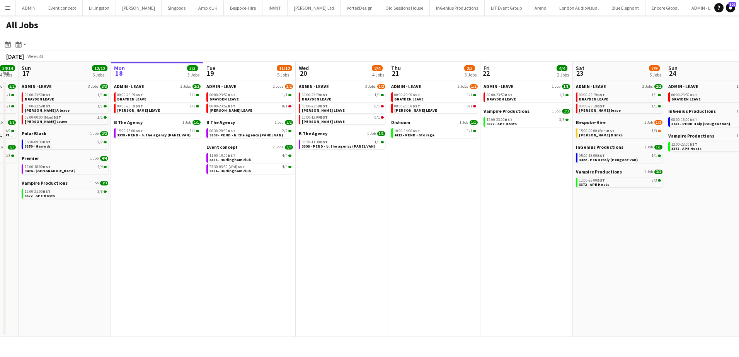
drag, startPoint x: 240, startPoint y: 246, endPoint x: 350, endPoint y: 241, distance: 110.3
click at [350, 242] on app-calendar-viewport "Fri 15 31/31 9 Jobs Sat 16 14/14 4 Jobs Sun 17 12/12 6 Jobs Mon 18 3/3 3 Jobs T…" at bounding box center [369, 199] width 739 height 275
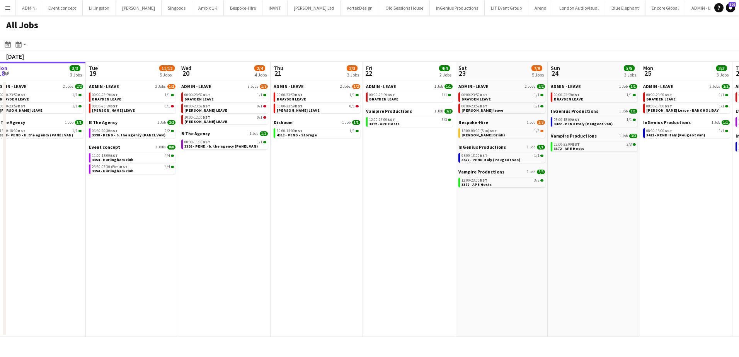
drag, startPoint x: 467, startPoint y: 238, endPoint x: 172, endPoint y: 235, distance: 294.9
click at [163, 235] on app-calendar-viewport "Fri 15 31/31 9 Jobs Sat 16 14/14 4 Jobs Sun 17 12/12 6 Jobs Mon 18 3/3 3 Jobs T…" at bounding box center [369, 199] width 739 height 275
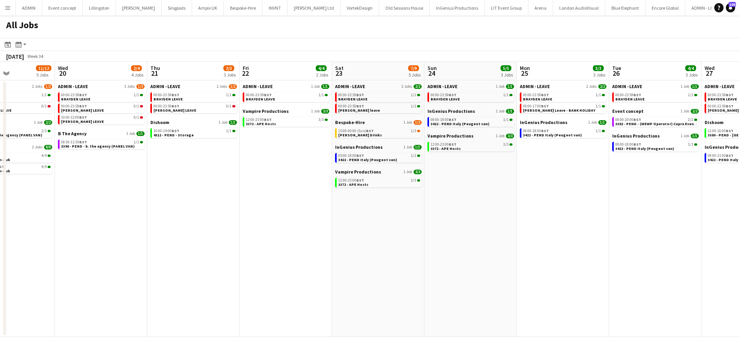
click at [79, 242] on app-all-jobs "All Jobs Date picker AUG 2025 AUG 2025 Monday M Tuesday T Wednesday W Thursday …" at bounding box center [369, 176] width 739 height 322
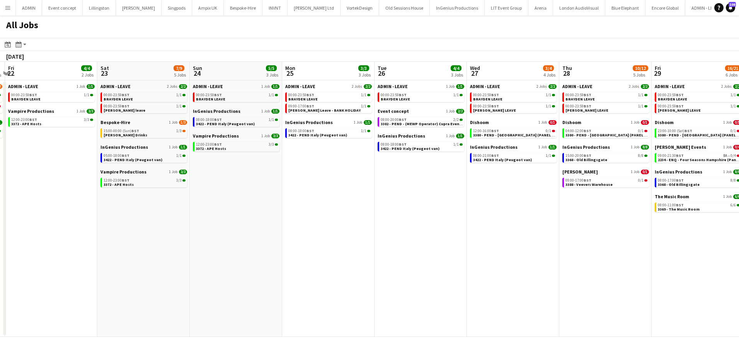
click at [311, 240] on app-all-jobs "All Jobs Date picker AUG 2025 AUG 2025 Monday M Tuesday T Wednesday W Thursday …" at bounding box center [369, 176] width 739 height 322
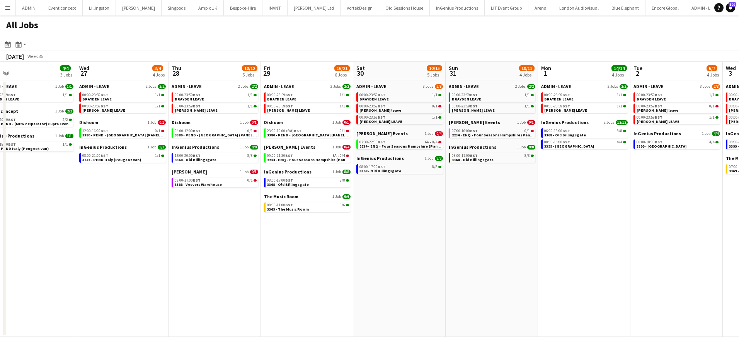
drag, startPoint x: 558, startPoint y: 247, endPoint x: 299, endPoint y: 243, distance: 259.0
click at [299, 243] on app-calendar-viewport "Sat 23 7/9 5 Jobs Sun 24 5/5 3 Jobs Mon 25 3/3 3 Jobs Tue 26 4/4 3 Jobs Wed 27 …" at bounding box center [369, 199] width 739 height 275
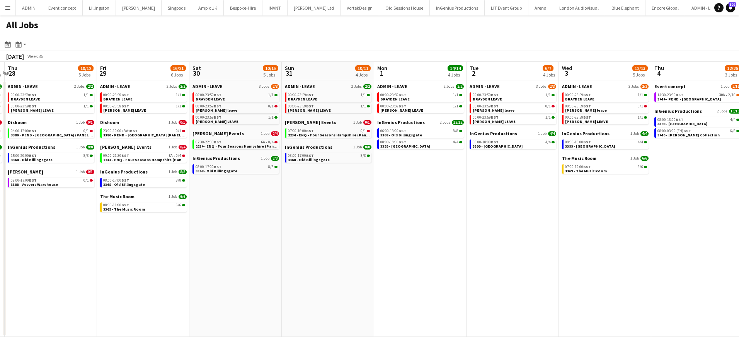
scroll to position [0, 262]
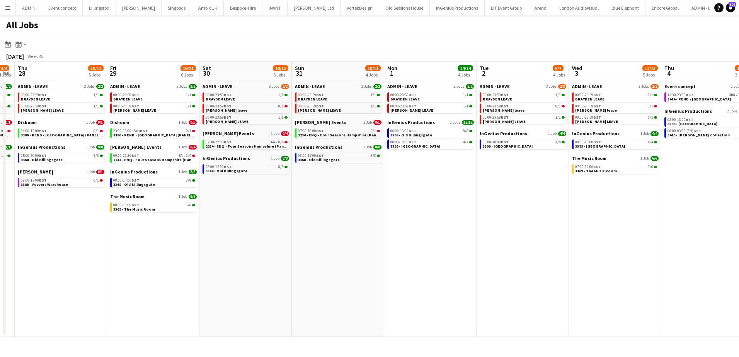
click at [324, 240] on app-all-jobs "All Jobs Date picker AUG 2025 AUG 2025 Monday M Tuesday T Wednesday W Thursday …" at bounding box center [369, 176] width 739 height 322
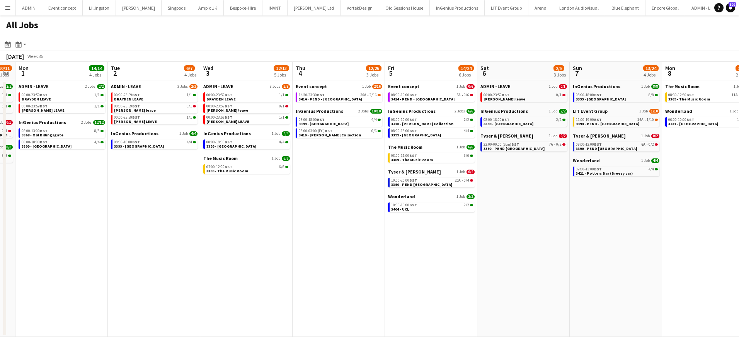
scroll to position [0, 266]
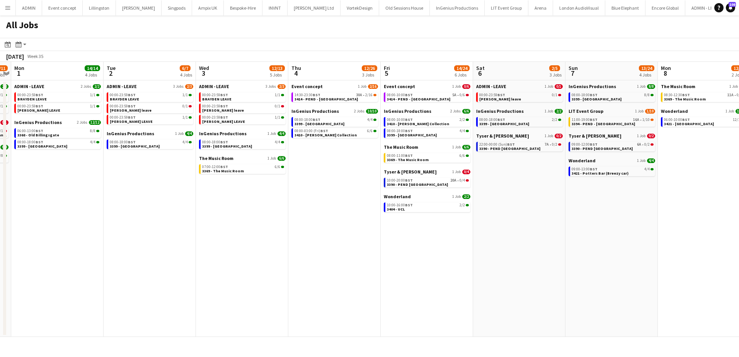
drag, startPoint x: 511, startPoint y: 211, endPoint x: 325, endPoint y: 200, distance: 186.6
click at [325, 200] on app-calendar-viewport "Fri 29 16/21 6 Jobs Sat 30 10/15 5 Jobs Sun 31 10/11 4 Jobs Mon 1 14/14 4 Jobs …" at bounding box center [369, 199] width 739 height 275
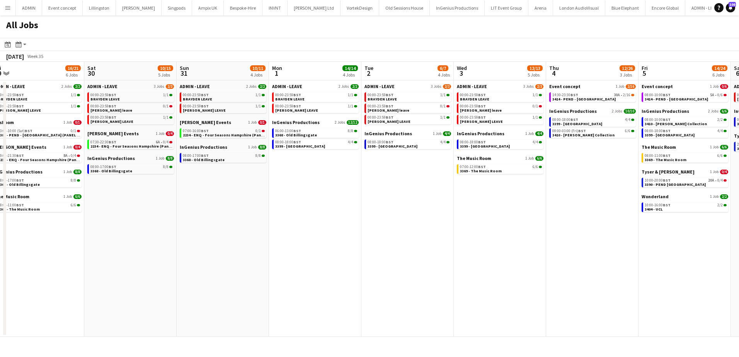
drag, startPoint x: 238, startPoint y: 208, endPoint x: 496, endPoint y: 195, distance: 258.1
click at [496, 195] on app-calendar-viewport "Wed 27 3/4 4 Jobs Thu 28 10/12 5 Jobs Fri 29 16/21 6 Jobs Sat 30 10/15 5 Jobs S…" at bounding box center [369, 199] width 739 height 275
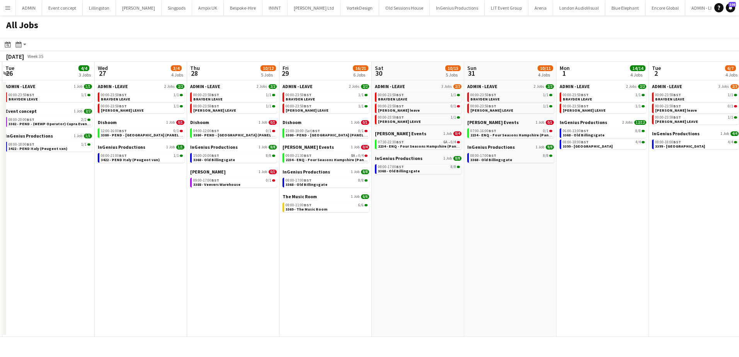
drag, startPoint x: 338, startPoint y: 206, endPoint x: 565, endPoint y: 206, distance: 227.7
click at [565, 206] on app-calendar-viewport "Sun 24 5/5 3 Jobs Mon 25 3/3 3 Jobs Tue 26 4/4 3 Jobs Wed 27 3/4 4 Jobs Thu 28 …" at bounding box center [369, 199] width 739 height 275
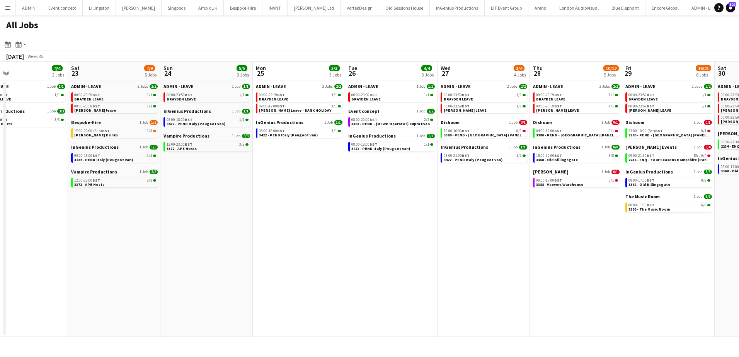
drag, startPoint x: 307, startPoint y: 240, endPoint x: 639, endPoint y: 235, distance: 332.1
click at [639, 235] on app-calendar-viewport "Wed 20 2/4 4 Jobs Thu 21 2/3 3 Jobs Fri 22 4/4 2 Jobs Sat 23 7/9 5 Jobs Sun 24 …" at bounding box center [369, 199] width 739 height 275
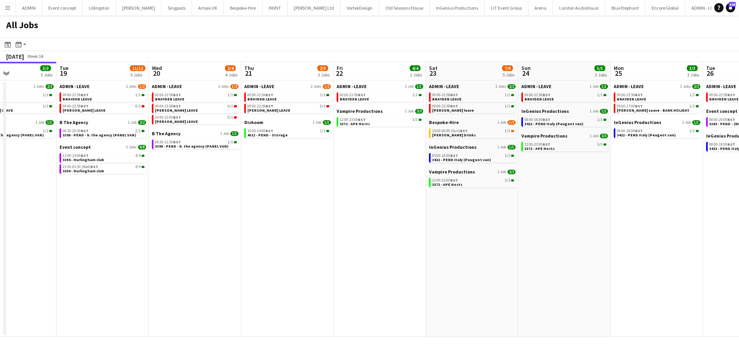
drag, startPoint x: 502, startPoint y: 228, endPoint x: 635, endPoint y: 224, distance: 133.8
click at [635, 224] on app-calendar-viewport "Sat 16 14/14 4 Jobs Sun 17 12/12 6 Jobs Mon 18 3/3 3 Jobs Tue 19 11/12 5 Jobs W…" at bounding box center [369, 199] width 739 height 275
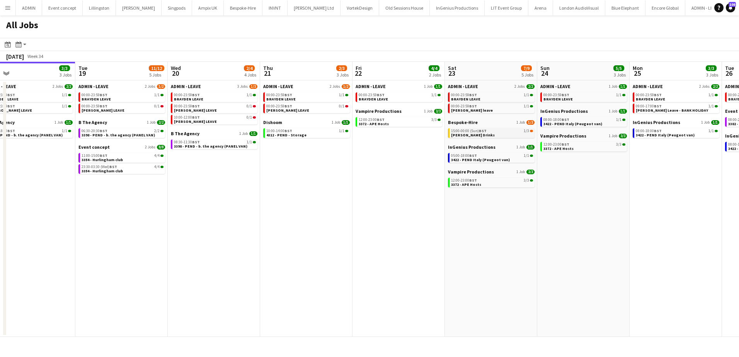
click at [458, 130] on span "15:00-00:00 (Sun) BST" at bounding box center [469, 131] width 36 height 4
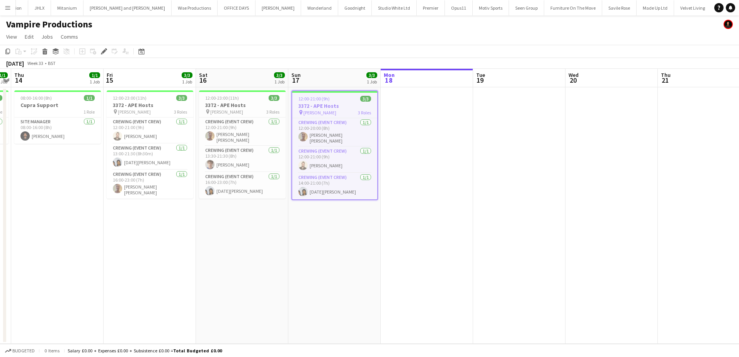
scroll to position [0, 1530]
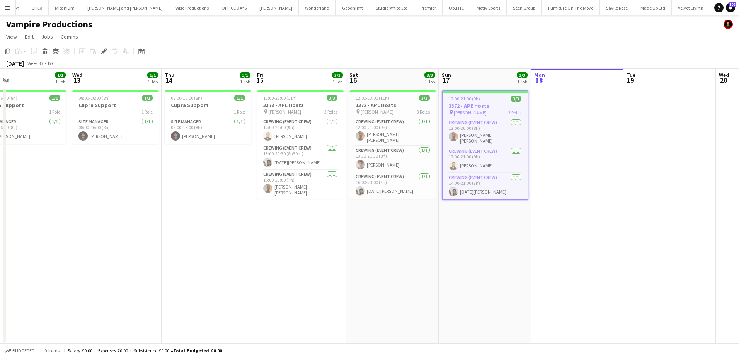
drag, startPoint x: 85, startPoint y: 176, endPoint x: 236, endPoint y: 171, distance: 150.4
click at [236, 171] on app-calendar-viewport "Sun 10 Mon 11 4/4 1 Job Tue 12 1/1 1 Job Wed 13 1/1 1 Job Thu 14 1/1 1 Job Fri …" at bounding box center [369, 206] width 739 height 275
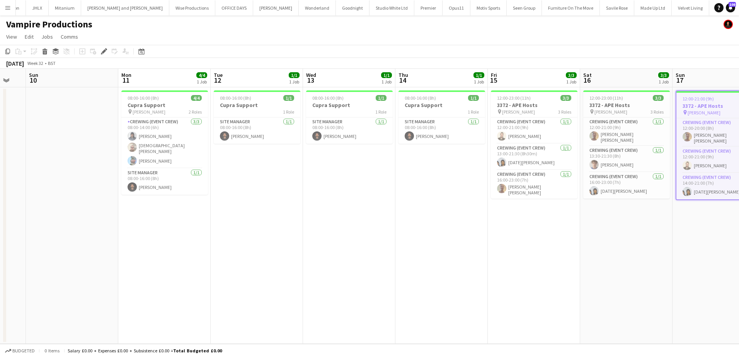
drag, startPoint x: 226, startPoint y: 172, endPoint x: 458, endPoint y: 170, distance: 232.3
click at [458, 170] on app-calendar-viewport "Thu 7 Fri 8 Sat 9 Sun 10 Mon 11 4/4 1 Job Tue 12 1/1 1 Job Wed 13 1/1 1 Job Thu…" at bounding box center [369, 206] width 739 height 275
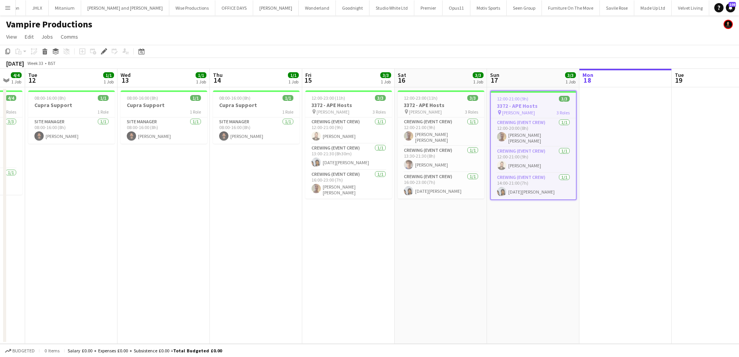
scroll to position [0, 271]
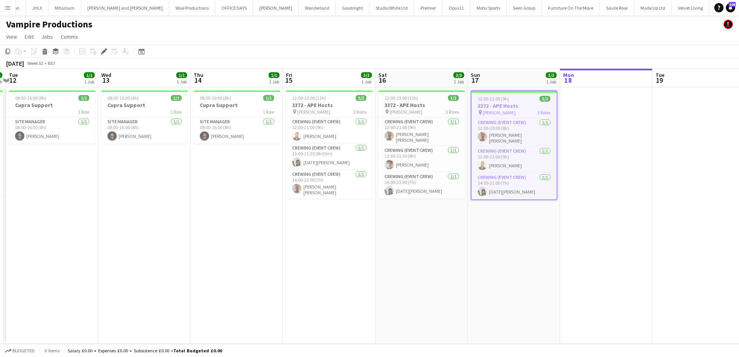
drag, startPoint x: 256, startPoint y: 194, endPoint x: 52, endPoint y: 191, distance: 204.1
click at [52, 191] on app-calendar-viewport "Sat 9 Sun 10 Mon 11 4/4 1 Job Tue 12 1/1 1 Job Wed 13 1/1 1 Job Thu 14 1/1 1 Jo…" at bounding box center [369, 206] width 739 height 275
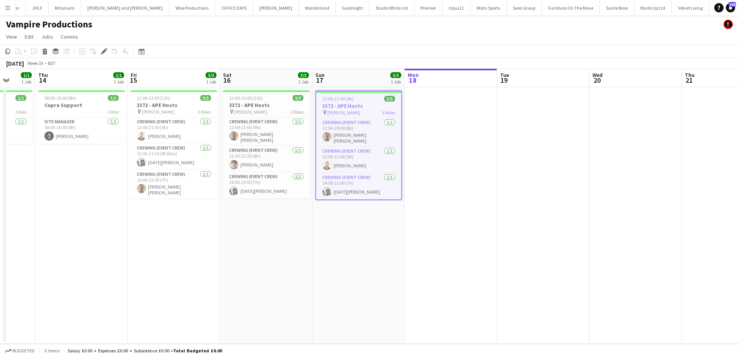
drag, startPoint x: 573, startPoint y: 181, endPoint x: 464, endPoint y: 181, distance: 109.0
click at [464, 181] on app-calendar-viewport "Mon 11 4/4 1 Job Tue 12 1/1 1 Job Wed 13 1/1 1 Job Thu 14 1/1 1 Job Fri 15 3/3 …" at bounding box center [369, 206] width 739 height 275
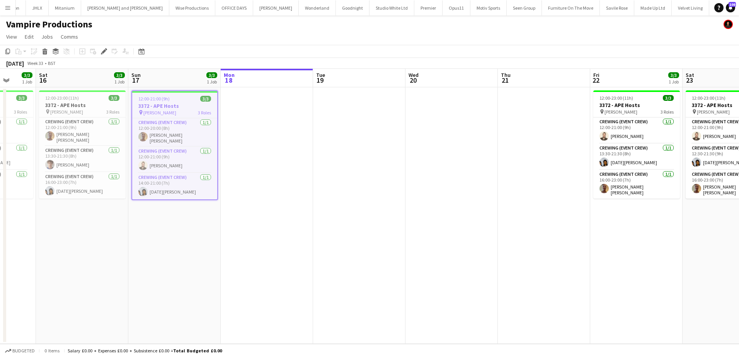
drag, startPoint x: 664, startPoint y: 180, endPoint x: 502, endPoint y: 177, distance: 162.0
click at [479, 180] on app-calendar-viewport "Wed 13 1/1 1 Job Thu 14 1/1 1 Job Fri 15 3/3 1 Job Sat 16 3/3 1 Job Sun 17 3/3 …" at bounding box center [369, 206] width 739 height 275
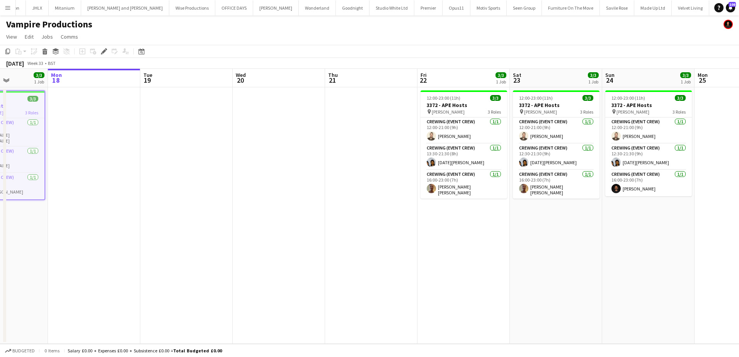
drag, startPoint x: 525, startPoint y: 174, endPoint x: 448, endPoint y: 136, distance: 85.9
click at [428, 140] on app-calendar-viewport "Fri 15 3/3 1 Job Sat 16 3/3 1 Job Sun 17 3/3 1 Job Mon 18 Tue 19 Wed 20 Thu 21 …" at bounding box center [369, 206] width 739 height 275
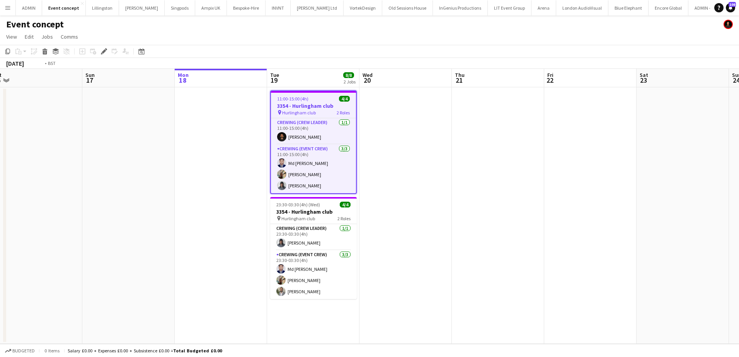
drag, startPoint x: 497, startPoint y: 206, endPoint x: 276, endPoint y: 206, distance: 221.5
click at [276, 206] on app-calendar-viewport "Wed 13 4/4 2 Jobs Thu 14 6/6 2 Jobs Fri 15 Sat 16 Sun 17 Mon 18 Tue 19 8/8 2 Jo…" at bounding box center [369, 206] width 739 height 275
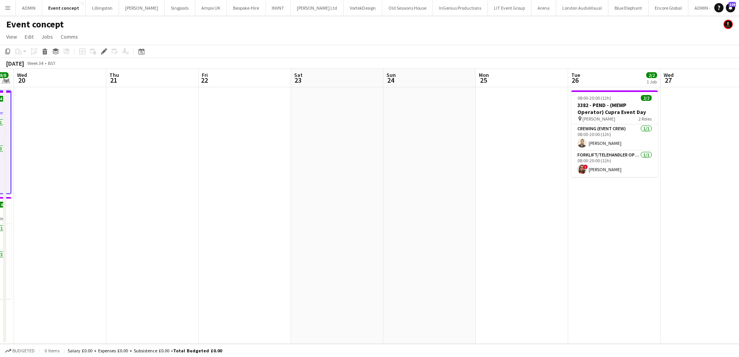
drag, startPoint x: 349, startPoint y: 208, endPoint x: 202, endPoint y: 208, distance: 146.9
click at [202, 208] on app-calendar-viewport "Sun 17 Mon 18 Tue 19 8/8 2 Jobs Wed 20 Thu 21 Fri 22 Sat 23 Sun 24 Mon 25 Tue 2…" at bounding box center [369, 206] width 739 height 275
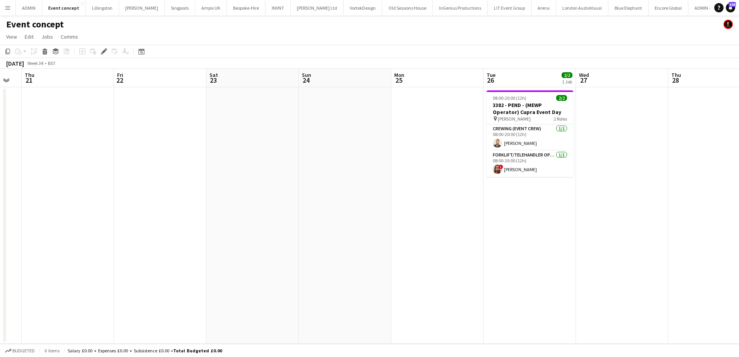
drag, startPoint x: 602, startPoint y: 167, endPoint x: 421, endPoint y: 168, distance: 181.7
click at [420, 167] on app-calendar-viewport "Mon 18 Tue 19 8/8 2 Jobs Wed 20 Thu 21 Fri 22 Sat 23 Sun 24 Mon 25 Tue 26 2/2 1…" at bounding box center [369, 206] width 739 height 275
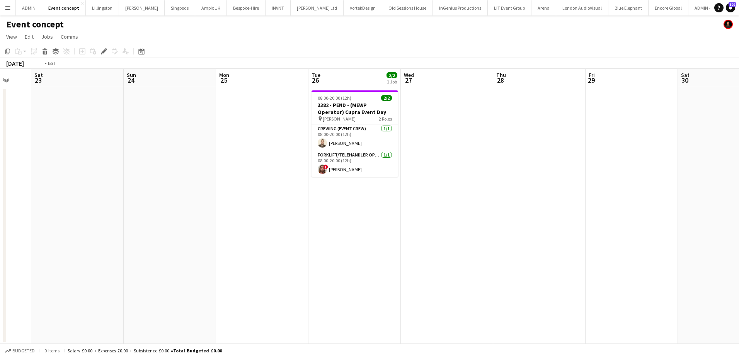
drag, startPoint x: 614, startPoint y: 177, endPoint x: 369, endPoint y: 178, distance: 245.1
click at [369, 178] on app-calendar-viewport "Wed 20 Thu 21 Fri 22 Sat 23 Sun 24 Mon 25 Tue 26 2/2 1 Job Wed 27 Thu 28 Fri 29…" at bounding box center [369, 206] width 739 height 275
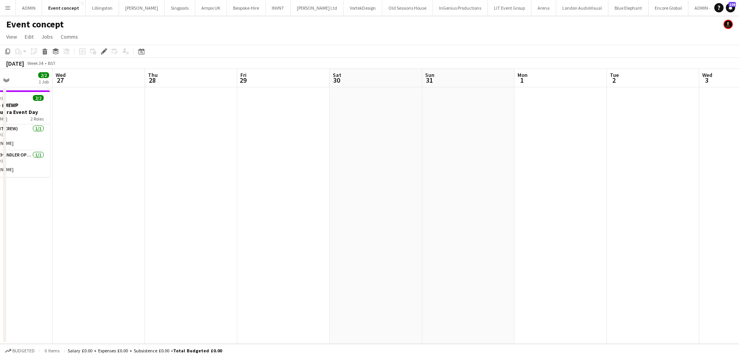
drag, startPoint x: 555, startPoint y: 194, endPoint x: 311, endPoint y: 195, distance: 243.9
click at [311, 195] on app-calendar-viewport "Sat 23 Sun 24 Mon 25 Tue 26 2/2 1 Job Wed 27 Thu 28 Fri 29 Sat 30 Sun 31 Mon 1 …" at bounding box center [369, 206] width 739 height 275
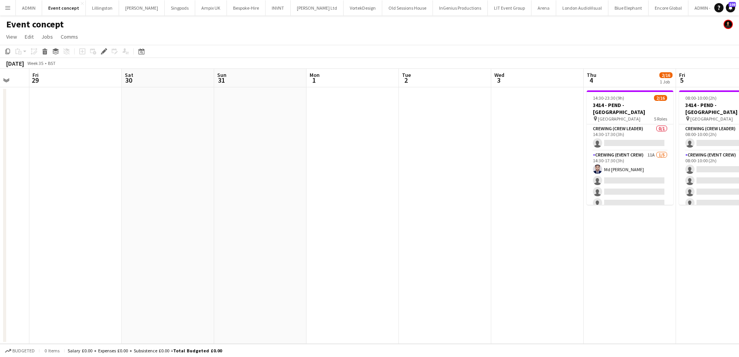
drag, startPoint x: 478, startPoint y: 221, endPoint x: 368, endPoint y: 218, distance: 109.8
click at [325, 218] on app-calendar-viewport "Tue 26 2/2 1 Job Wed 27 Thu 28 Fri 29 Sat 30 Sun 31 Mon 1 Tue 2 Wed 3 Thu 4 2/1…" at bounding box center [369, 206] width 739 height 275
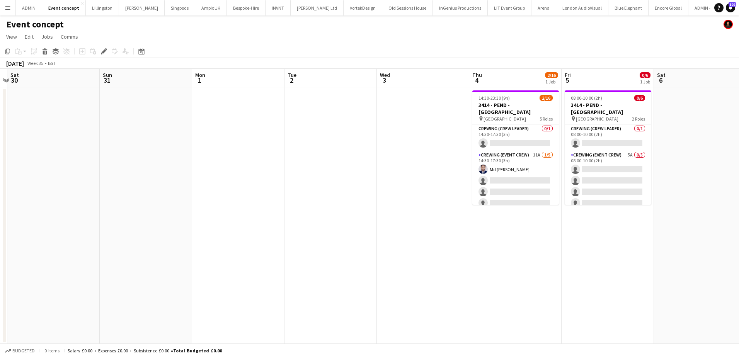
drag, startPoint x: 409, startPoint y: 218, endPoint x: 348, endPoint y: 218, distance: 61.1
click at [348, 218] on app-calendar-viewport "Wed 27 Thu 28 Fri 29 Sat 30 Sun 31 Mon 1 Tue 2 Wed 3 Thu 4 2/16 1 Job Fri 5 0/6…" at bounding box center [369, 206] width 739 height 275
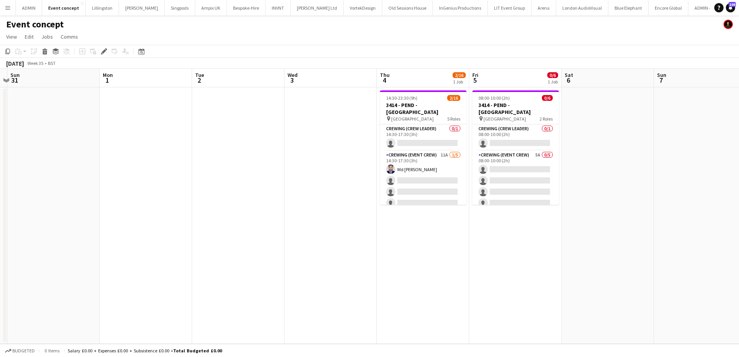
scroll to position [0, 270]
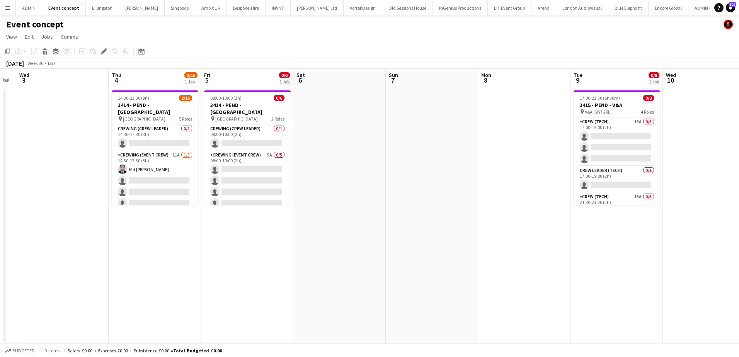
drag, startPoint x: 601, startPoint y: 159, endPoint x: 400, endPoint y: 165, distance: 201.5
click at [330, 157] on app-calendar-viewport "Sun 31 Mon 1 Tue 2 Wed 3 Thu 4 2/16 1 Job Fri 5 0/6 1 Job Sat 6 Sun 7 Mon 8 Tue…" at bounding box center [369, 206] width 739 height 275
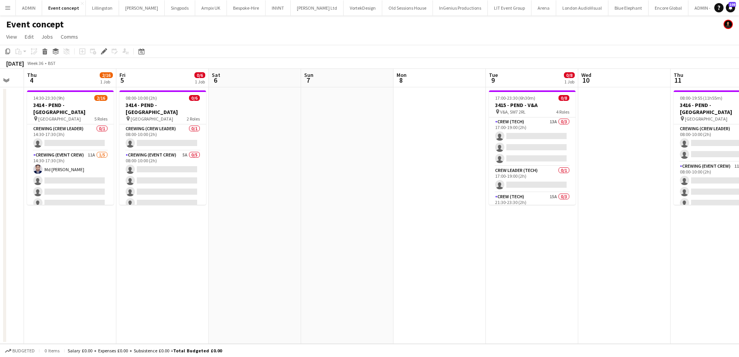
drag, startPoint x: 501, startPoint y: 170, endPoint x: 424, endPoint y: 170, distance: 76.9
click at [424, 170] on app-calendar-viewport "Mon 1 Tue 2 Wed 3 Thu 4 2/16 1 Job Fri 5 0/6 1 Job Sat 6 Sun 7 Mon 8 Tue 9 0/8 …" at bounding box center [369, 206] width 739 height 275
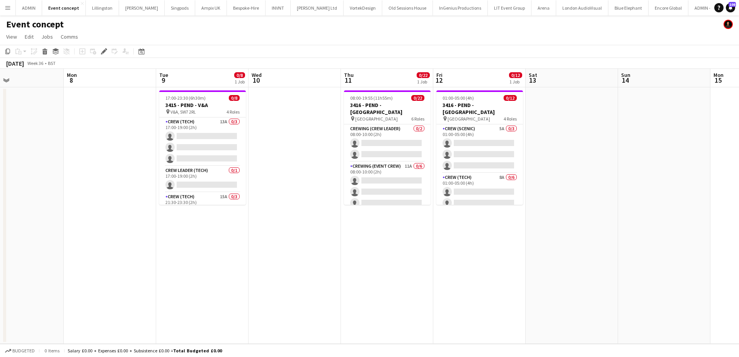
drag, startPoint x: 610, startPoint y: 184, endPoint x: 275, endPoint y: 184, distance: 334.3
click at [275, 184] on app-calendar-viewport "Thu 4 2/16 1 Job Fri 5 0/6 1 Job Sat 6 Sun 7 Mon 8 Tue 9 0/8 1 Job Wed 10 Thu 1…" at bounding box center [369, 206] width 739 height 275
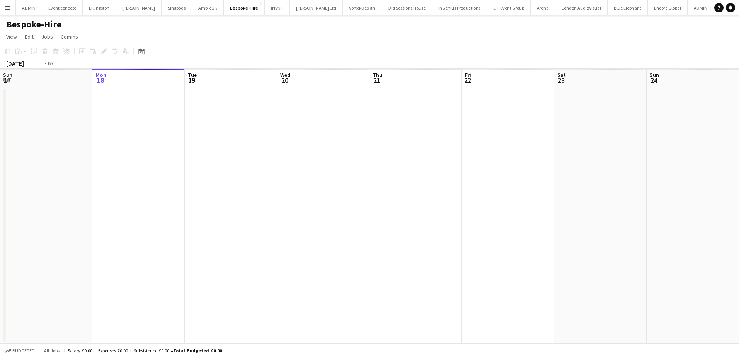
scroll to position [0, 266]
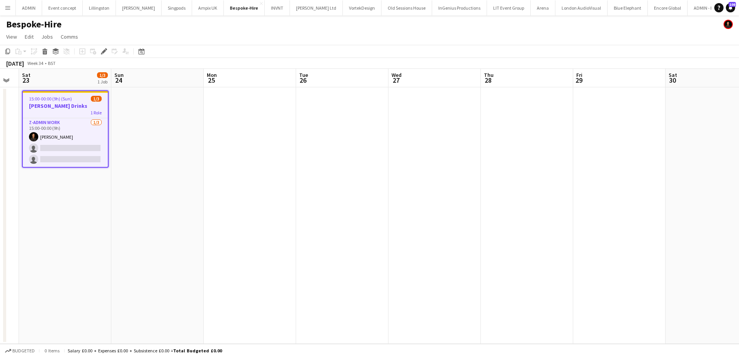
drag, startPoint x: 451, startPoint y: 140, endPoint x: 131, endPoint y: 136, distance: 320.8
click at [131, 136] on app-calendar-viewport "Wed 20 Thu 21 Fri 22 Sat 23 1/3 1 Job Sun 24 Mon 25 Tue 26 Wed 27 Thu 28 Fri 29…" at bounding box center [369, 206] width 739 height 275
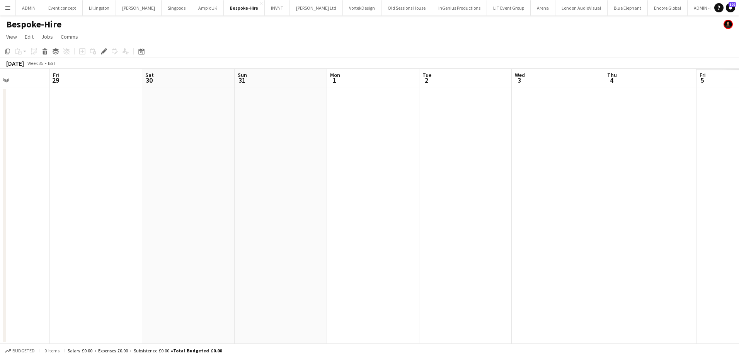
drag, startPoint x: 571, startPoint y: 182, endPoint x: 154, endPoint y: 170, distance: 416.8
click at [154, 170] on app-calendar-viewport "Mon 25 Tue 26 Wed 27 Thu 28 Fri 29 Sat 30 Sun 31 Mon 1 Tue 2 Wed 3 Thu 4 Fri 5 …" at bounding box center [369, 206] width 739 height 275
drag, startPoint x: 366, startPoint y: 188, endPoint x: 189, endPoint y: 184, distance: 177.1
click at [158, 182] on app-calendar-viewport "Mon 25 Tue 26 Wed 27 Thu 28 Fri 29 Sat 30 Sun 31 Mon 1 Tue 2 Wed 3 Thu 4 Fri 5 …" at bounding box center [369, 206] width 739 height 275
drag, startPoint x: 194, startPoint y: 170, endPoint x: 43, endPoint y: 165, distance: 150.4
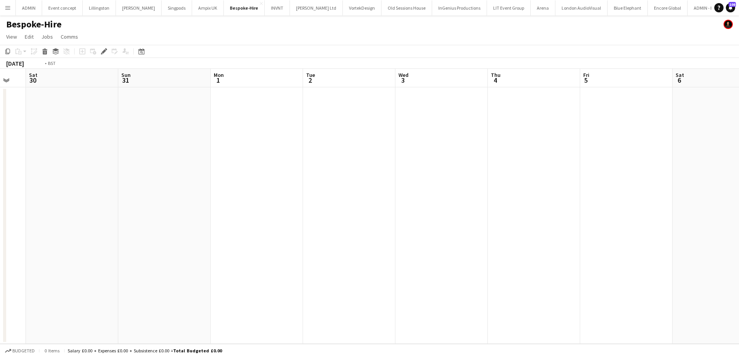
click at [43, 165] on app-calendar-viewport "Wed 27 Thu 28 Fri 29 Sat 30 Sun 31 Mon 1 Tue 2 Wed 3 Thu 4 Fri 5 Sat 6 Sun 7 Mo…" at bounding box center [369, 206] width 739 height 275
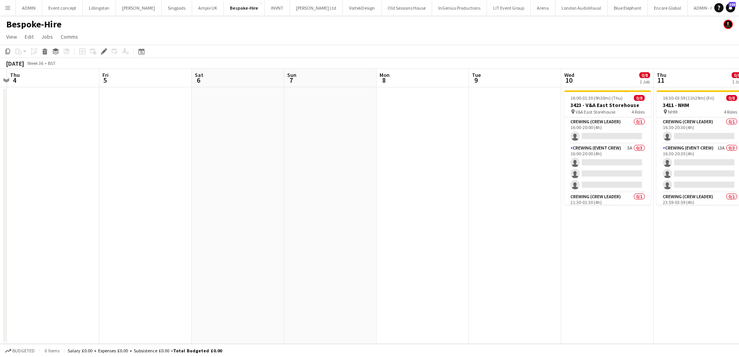
drag, startPoint x: 290, startPoint y: 172, endPoint x: 133, endPoint y: 172, distance: 156.5
click at [128, 172] on app-calendar-viewport "Mon 1 Tue 2 Wed 3 Thu 4 Fri 5 Sat 6 Sun 7 Mon 8 Tue 9 Wed 10 0/8 1 Job Thu 11 0…" at bounding box center [369, 206] width 739 height 275
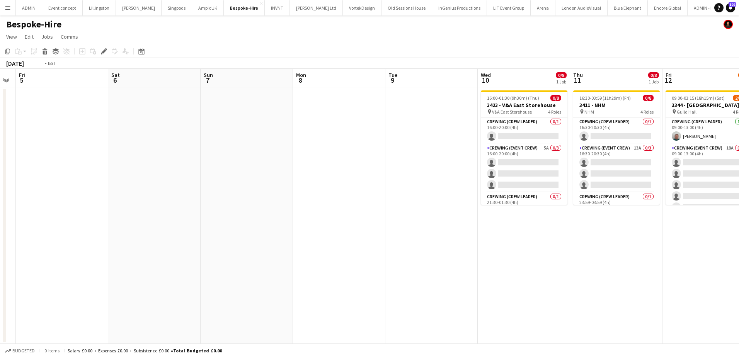
drag, startPoint x: 330, startPoint y: 181, endPoint x: 28, endPoint y: 187, distance: 301.9
click at [28, 187] on app-calendar-viewport "Tue 2 Wed 3 Thu 4 Fri 5 Sat 6 Sun 7 Mon 8 Tue 9 Wed 10 0/8 1 Job Thu 11 0/8 1 J…" at bounding box center [369, 206] width 739 height 275
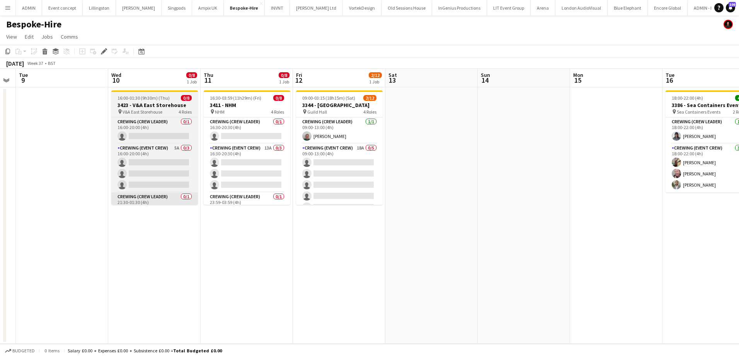
scroll to position [0, 222]
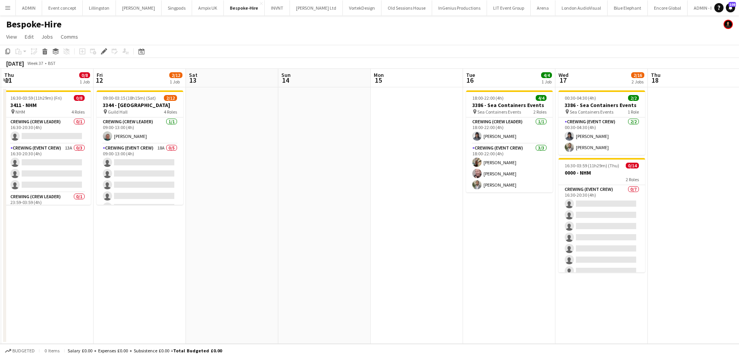
drag, startPoint x: 497, startPoint y: 203, endPoint x: 274, endPoint y: 211, distance: 223.9
click at [252, 205] on app-calendar-viewport "Mon 8 Tue 9 Wed 10 0/8 1 Job Thu 11 0/8 1 Job Fri 12 2/12 1 Job Sat 13 Sun 14 M…" at bounding box center [369, 206] width 739 height 275
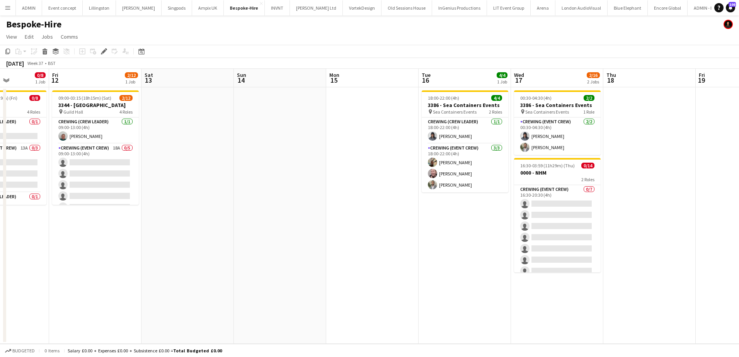
scroll to position [0, 289]
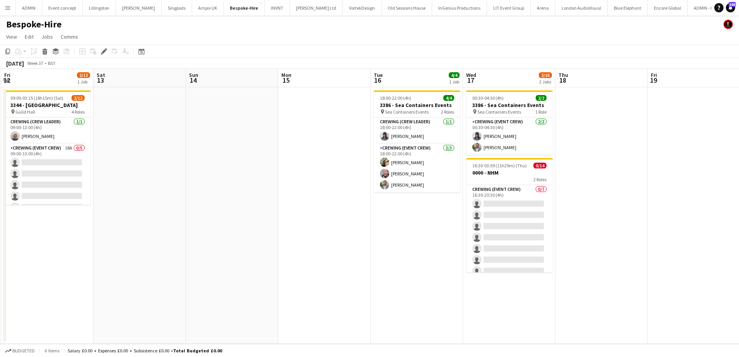
drag, startPoint x: 401, startPoint y: 220, endPoint x: 313, endPoint y: 220, distance: 87.7
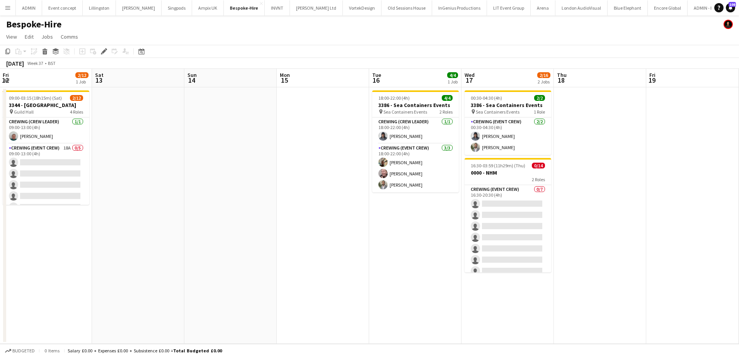
click at [313, 220] on app-calendar-viewport "Tue 9 Wed 10 0/8 1 Job Thu 11 0/8 1 Job Fri 12 2/12 1 Job Sat 13 Sun 14 Mon 15 …" at bounding box center [369, 206] width 739 height 275
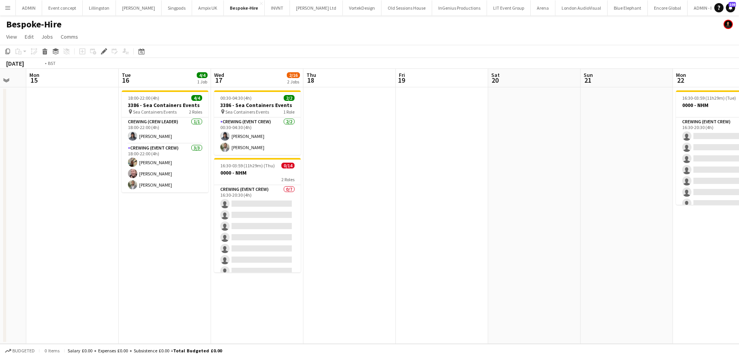
drag, startPoint x: 538, startPoint y: 172, endPoint x: 238, endPoint y: 190, distance: 300.4
click at [226, 182] on app-calendar-viewport "Fri 12 2/12 1 Job Sat 13 Sun 14 Mon 15 Tue 16 4/4 1 Job Wed 17 2/16 2 Jobs Thu …" at bounding box center [369, 206] width 739 height 275
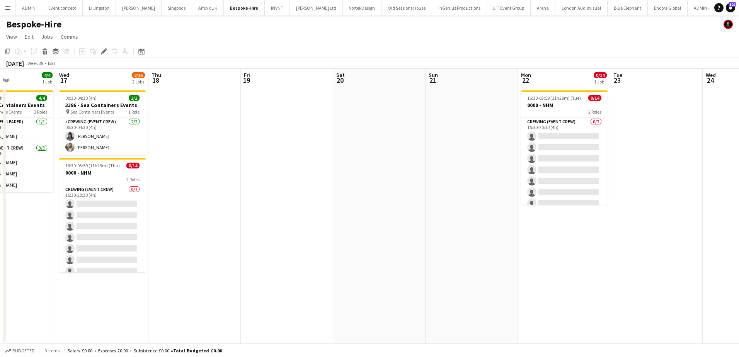
scroll to position [0, 196]
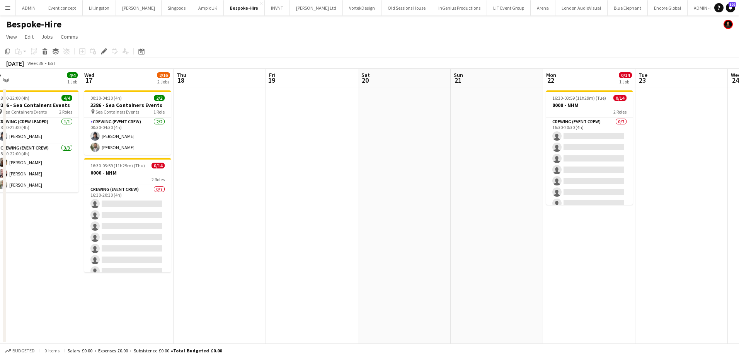
drag, startPoint x: 451, startPoint y: 221, endPoint x: 485, endPoint y: 222, distance: 34.8
click at [485, 222] on app-calendar-viewport "Sun 14 Mon 15 Tue 16 4/4 1 Job Wed 17 2/16 2 Jobs Thu 18 Fri 19 Sat 20 Sun 21 M…" at bounding box center [369, 206] width 739 height 275
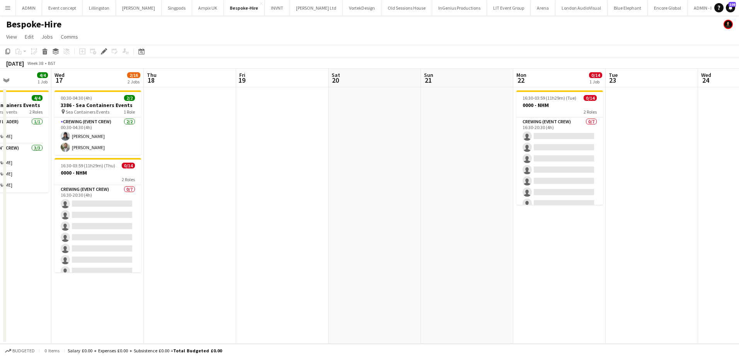
drag, startPoint x: 426, startPoint y: 218, endPoint x: 299, endPoint y: 218, distance: 126.4
click at [299, 218] on app-calendar-viewport "Sun 14 Mon 15 Tue 16 4/4 1 Job Wed 17 2/16 2 Jobs Thu 18 Fri 19 Sat 20 Sun 21 M…" at bounding box center [369, 206] width 739 height 275
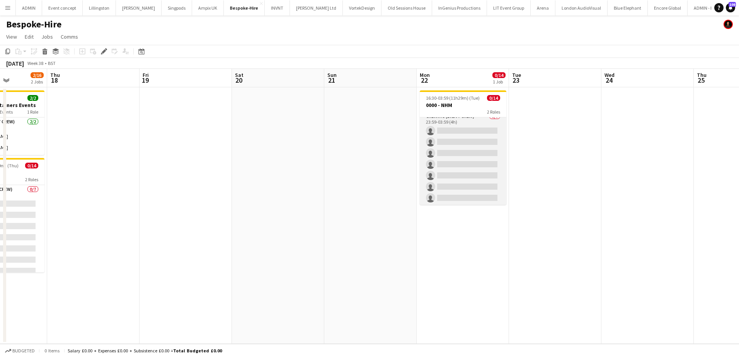
scroll to position [100, 0]
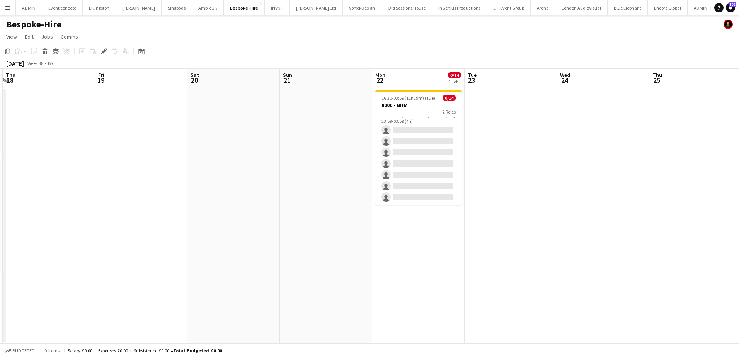
drag, startPoint x: 611, startPoint y: 172, endPoint x: 393, endPoint y: 184, distance: 217.5
click at [393, 184] on app-calendar-viewport "Mon 15 Tue 16 4/4 1 Job Wed 17 2/16 2 Jobs Thu 18 Fri 19 Sat 20 Sun 21 Mon 22 0…" at bounding box center [369, 206] width 739 height 275
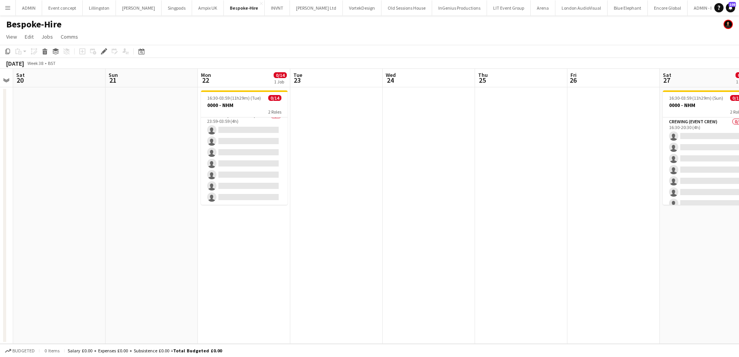
scroll to position [0, 302]
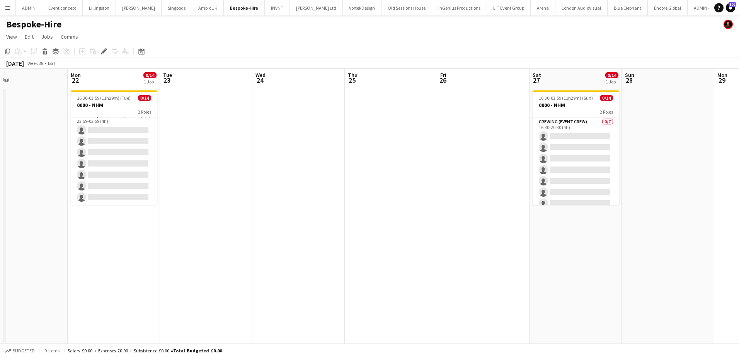
drag, startPoint x: 451, startPoint y: 187, endPoint x: 445, endPoint y: 187, distance: 6.2
click at [445, 187] on app-calendar-viewport "Thu 18 Fri 19 Sat 20 Sun 21 Mon 22 0/14 1 Job Tue 23 Wed 24 Thu 25 Fri 26 Sat 2…" at bounding box center [369, 206] width 739 height 275
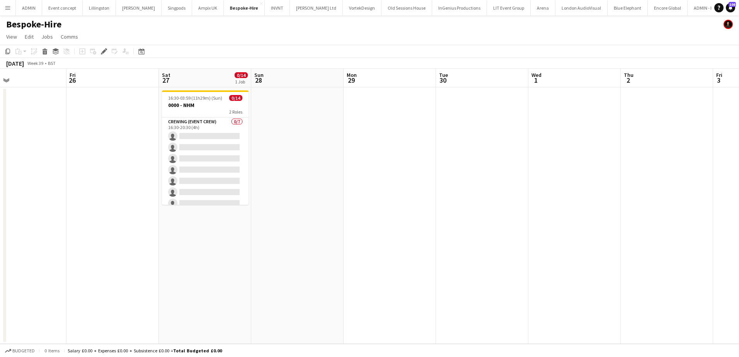
drag, startPoint x: 598, startPoint y: 179, endPoint x: 255, endPoint y: 188, distance: 343.0
click at [255, 188] on app-calendar-viewport "Mon 22 0/14 1 Job Tue 23 Wed 24 Thu 25 Fri 26 Sat 27 0/14 1 Job Sun 28 Mon 29 T…" at bounding box center [369, 206] width 739 height 275
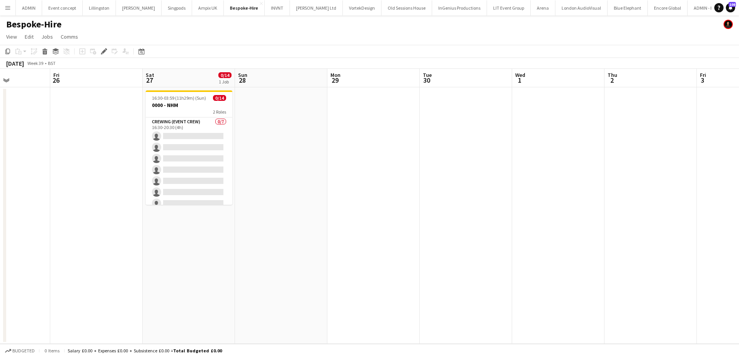
drag, startPoint x: 350, startPoint y: 192, endPoint x: 211, endPoint y: 188, distance: 139.2
click at [212, 188] on app-calendar-viewport "Tue 23 Wed 24 Thu 25 Fri 26 Sat 27 0/14 1 Job Sun 28 Mon 29 Tue 30 Wed 1 Thu 2 …" at bounding box center [369, 206] width 739 height 275
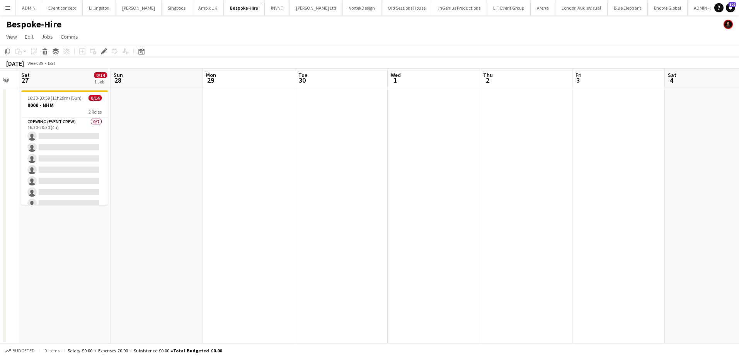
drag, startPoint x: 424, startPoint y: 206, endPoint x: 528, endPoint y: 206, distance: 104.4
click at [528, 206] on app-calendar-viewport "Thu 25 Fri 26 Sat 27 0/14 1 Job Sun 28 Mon 29 Tue 30 Wed 1 Thu 2 Fri 3 Sat 4 Su…" at bounding box center [369, 206] width 739 height 275
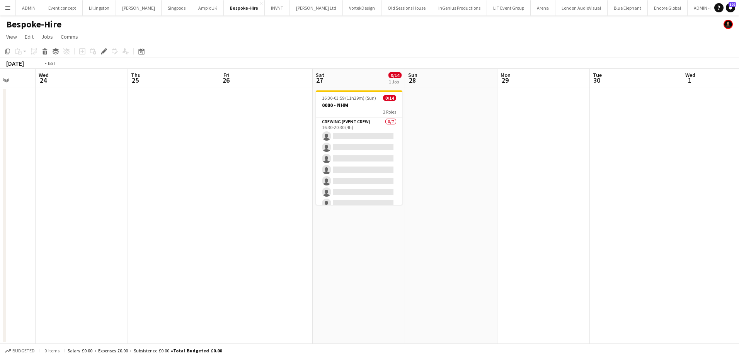
drag, startPoint x: 224, startPoint y: 198, endPoint x: 525, endPoint y: 190, distance: 300.8
click at [494, 194] on app-calendar-viewport "Sun 21 Mon 22 0/14 1 Job Tue 23 Wed 24 Thu 25 Fri 26 Sat 27 0/14 1 Job Sun 28 M…" at bounding box center [369, 206] width 739 height 275
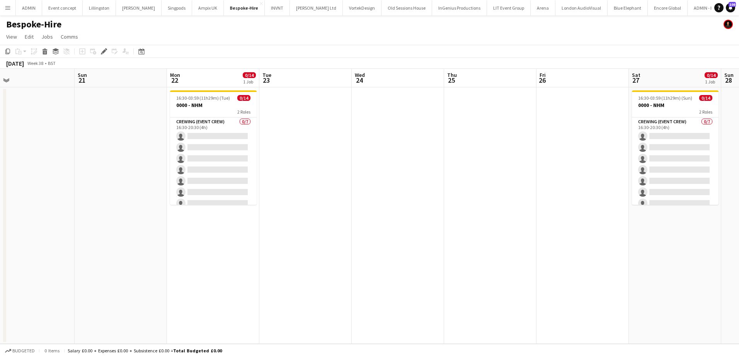
drag, startPoint x: 297, startPoint y: 191, endPoint x: 572, endPoint y: 188, distance: 275.2
click at [564, 191] on app-calendar-viewport "Thu 18 Fri 19 Sat 20 Sun 21 Mon 22 0/14 1 Job Tue 23 Wed 24 Thu 25 Fri 26 Sat 2…" at bounding box center [369, 206] width 739 height 275
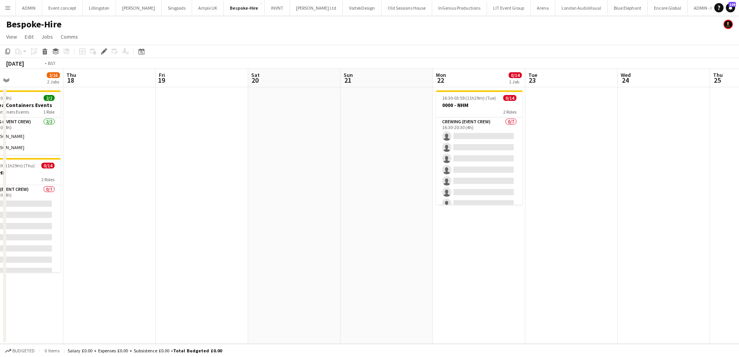
drag, startPoint x: 269, startPoint y: 187, endPoint x: 555, endPoint y: 189, distance: 285.7
click at [549, 189] on app-calendar-viewport "Mon 15 Tue 16 4/4 1 Job Wed 17 2/16 2 Jobs Thu 18 Fri 19 Sat 20 Sun 21 Mon 22 0…" at bounding box center [369, 206] width 739 height 275
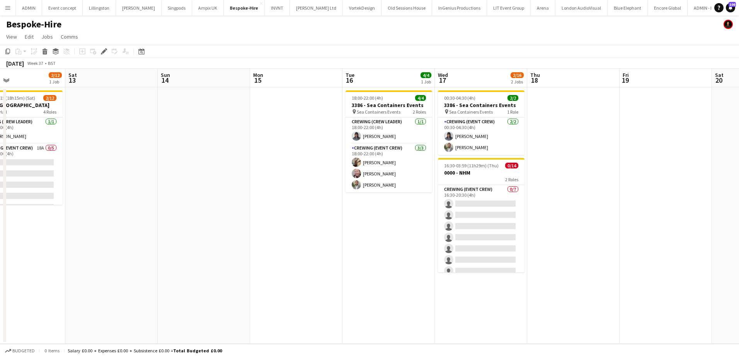
drag, startPoint x: 164, startPoint y: 199, endPoint x: 417, endPoint y: 198, distance: 253.2
click at [417, 198] on app-calendar-viewport "Wed 10 0/8 1 Job Thu 11 0/8 1 Job Fri 12 2/12 1 Job Sat 13 Sun 14 Mon 15 Tue 16…" at bounding box center [369, 206] width 739 height 275
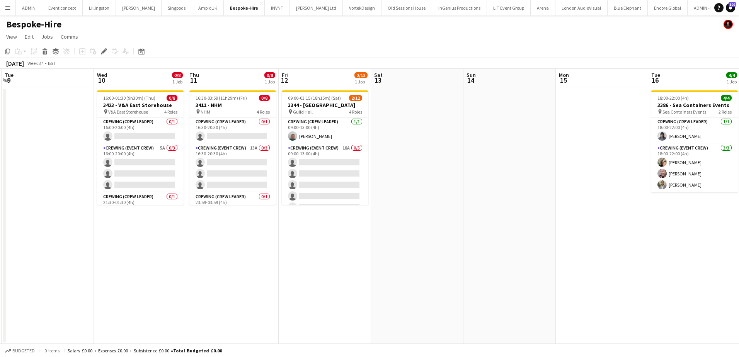
drag, startPoint x: 329, startPoint y: 198, endPoint x: 461, endPoint y: 199, distance: 131.8
click at [509, 204] on app-calendar-viewport "Sun 7 Mon 8 Tue 9 Wed 10 0/8 1 Job Thu 11 0/8 1 Job Fri 12 2/12 1 Job Sat 13 Su…" at bounding box center [369, 206] width 739 height 275
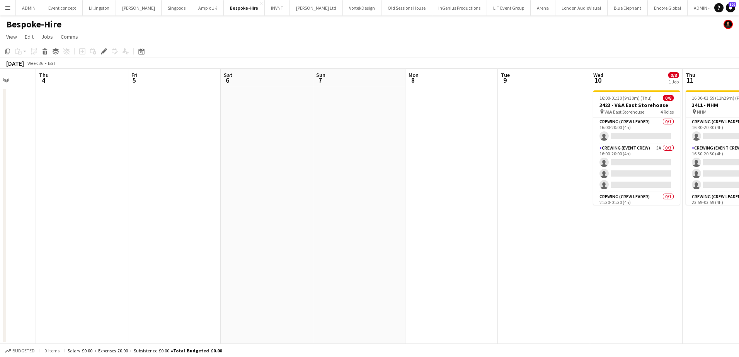
drag, startPoint x: 61, startPoint y: 197, endPoint x: 422, endPoint y: 208, distance: 361.6
click at [424, 209] on app-calendar-viewport "Tue 2 Wed 3 Thu 4 Fri 5 Sat 6 Sun 7 Mon 8 Tue 9 Wed 10 0/8 1 Job Thu 11 0/8 1 J…" at bounding box center [369, 206] width 739 height 275
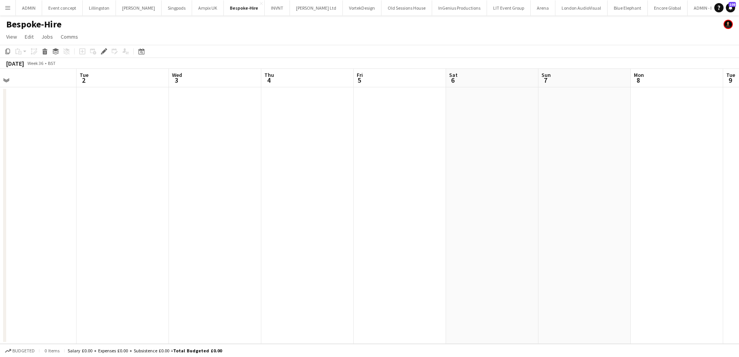
drag, startPoint x: 131, startPoint y: 203, endPoint x: 434, endPoint y: 206, distance: 303.4
click at [422, 206] on app-calendar-viewport "Sat 30 Sun 31 Mon 1 Tue 2 Wed 3 Thu 4 Fri 5 Sat 6 Sun 7 Mon 8 Tue 9 Wed 10 0/8 …" at bounding box center [369, 206] width 739 height 275
drag, startPoint x: 271, startPoint y: 208, endPoint x: 511, endPoint y: 209, distance: 240.0
click at [511, 209] on app-calendar-viewport "Fri 29 Sat 30 Sun 31 Mon 1 Tue 2 Wed 3 Thu 4 Fri 5 Sat 6 Sun 7 Mon 8 Tue 9 Wed …" at bounding box center [369, 206] width 739 height 275
drag, startPoint x: 307, startPoint y: 206, endPoint x: 415, endPoint y: 204, distance: 108.3
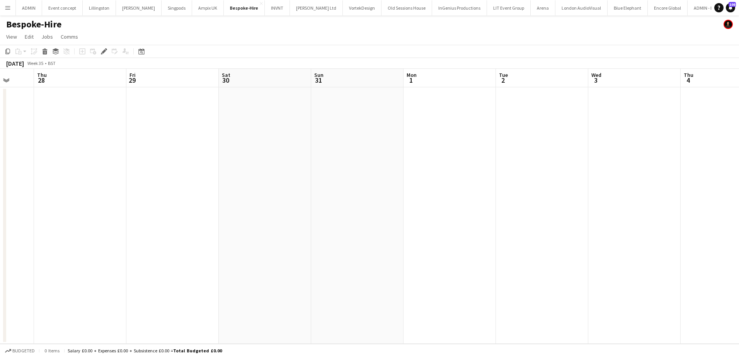
click at [418, 207] on app-calendar-viewport "Mon 25 Tue 26 Wed 27 Thu 28 Fri 29 Sat 30 Sun 31 Mon 1 Tue 2 Wed 3 Thu 4 Fri 5 …" at bounding box center [369, 206] width 739 height 275
drag, startPoint x: 374, startPoint y: 201, endPoint x: 390, endPoint y: 201, distance: 15.5
click at [390, 201] on app-calendar-viewport "Sun 24 Mon 25 Tue 26 Wed 27 Thu 28 Fri 29 Sat 30 Sun 31 Mon 1 Tue 2 Wed 3 Thu 4…" at bounding box center [369, 206] width 739 height 275
drag, startPoint x: 236, startPoint y: 201, endPoint x: 538, endPoint y: 208, distance: 302.3
click at [530, 208] on app-calendar-viewport "Fri 22 Sat 23 1/3 1 Job Sun 24 Mon 25 Tue 26 Wed 27 Thu 28 Fri 29 Sat 30 Sun 31…" at bounding box center [369, 206] width 739 height 275
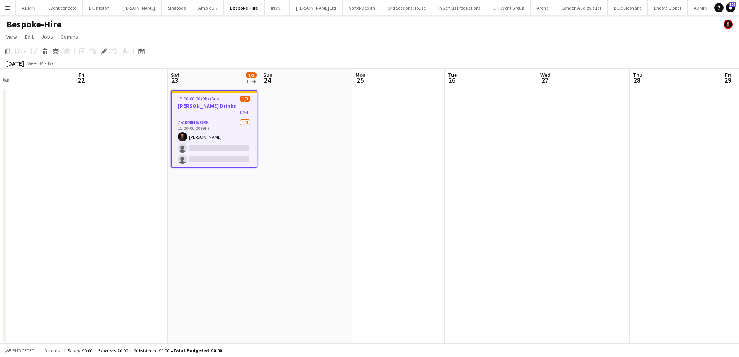
scroll to position [0, 179]
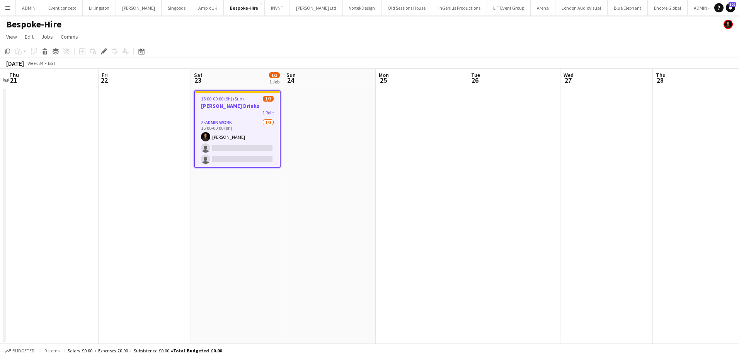
click at [9, 9] on app-icon "Menu" at bounding box center [8, 8] width 6 height 6
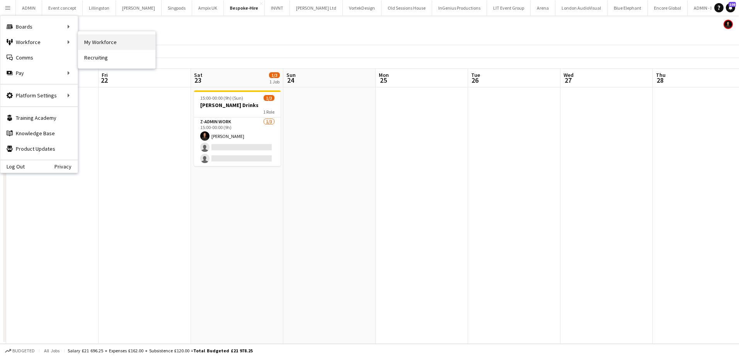
click at [89, 40] on link "My Workforce" at bounding box center [116, 41] width 77 height 15
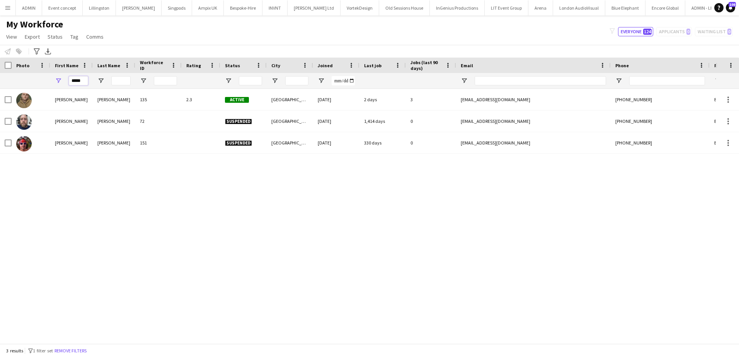
click at [76, 85] on input "*****" at bounding box center [78, 80] width 19 height 9
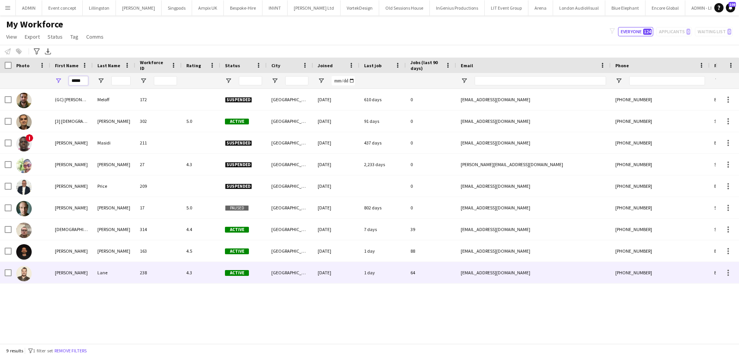
type input "*****"
click at [77, 274] on div "[PERSON_NAME]" at bounding box center [71, 272] width 43 height 21
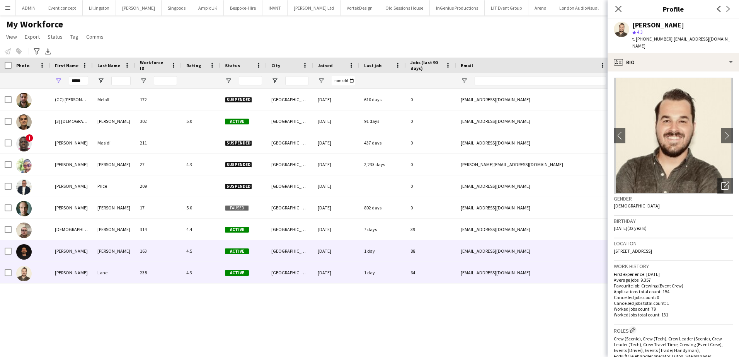
click at [82, 255] on div "[PERSON_NAME]" at bounding box center [71, 250] width 43 height 21
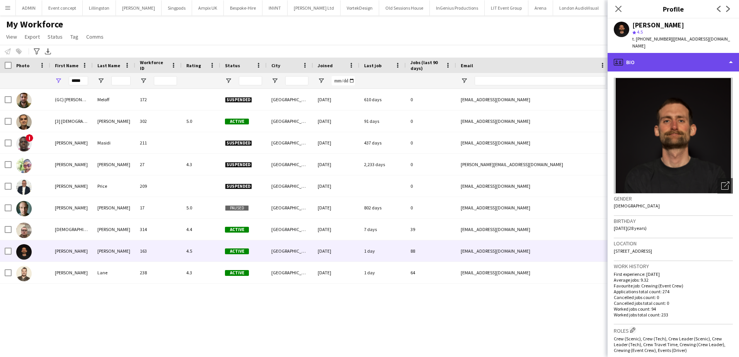
click at [662, 53] on div "profile Bio" at bounding box center [673, 62] width 131 height 19
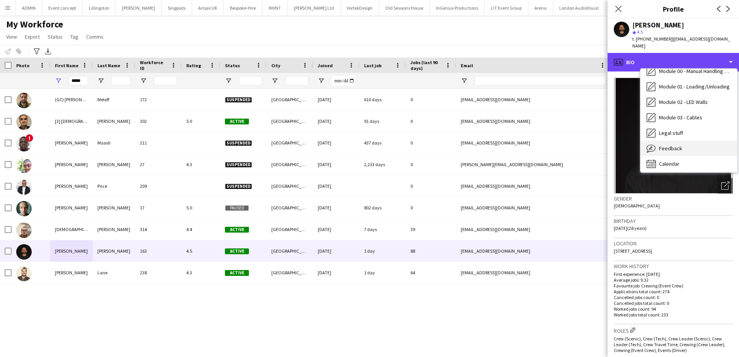
scroll to position [150, 0]
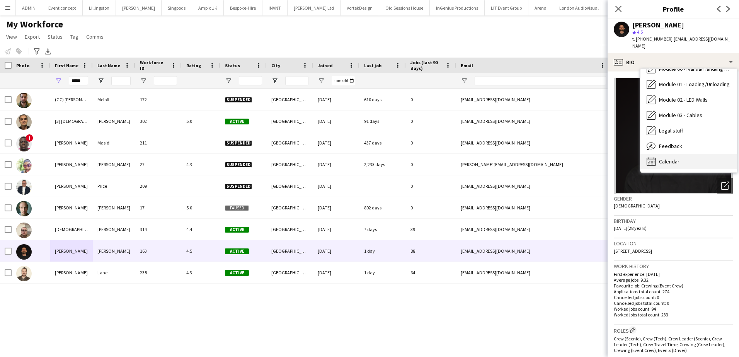
click at [682, 154] on div "Calendar Calendar" at bounding box center [688, 161] width 97 height 15
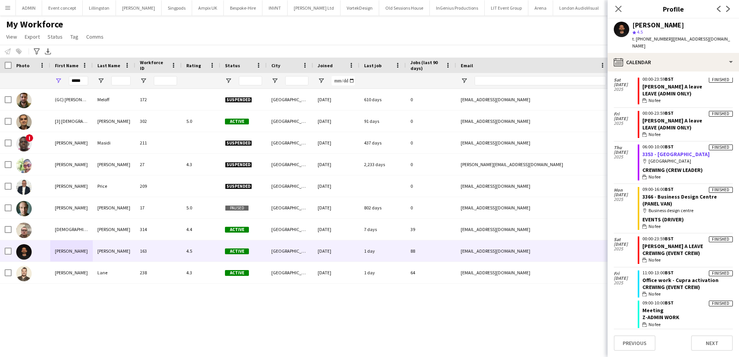
scroll to position [425, 0]
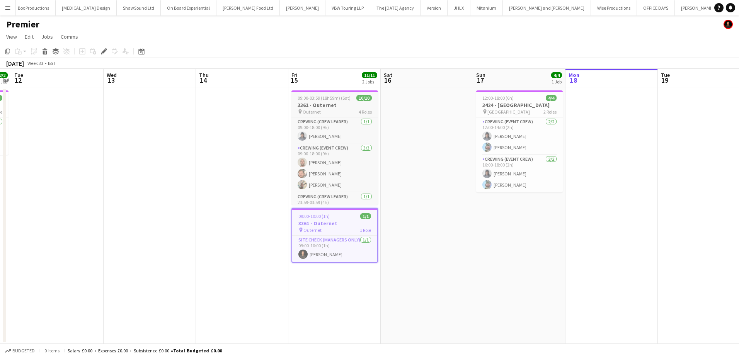
scroll to position [0, 1139]
click at [506, 98] on span "12:00-18:00 (6h)" at bounding box center [497, 98] width 31 height 6
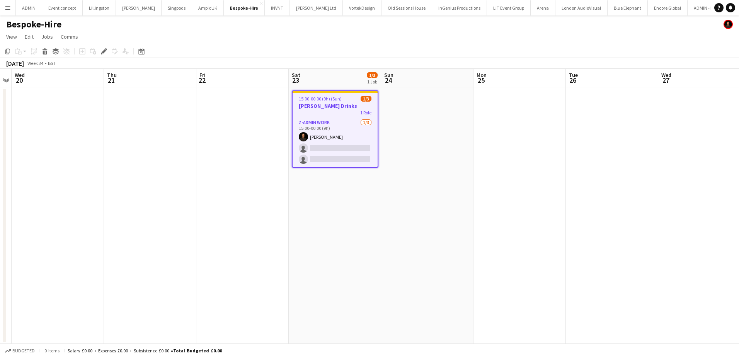
drag, startPoint x: 475, startPoint y: 182, endPoint x: 199, endPoint y: 177, distance: 276.8
click at [199, 177] on app-calendar-viewport "Sun 17 Mon 18 Tue 19 Wed 20 Thu 21 Fri 22 Sat 23 1/3 1 Job Sun 24 Mon 25 Tue 26…" at bounding box center [369, 206] width 739 height 275
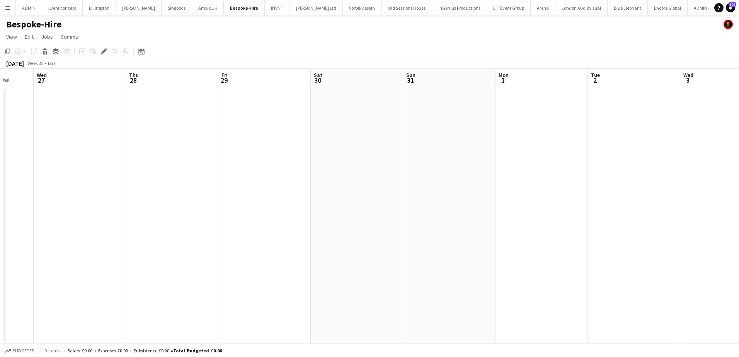
drag, startPoint x: 474, startPoint y: 179, endPoint x: 120, endPoint y: 180, distance: 354.1
click at [120, 180] on app-calendar-viewport "Sun 24 Mon 25 Tue 26 Wed 27 Thu 28 Fri 29 Sat 30 Sun 31 Mon 1 Tue 2 Wed 3 Thu 4…" at bounding box center [369, 206] width 739 height 275
drag, startPoint x: 428, startPoint y: 180, endPoint x: 202, endPoint y: 180, distance: 226.1
click at [201, 180] on app-calendar-viewport "Sun 24 Mon 25 Tue 26 Wed 27 Thu 28 Fri 29 Sat 30 Sun 31 Mon 1 Tue 2 Wed 3 Thu 4…" at bounding box center [369, 206] width 739 height 275
drag, startPoint x: 501, startPoint y: 179, endPoint x: 334, endPoint y: 185, distance: 167.1
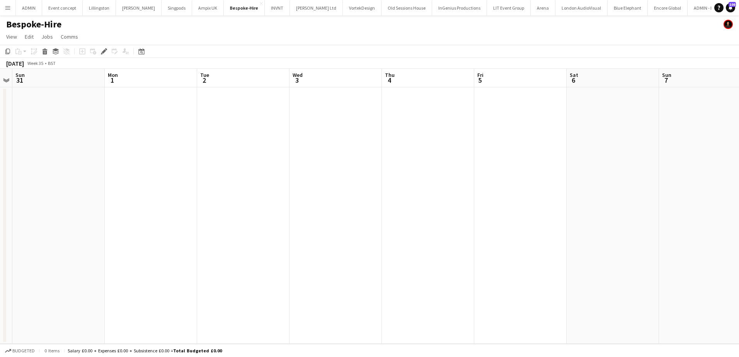
click at [334, 185] on app-calendar-viewport "Thu 28 Fri 29 Sat 30 Sun 31 Mon 1 Tue 2 Wed 3 Thu 4 Fri 5 Sat 6 Sun 7 Mon 8 Tue…" at bounding box center [369, 206] width 739 height 275
drag, startPoint x: 253, startPoint y: 186, endPoint x: 235, endPoint y: 186, distance: 17.8
click at [235, 186] on app-calendar-viewport "Thu 28 Fri 29 Sat 30 Sun 31 Mon 1 Tue 2 Wed 3 Thu 4 Fri 5 Sat 6 Sun 7 Mon 8 Tue…" at bounding box center [369, 206] width 739 height 275
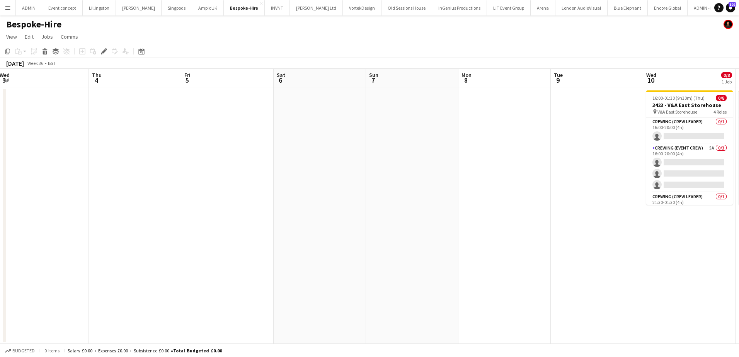
drag, startPoint x: 438, startPoint y: 184, endPoint x: 256, endPoint y: 187, distance: 182.1
click at [256, 187] on app-calendar-viewport "Sun 31 Mon 1 Tue 2 Wed 3 Thu 4 Fri 5 Sat 6 Sun 7 Mon 8 Tue 9 Wed 10 0/8 1 Job T…" at bounding box center [369, 206] width 739 height 275
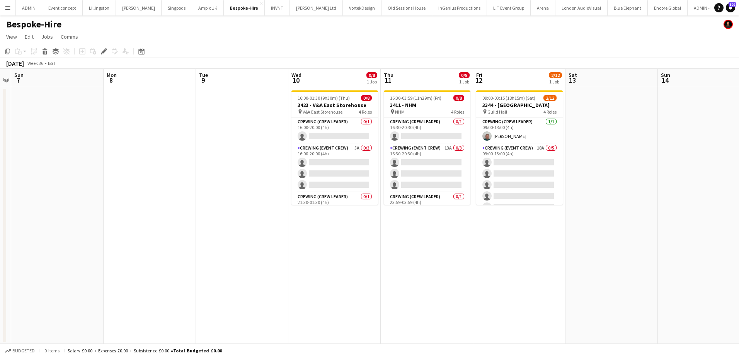
scroll to position [0, 284]
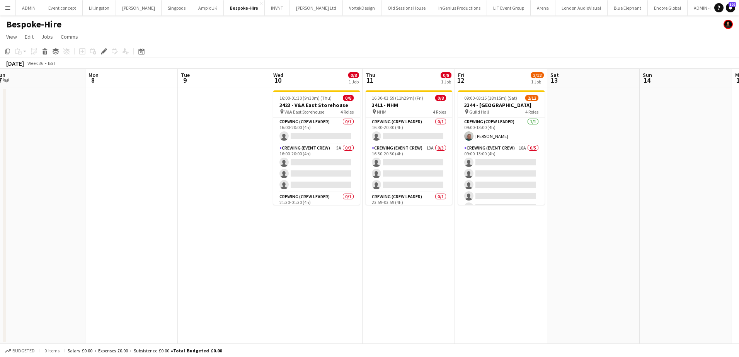
drag, startPoint x: 262, startPoint y: 188, endPoint x: 208, endPoint y: 188, distance: 54.1
click at [208, 188] on app-calendar-viewport "Thu 4 Fri 5 Sat 6 Sun 7 Mon 8 Tue 9 Wed 10 0/8 1 Job Thu 11 0/8 1 Job Fri 12 2/…" at bounding box center [369, 206] width 739 height 275
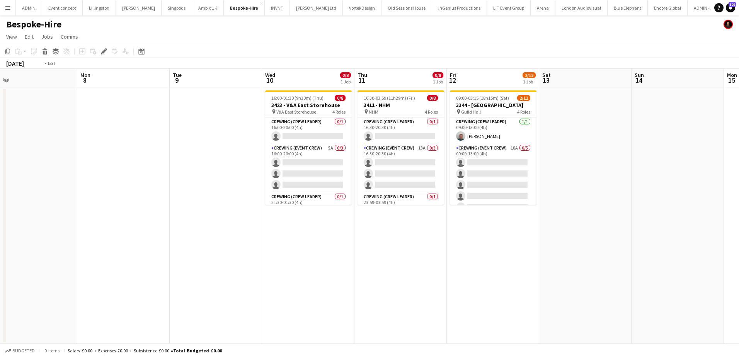
drag, startPoint x: 588, startPoint y: 130, endPoint x: 397, endPoint y: 133, distance: 191.0
click at [397, 133] on app-calendar-viewport "Thu 4 Fri 5 Sat 6 Sun 7 Mon 8 Tue 9 Wed 10 0/8 1 Job Thu 11 0/8 1 Job Fri 12 2/…" at bounding box center [369, 206] width 739 height 275
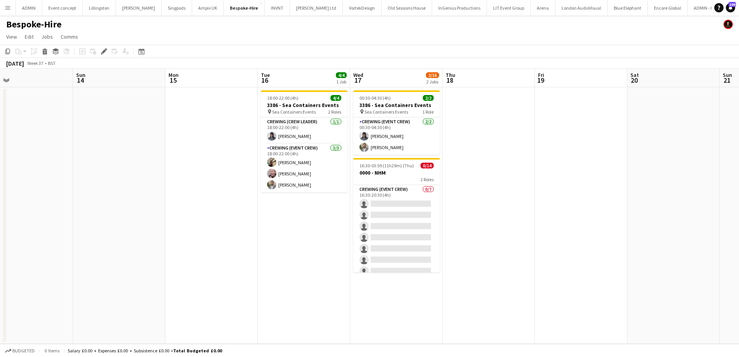
drag, startPoint x: 567, startPoint y: 159, endPoint x: 188, endPoint y: 167, distance: 379.3
click at [188, 167] on app-calendar-viewport "Wed 10 0/8 1 Job Thu 11 0/8 1 Job Fri 12 2/12 1 Job Sat 13 Sun 14 Mon 15 Tue 16…" at bounding box center [369, 206] width 739 height 275
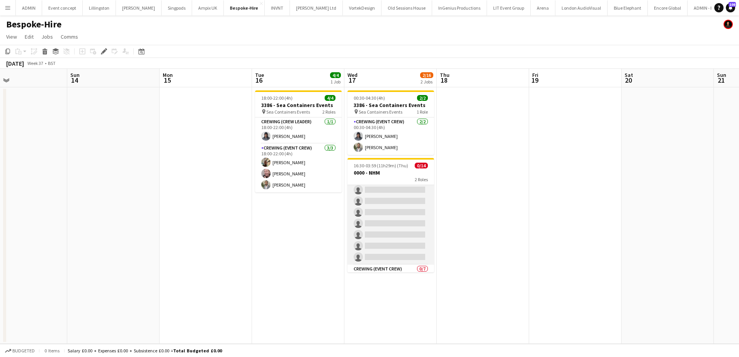
scroll to position [0, 0]
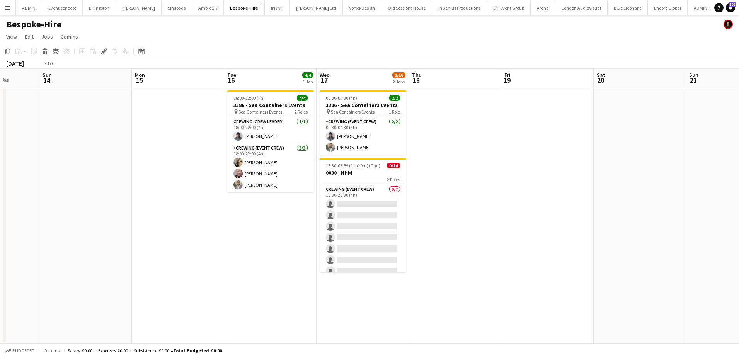
drag, startPoint x: 542, startPoint y: 199, endPoint x: 330, endPoint y: 200, distance: 212.2
click at [330, 200] on app-calendar-viewport "Thu 11 0/8 1 Job Fri 12 2/12 1 Job Sat 13 Sun 14 Mon 15 Tue 16 4/4 1 Job Wed 17…" at bounding box center [369, 206] width 739 height 275
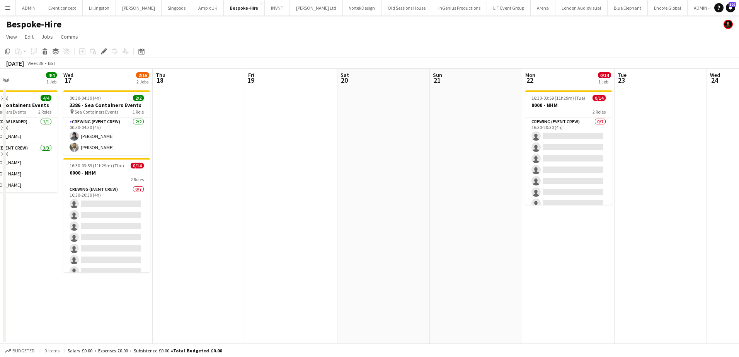
scroll to position [0, 227]
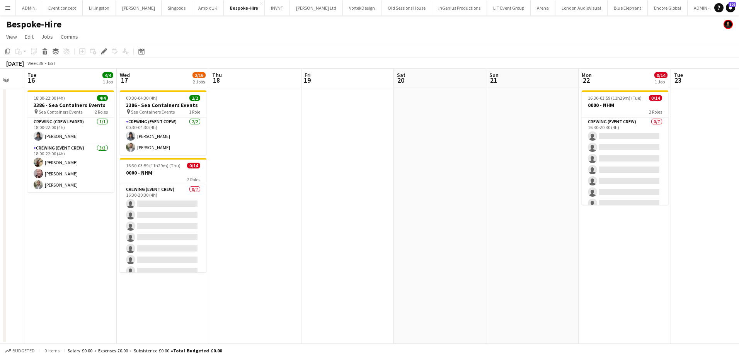
drag, startPoint x: 492, startPoint y: 201, endPoint x: 327, endPoint y: 203, distance: 164.7
click at [327, 203] on app-calendar-viewport "Sat 13 Sun 14 Mon 15 Tue 16 4/4 1 Job Wed 17 2/16 2 Jobs Thu 18 Fri 19 Sat 20 S…" at bounding box center [369, 206] width 739 height 275
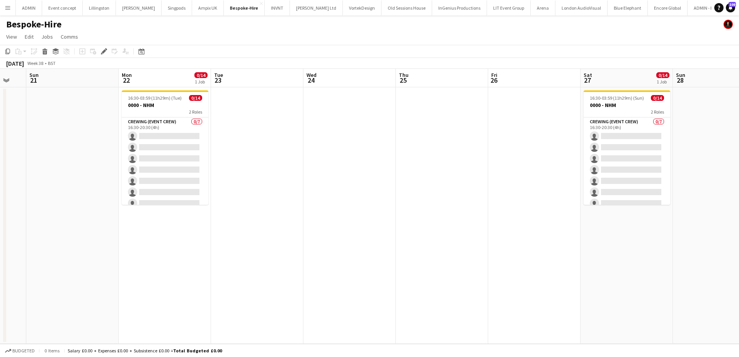
drag, startPoint x: 593, startPoint y: 160, endPoint x: 292, endPoint y: 160, distance: 301.5
click at [292, 160] on app-calendar-viewport "Thu 18 Fri 19 Sat 20 Sun 21 Mon 22 0/14 1 Job Tue 23 Wed 24 Thu 25 Fri 26 Sat 2…" at bounding box center [369, 206] width 739 height 275
drag, startPoint x: 433, startPoint y: 163, endPoint x: 354, endPoint y: 163, distance: 79.6
click at [354, 163] on app-calendar-viewport "Thu 18 Fri 19 Sat 20 Sun 21 Mon 22 0/14 1 Job Tue 23 Wed 24 Thu 25 Fri 26 Sat 2…" at bounding box center [369, 206] width 739 height 275
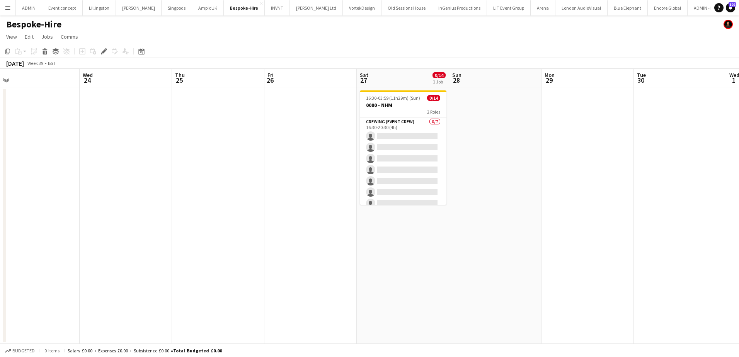
drag, startPoint x: 500, startPoint y: 160, endPoint x: 288, endPoint y: 163, distance: 211.8
click at [288, 163] on app-calendar-viewport "Sat 20 Sun 21 Mon 22 0/14 1 Job Tue 23 Wed 24 Thu 25 Fri 26 Sat 27 0/14 1 Job S…" at bounding box center [369, 206] width 739 height 275
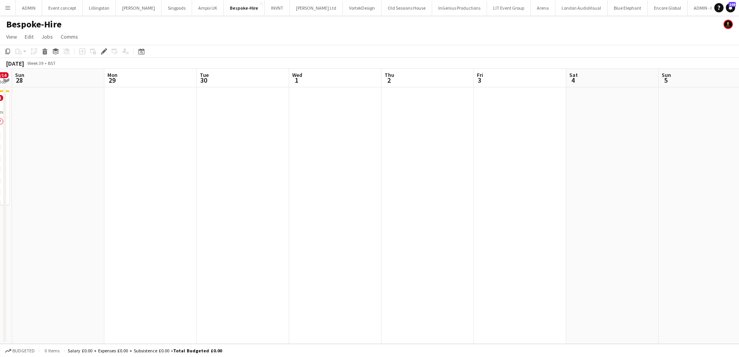
drag, startPoint x: 397, startPoint y: 167, endPoint x: 199, endPoint y: 167, distance: 197.5
click at [199, 167] on app-calendar-viewport "Thu 25 Fri 26 Sat 27 0/14 1 Job Sun 28 Mon 29 Tue 30 Wed 1 Thu 2 Fri 3 Sat 4 Su…" at bounding box center [369, 206] width 739 height 275
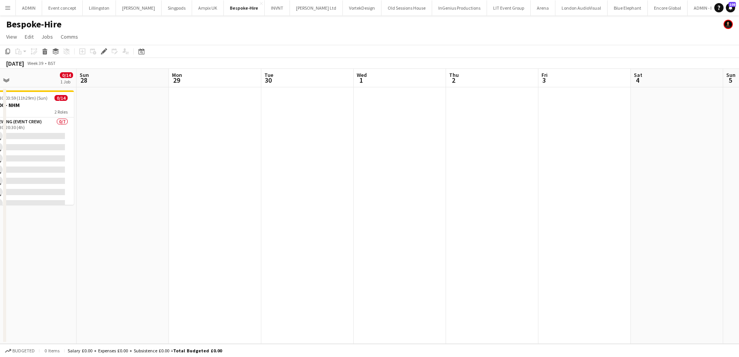
drag, startPoint x: 426, startPoint y: 184, endPoint x: 653, endPoint y: 178, distance: 226.6
click at [600, 179] on app-calendar-viewport "Thu 25 Fri 26 Sat 27 0/14 1 Job Sun 28 Mon 29 Tue 30 Wed 1 Thu 2 Fri 3 Sat 4 Su…" at bounding box center [369, 206] width 739 height 275
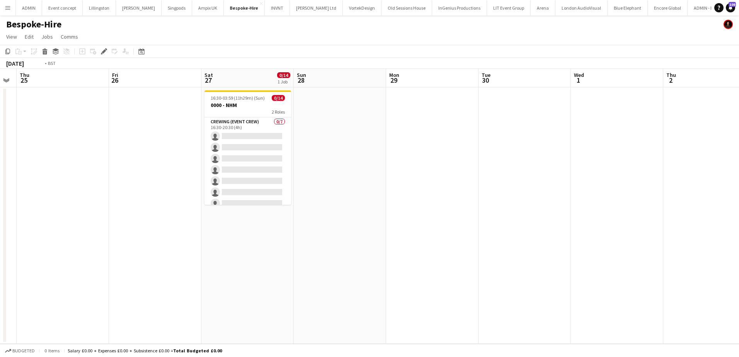
drag, startPoint x: 190, startPoint y: 182, endPoint x: 452, endPoint y: 181, distance: 261.7
click at [450, 181] on app-calendar-viewport "Tue 23 Wed 24 Thu 25 Fri 26 Sat 27 0/14 1 Job Sun 28 Mon 29 Tue 30 Wed 1 Thu 2 …" at bounding box center [369, 206] width 739 height 275
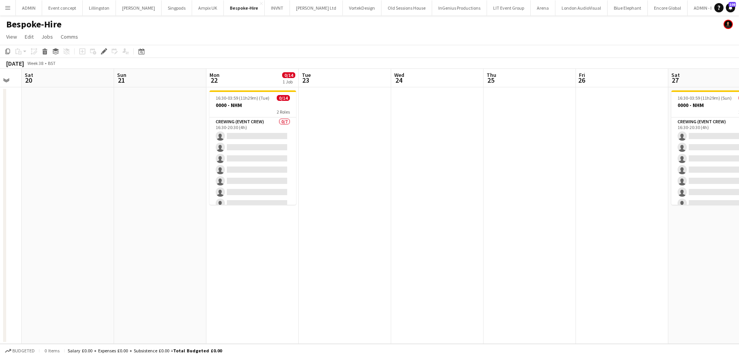
drag, startPoint x: 298, startPoint y: 183, endPoint x: 574, endPoint y: 175, distance: 276.1
click at [574, 175] on app-calendar-viewport "Thu 18 Fri 19 Sat 20 Sun 21 Mon 22 0/14 1 Job Tue 23 Wed 24 Thu 25 Fri 26 Sat 2…" at bounding box center [369, 206] width 739 height 275
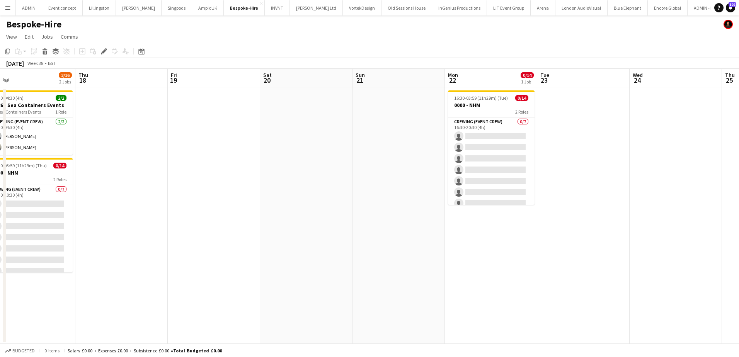
scroll to position [0, 156]
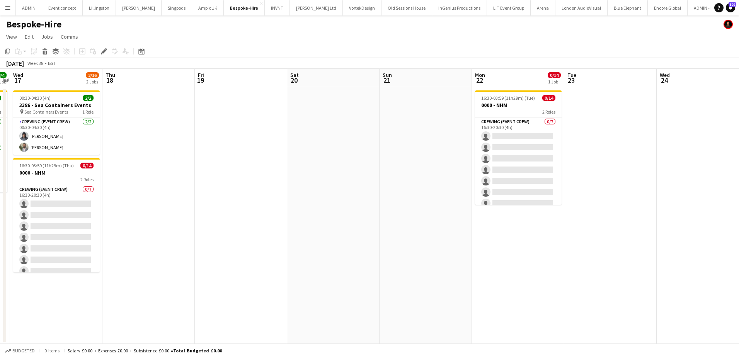
drag, startPoint x: 222, startPoint y: 173, endPoint x: 414, endPoint y: 173, distance: 192.5
click at [391, 173] on app-calendar-viewport "Mon 15 Tue 16 4/4 1 Job Wed 17 2/16 2 Jobs Thu 18 Fri 19 Sat 20 Sun 21 Mon 22 0…" at bounding box center [369, 206] width 739 height 275
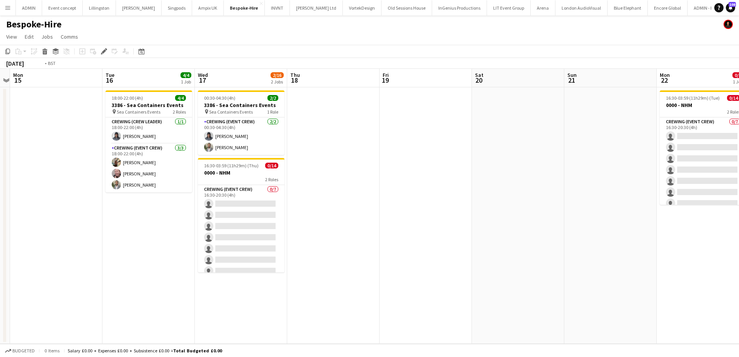
drag, startPoint x: 331, startPoint y: 186, endPoint x: 588, endPoint y: 179, distance: 256.7
click at [588, 180] on app-calendar-viewport "Sat 13 Sun 14 Mon 15 Tue 16 4/4 1 Job Wed 17 2/16 2 Jobs Thu 18 Fri 19 Sat 20 S…" at bounding box center [369, 206] width 739 height 275
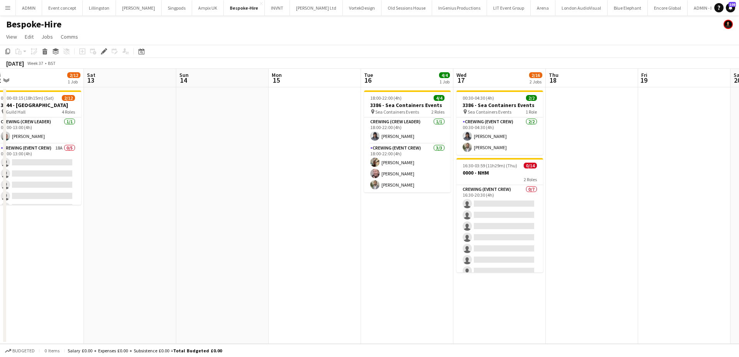
drag, startPoint x: 270, startPoint y: 178, endPoint x: 557, endPoint y: 177, distance: 286.8
click at [557, 178] on app-calendar-viewport "Wed 10 0/8 1 Job Thu 11 0/8 1 Job Fri 12 2/12 1 Job Sat 13 Sun 14 Mon 15 Tue 16…" at bounding box center [369, 206] width 739 height 275
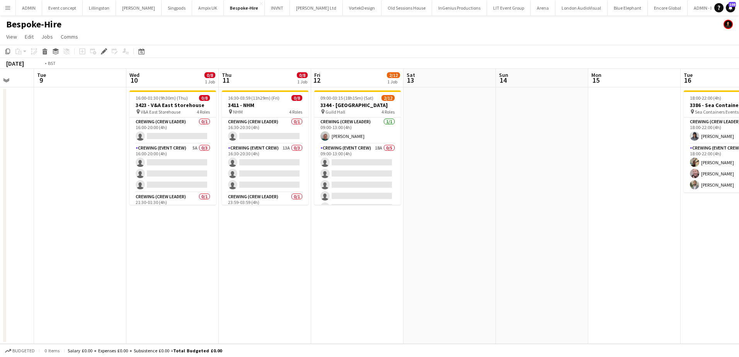
drag, startPoint x: 426, startPoint y: 175, endPoint x: 610, endPoint y: 175, distance: 184.0
click at [610, 175] on app-calendar-viewport "Sun 7 Mon 8 Tue 9 Wed 10 0/8 1 Job Thu 11 0/8 1 Job Fri 12 2/12 1 Job Sat 13 Su…" at bounding box center [369, 206] width 739 height 275
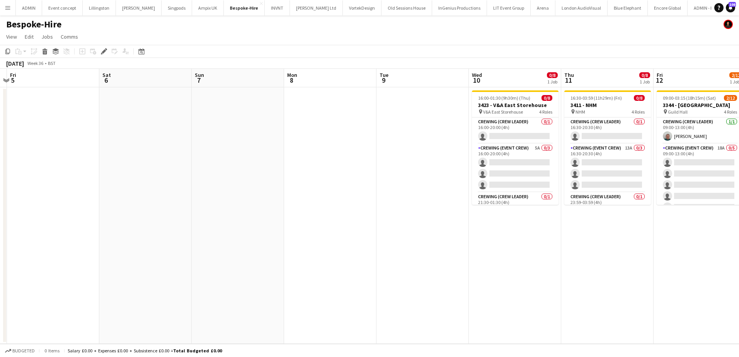
drag, startPoint x: 228, startPoint y: 179, endPoint x: 449, endPoint y: 179, distance: 220.3
click at [448, 180] on app-calendar-viewport "Wed 3 Thu 4 Fri 5 Sat 6 Sun 7 Mon 8 Tue 9 Wed 10 0/8 1 Job Thu 11 0/8 1 Job Fri…" at bounding box center [369, 206] width 739 height 275
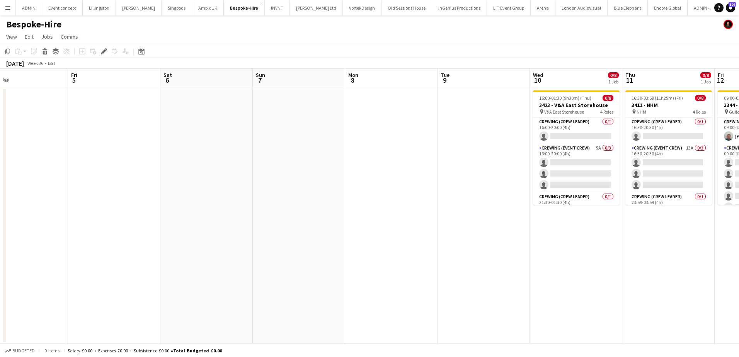
drag, startPoint x: 435, startPoint y: 173, endPoint x: 439, endPoint y: 173, distance: 4.3
click at [439, 173] on app-calendar-viewport "Tue 2 Wed 3 Thu 4 Fri 5 Sat 6 Sun 7 Mon 8 Tue 9 Wed 10 0/8 1 Job Thu 11 0/8 1 J…" at bounding box center [369, 206] width 739 height 275
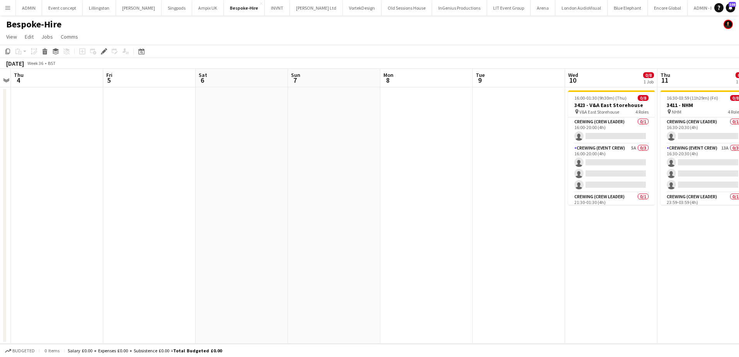
drag, startPoint x: 434, startPoint y: 164, endPoint x: 544, endPoint y: 163, distance: 109.8
click at [542, 164] on app-calendar-viewport "Tue 2 Wed 3 Thu 4 Fri 5 Sat 6 Sun 7 Mon 8 Tue 9 Wed 10 0/8 1 Job Thu 11 0/8 1 J…" at bounding box center [369, 206] width 739 height 275
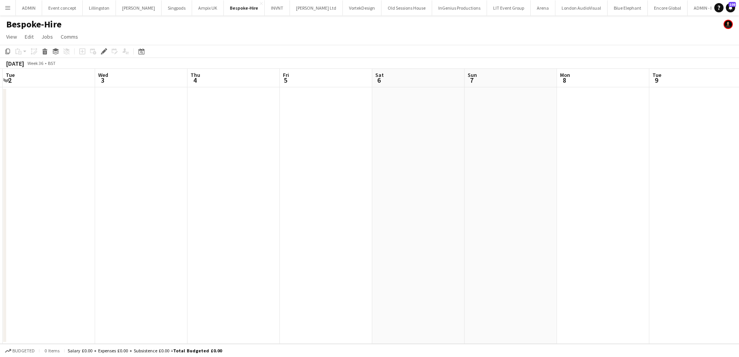
drag, startPoint x: 462, startPoint y: 162, endPoint x: 575, endPoint y: 162, distance: 112.9
click at [575, 162] on app-calendar-viewport "Sun 31 Mon 1 Tue 2 Wed 3 Thu 4 Fri 5 Sat 6 Sun 7 Mon 8 Tue 9 Wed 10 0/8 1 Job T…" at bounding box center [369, 206] width 739 height 275
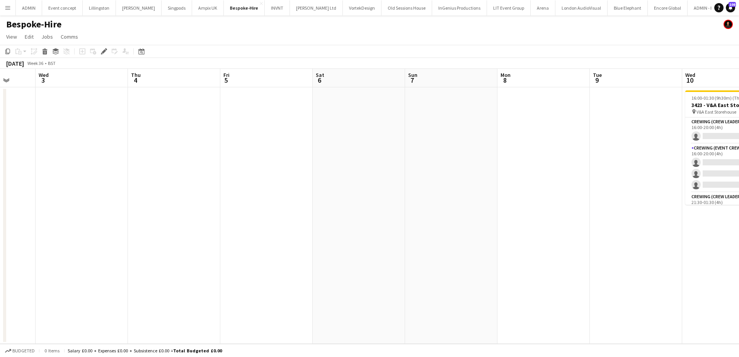
drag, startPoint x: 438, startPoint y: 169, endPoint x: 343, endPoint y: 171, distance: 95.1
click at [341, 171] on app-calendar-viewport "Sun 31 Mon 1 Tue 2 Wed 3 Thu 4 Fri 5 Sat 6 Sun 7 Mon 8 Tue 9 Wed 10 0/8 1 Job T…" at bounding box center [369, 206] width 739 height 275
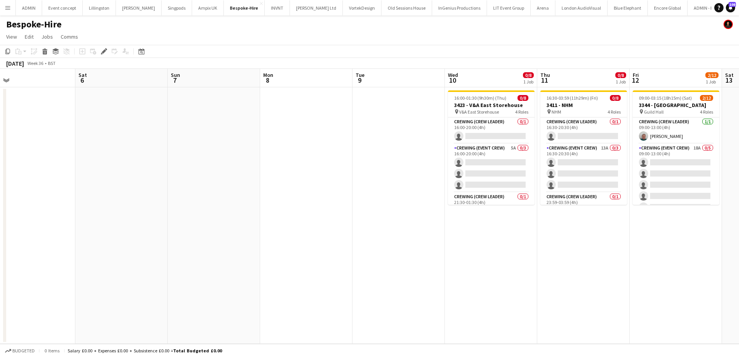
drag, startPoint x: 549, startPoint y: 187, endPoint x: 316, endPoint y: 186, distance: 233.1
click at [318, 186] on app-calendar-viewport "Tue 2 Wed 3 Thu 4 Fri 5 Sat 6 Sun 7 Mon 8 Tue 9 Wed 10 0/8 1 Job Thu 11 0/8 1 J…" at bounding box center [369, 206] width 739 height 275
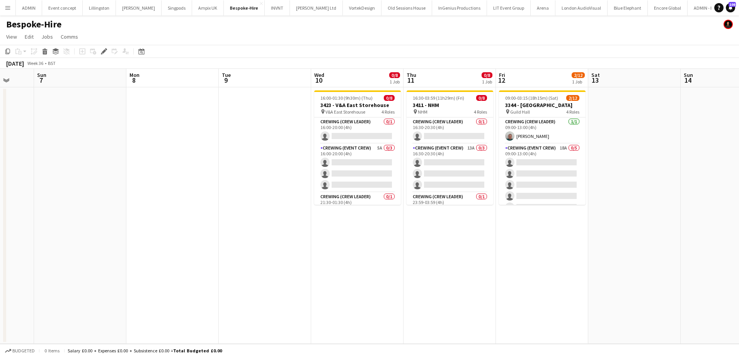
scroll to position [0, 250]
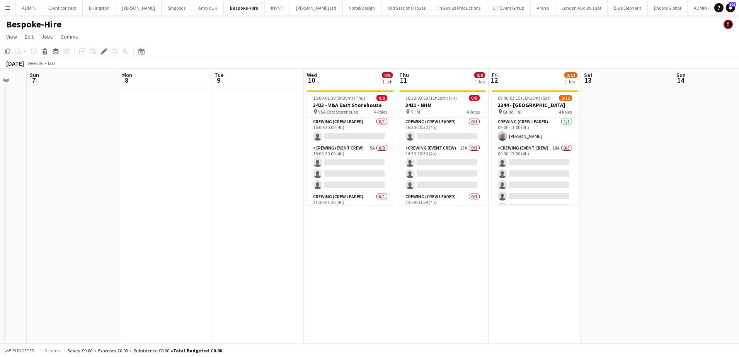
drag, startPoint x: 345, startPoint y: 190, endPoint x: 233, endPoint y: 190, distance: 111.3
click at [233, 190] on app-calendar-viewport "Thu 4 Fri 5 Sat 6 Sun 7 Mon 8 Tue 9 Wed 10 0/8 1 Job Thu 11 0/8 1 Job Fri 12 2/…" at bounding box center [369, 206] width 739 height 275
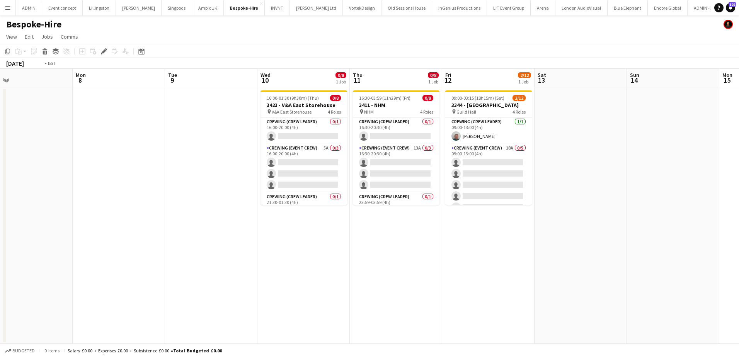
drag, startPoint x: 220, startPoint y: 192, endPoint x: 52, endPoint y: 186, distance: 167.9
click at [52, 186] on app-calendar-viewport "Thu 4 Fri 5 Sat 6 Sun 7 Mon 8 Tue 9 Wed 10 0/8 1 Job Thu 11 0/8 1 Job Fri 12 2/…" at bounding box center [369, 206] width 739 height 275
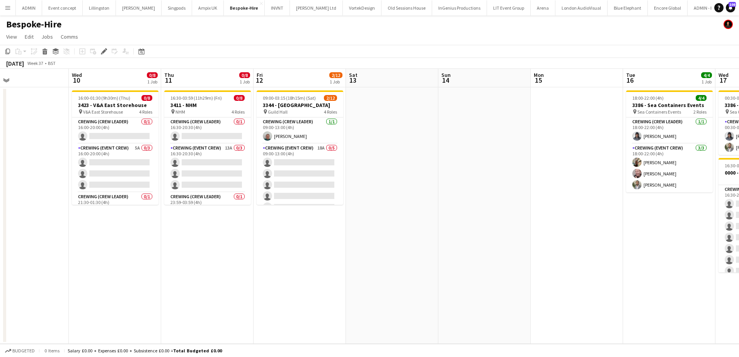
drag
click at [60, 192] on app-calendar-viewport "Sat 6 Sun 7 Mon 8 Tue 9 Wed 10 0/8 1 Job Thu 11 0/8 1 Job Fri 12 2/12 1 Job Sat…" at bounding box center [369, 206] width 739 height 275
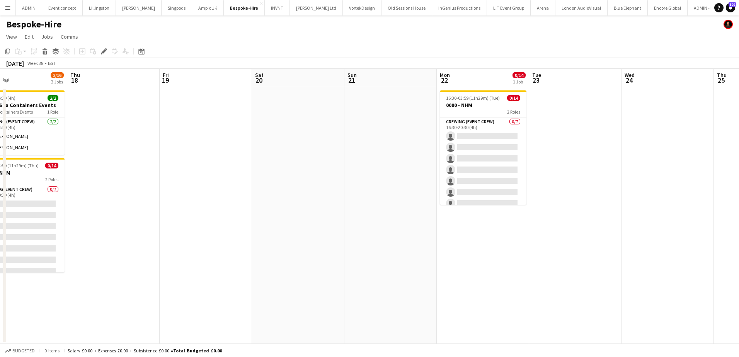
click at [157, 192] on app-calendar-viewport "Sun 14 Mon 15 Tue 16 4/4 1 Job Wed 17 2/16 2 Jobs Thu 18 Fri 19 Sat 20 Sun 21 M…" at bounding box center [369, 206] width 739 height 275
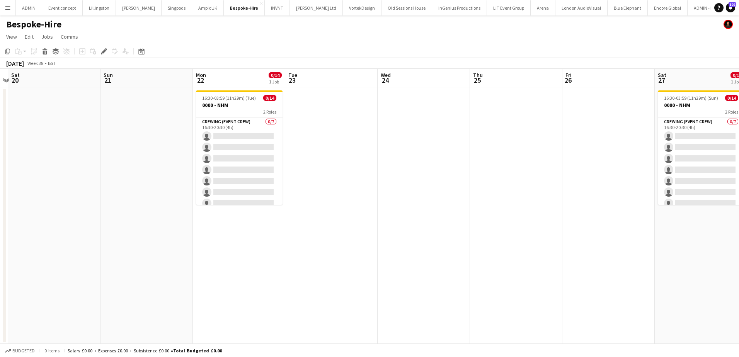
click at [274, 167] on app-calendar-viewport "Wed 17 2/16 2 Jobs Thu 18 Fri 19 Sat 20 Sun 21 Mon 22 0/14 1 Job Tue 23 Wed 24 …" at bounding box center [369, 206] width 739 height 275
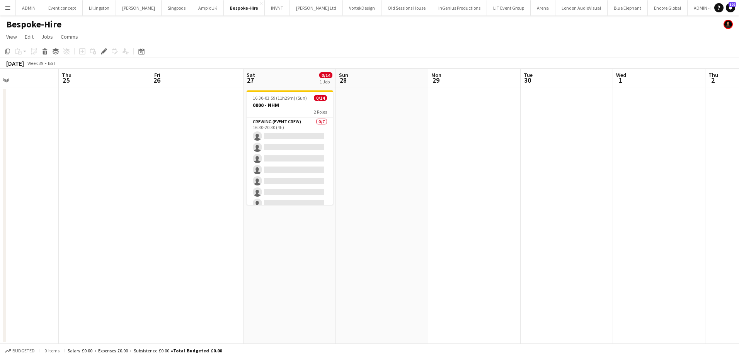
click at [229, 183] on app-calendar-viewport "Sun 21 Mon 22 0/14 1 Job Tue 23 Wed 24 Thu 25 Fri 26 Sat 27 0/14 1 Job Sun 28 M…" at bounding box center [369, 206] width 739 height 275
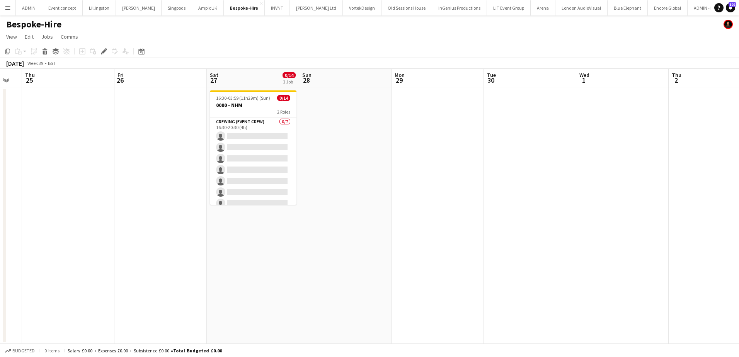
click at [349, 175] on app-calendar-viewport "Mon 22 0/14 1 Job Tue 23 Wed 24 Thu 25 Fri 26 Sat 27 0/14 1 Job Sun 28 Mon 29 T…" at bounding box center [369, 206] width 739 height 275
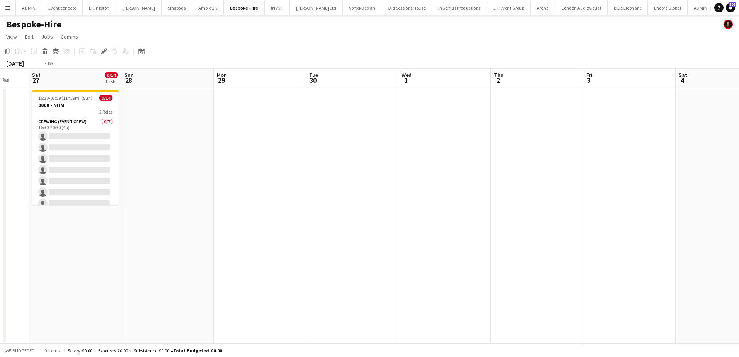
click at [336, 181] on app-calendar-viewport "Wed 24 Thu 25 Fri 26 Sat 27 0/14 1 Job Sun 28 Mon 29 Tue 30 Wed 1 Thu 2 Fri 3 S…" at bounding box center [369, 206] width 739 height 275
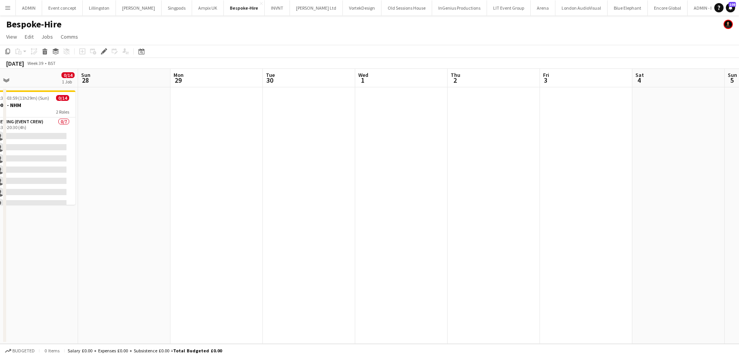
click at [692, 184] on app-calendar-viewport "Thu 25 Fri 26 Sat 27 0/14 1 Job Sun 28 Mon 29 Tue 30 Wed 1 Thu 2 Fri 3 Sat 4 Su…" at bounding box center [369, 206] width 739 height 275
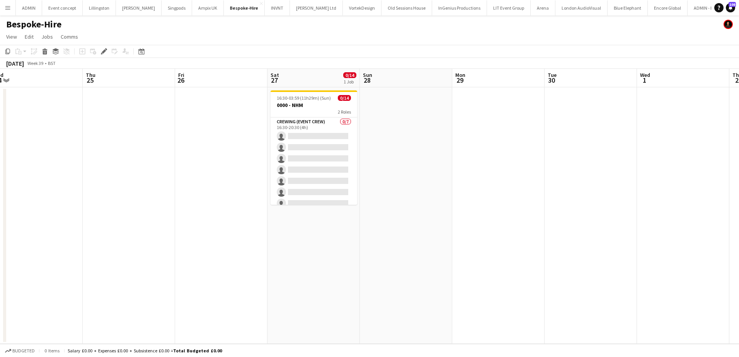
click at [583, 182] on app-calendar-viewport "Mon 22 0/14 1 Job Tue 23 Wed 24 Thu 25 Fri 26 Sat 27 0/14 1 Job Sun 28 Mon 29 T…" at bounding box center [369, 206] width 739 height 275
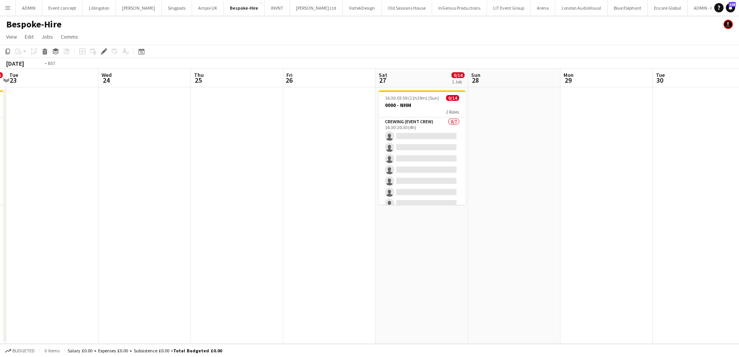
click at [519, 201] on app-calendar-viewport "Sun 21 Mon 22 0/14 1 Job Tue 23 Wed 24 Thu 25 Fri 26 Sat 27 0/14 1 Job Sun 28 M…" at bounding box center [369, 206] width 739 height 275
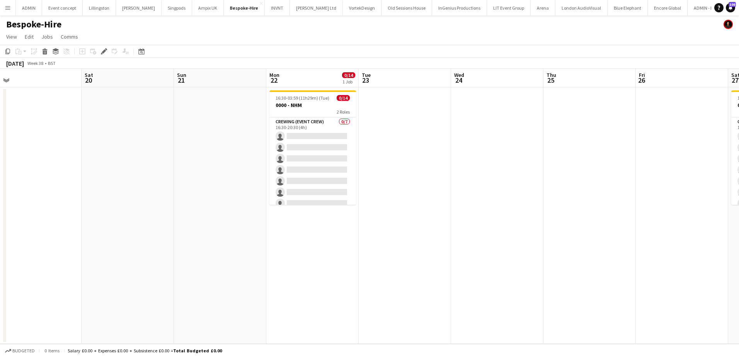
click at [498, 209] on app-calendar-viewport "Wed 17 2/16 2 Jobs Thu 18 Fri 19 Sat 20 Sun 21 Mon 22 0/14 1 Job Tue 23 Wed 24 …" at bounding box center [369, 206] width 739 height 275
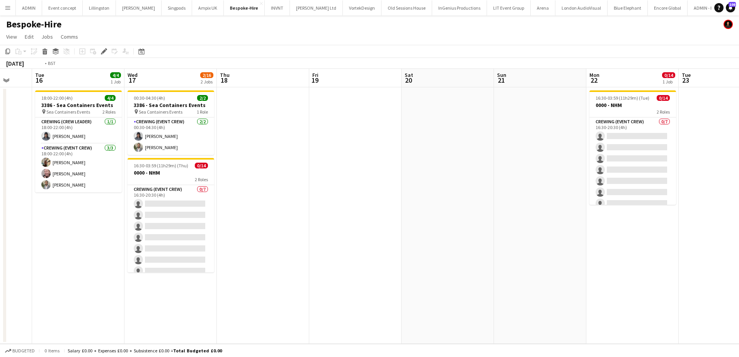
click at [556, 209] on app-calendar-viewport "Sun 14 Mon 15 Tue 16 4/4 1 Job Wed 17 2/16 2 Jobs Thu 18 Fri 19 Sat 20 Sun 21 M…" at bounding box center [369, 206] width 739 height 275
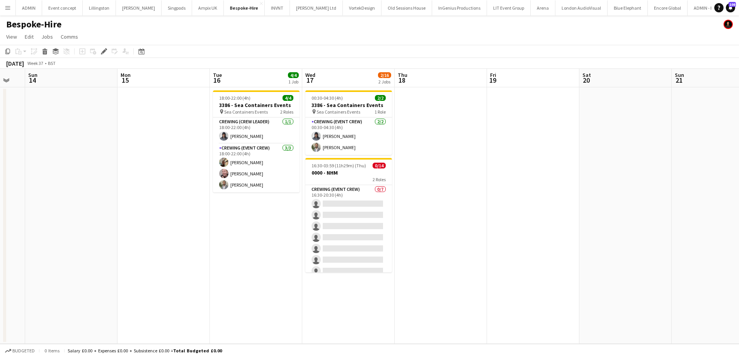
click at [302, 217] on app-calendar-viewport "Fri 12 2/12 1 Job Sat 13 Sun 14 Mon 15 Tue 16 4/4 1 Job Wed 17 2/16 2 Jobs Thu …" at bounding box center [369, 206] width 739 height 275
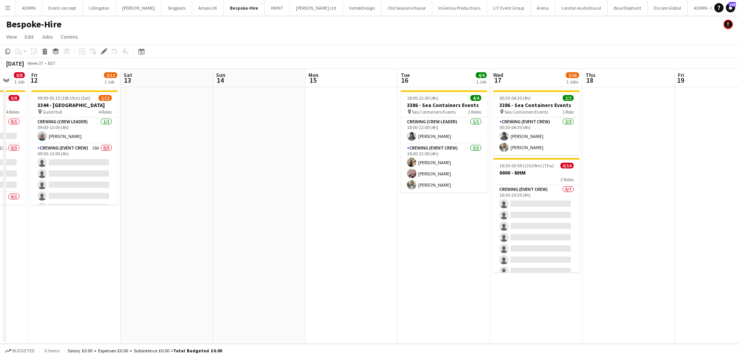
scroll to position [0, 156]
click at [281, 194] on app-calendar-viewport "Wed 10 0/8 1 Job Thu 11 0/8 1 Job Fri 12 2/12 1 Job Sat 13 Sun 14 Mon 15 Tue 16…" at bounding box center [369, 206] width 739 height 275
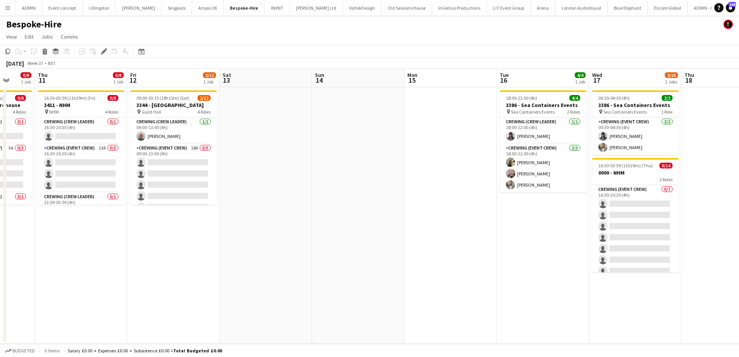
click at [475, 158] on app-calendar-viewport "Mon 8 Tue 9 Wed 10 0/8 1 Job Thu 11 0/8 1 Job Fri 12 2/12 1 Job Sat 13 Sun 14 M…" at bounding box center [369, 206] width 739 height 275
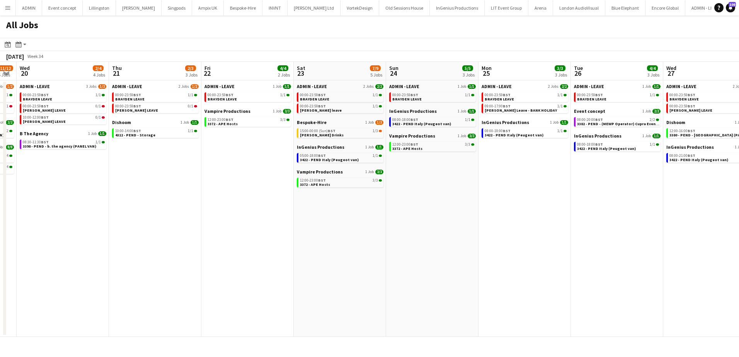
scroll to position [0, 249]
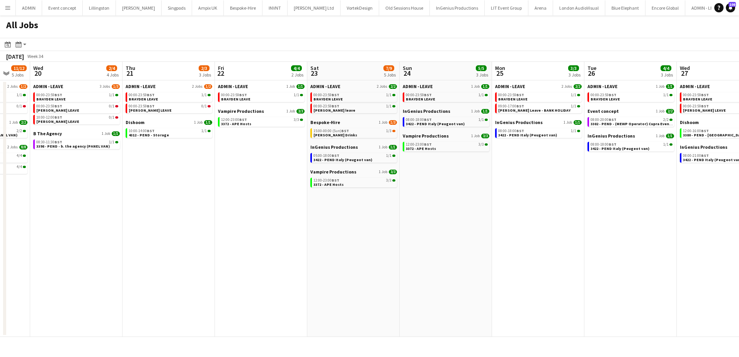
drag, startPoint x: 469, startPoint y: 206, endPoint x: 221, endPoint y: 206, distance: 248.5
click at [221, 206] on app-calendar-viewport "Sun 17 12/12 6 Jobs Mon 18 3/3 3 Jobs Tue 19 11/12 5 Jobs Wed 20 2/4 4 Jobs Thu…" at bounding box center [369, 199] width 739 height 275
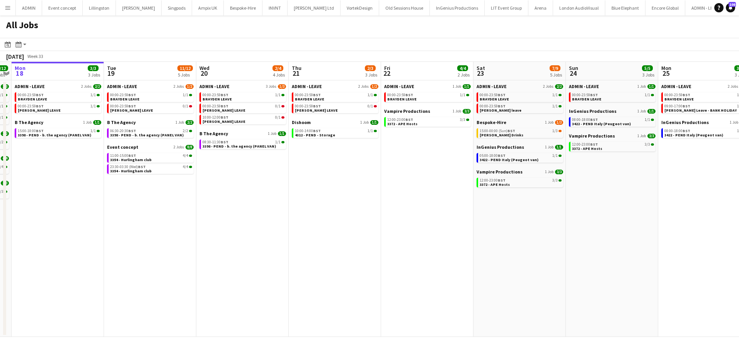
scroll to position [0, 173]
drag, startPoint x: 323, startPoint y: 239, endPoint x: 491, endPoint y: 231, distance: 168.3
click at [491, 231] on app-calendar-viewport "Sat 16 14/14 4 Jobs Sun 17 12/12 6 Jobs Mon 18 3/3 3 Jobs Tue 19 11/12 5 Jobs W…" at bounding box center [369, 199] width 739 height 275
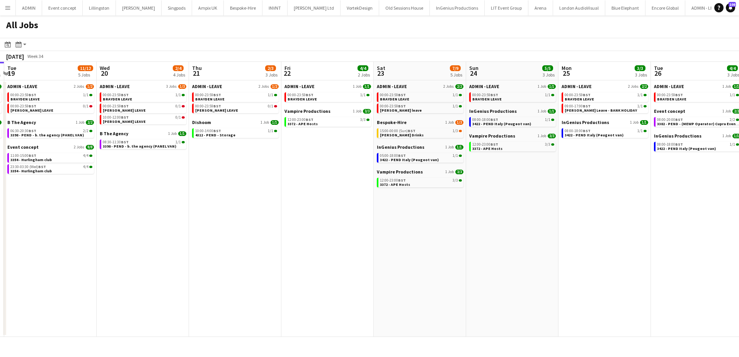
scroll to position [0, 293]
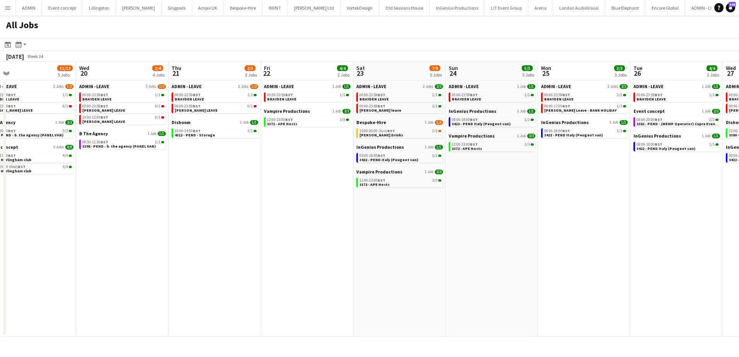
drag, startPoint x: 377, startPoint y: 192, endPoint x: 282, endPoint y: 189, distance: 95.5
click at [257, 192] on app-calendar-viewport "Sat 16 14/14 4 Jobs Sun 17 12/12 6 Jobs Mon 18 3/3 3 Jobs Tue 19 11/12 5 Jobs W…" at bounding box center [369, 199] width 739 height 275
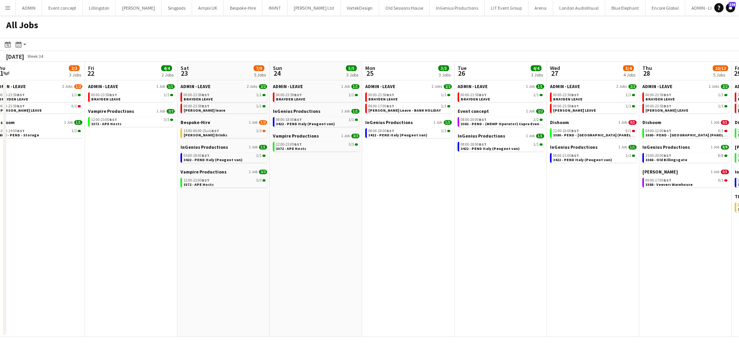
scroll to position [0, 231]
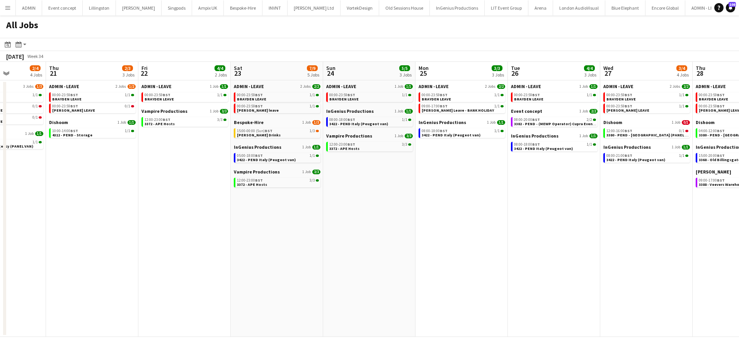
drag, startPoint x: 554, startPoint y: 161, endPoint x: 432, endPoint y: 162, distance: 122.5
click at [432, 162] on app-calendar-viewport "Mon 18 3/3 3 Jobs Tue 19 11/12 5 Jobs Wed 20 2/4 4 Jobs Thu 21 2/3 3 Jobs Fri 2…" at bounding box center [369, 199] width 739 height 275
click at [528, 124] on span "3382 - PEND - (MEWP Operator) Cupra Event Day" at bounding box center [558, 123] width 88 height 5
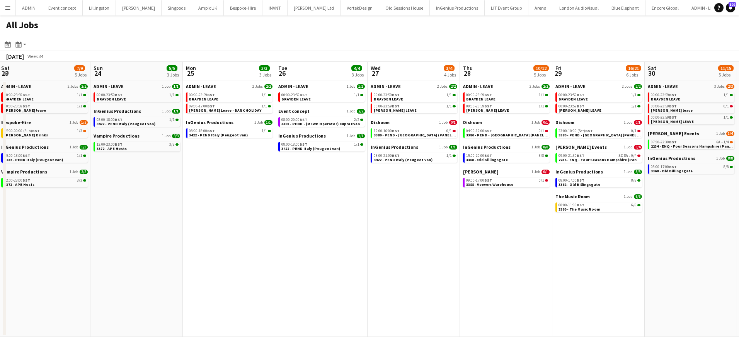
scroll to position [0, 281]
drag, startPoint x: 521, startPoint y: 191, endPoint x: 286, endPoint y: 179, distance: 235.3
click at [287, 179] on app-calendar-viewport "Wed 20 2/4 4 Jobs Thu 21 2/3 3 Jobs Fri 22 4/4 2 Jobs Sat 23 7/9 5 Jobs Sun 24 …" at bounding box center [369, 199] width 739 height 275
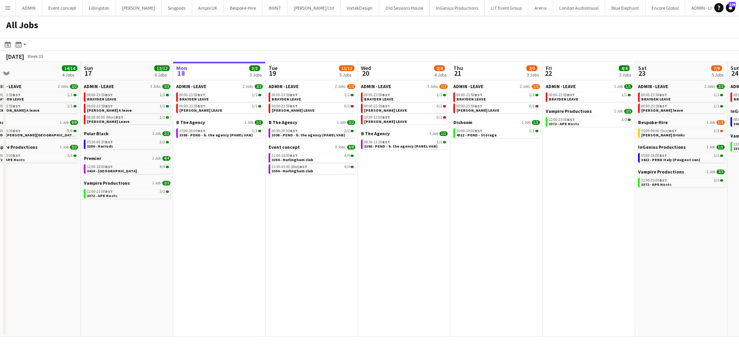
drag, startPoint x: 115, startPoint y: 168, endPoint x: 197, endPoint y: 172, distance: 82.1
click at [196, 172] on app-calendar-viewport "Thu 14 8/8 4 Jobs Fri 15 31/31 9 Jobs Sat 16 14/14 4 Jobs Sun 17 12/12 6 Jobs M…" at bounding box center [369, 199] width 739 height 275
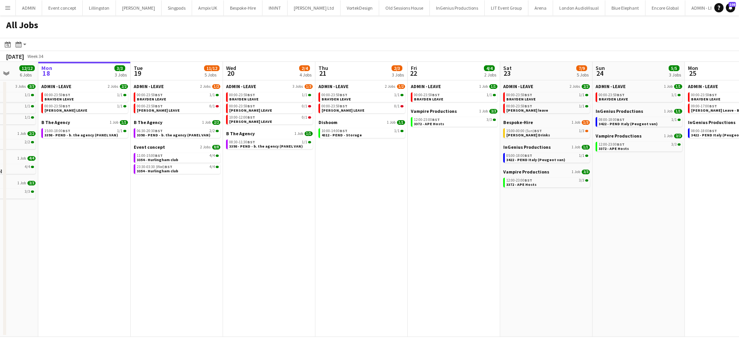
scroll to position [0, 235]
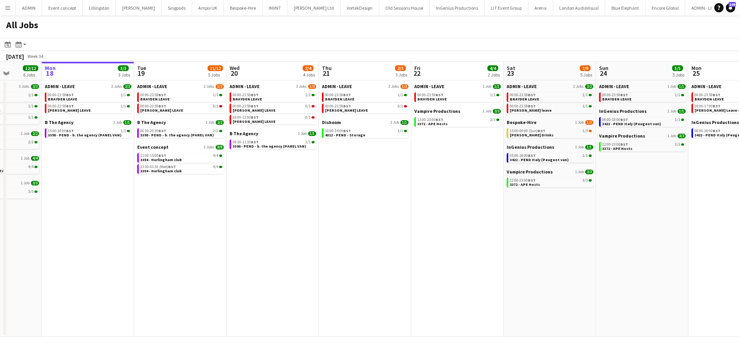
drag, startPoint x: 567, startPoint y: 157, endPoint x: 543, endPoint y: 146, distance: 26.5
click at [542, 144] on app-calendar-viewport "Fri 15 31/31 9 Jobs Sat 16 14/14 4 Jobs Sun 17 12/12 6 Jobs Mon 18 3/3 3 Jobs T…" at bounding box center [369, 199] width 739 height 275
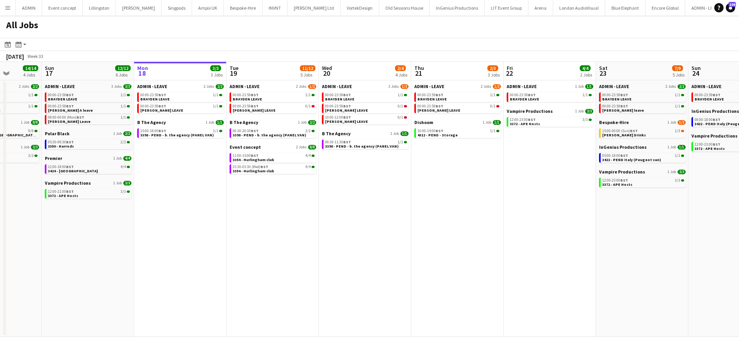
click at [5, 11] on button "Menu" at bounding box center [7, 7] width 15 height 15
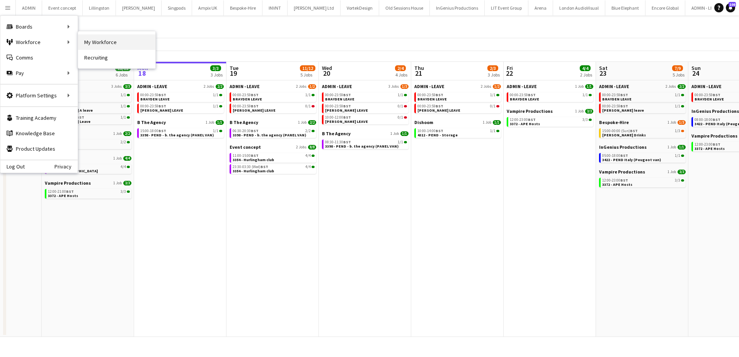
click at [101, 44] on link "My Workforce" at bounding box center [116, 41] width 77 height 15
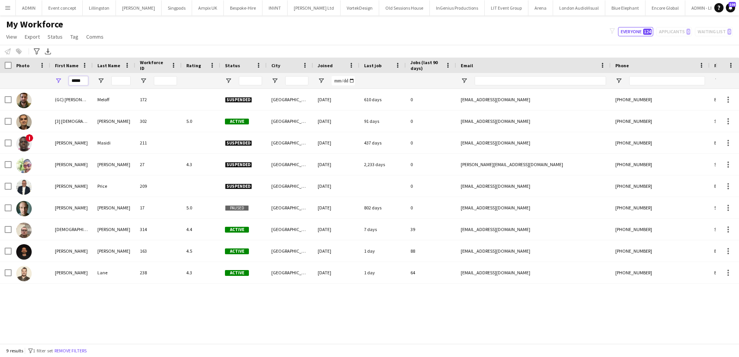
click at [81, 81] on input "*****" at bounding box center [78, 80] width 19 height 9
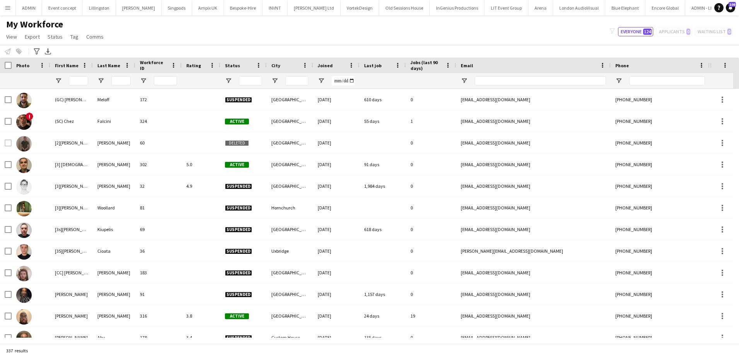
click at [121, 44] on div "My Workforce View Views Default view Booking New Employees Right to work check …" at bounding box center [369, 32] width 739 height 26
click at [227, 78] on span "Open Filter Menu" at bounding box center [228, 80] width 7 height 7
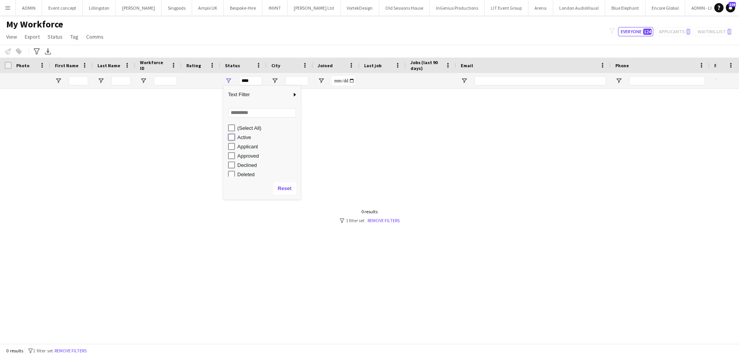
type input "**********"
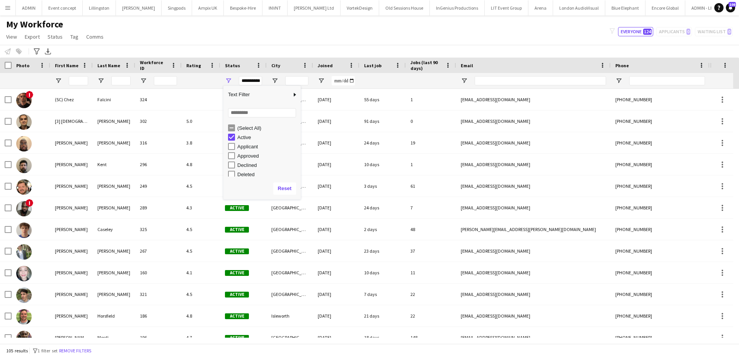
click at [173, 39] on div "My Workforce View Views Default view Booking New Employees Right to work check …" at bounding box center [369, 32] width 739 height 26
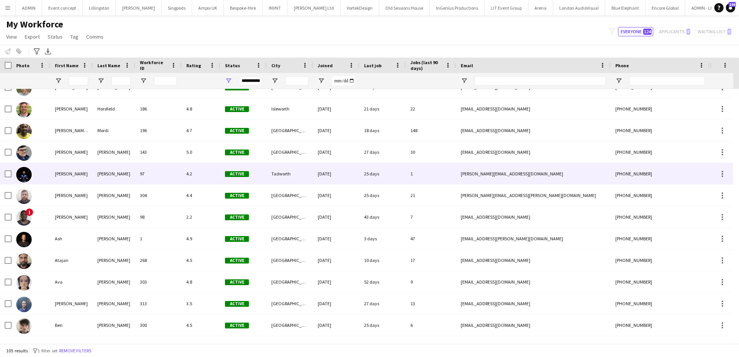
scroll to position [153, 0]
